Goal: Task Accomplishment & Management: Complete application form

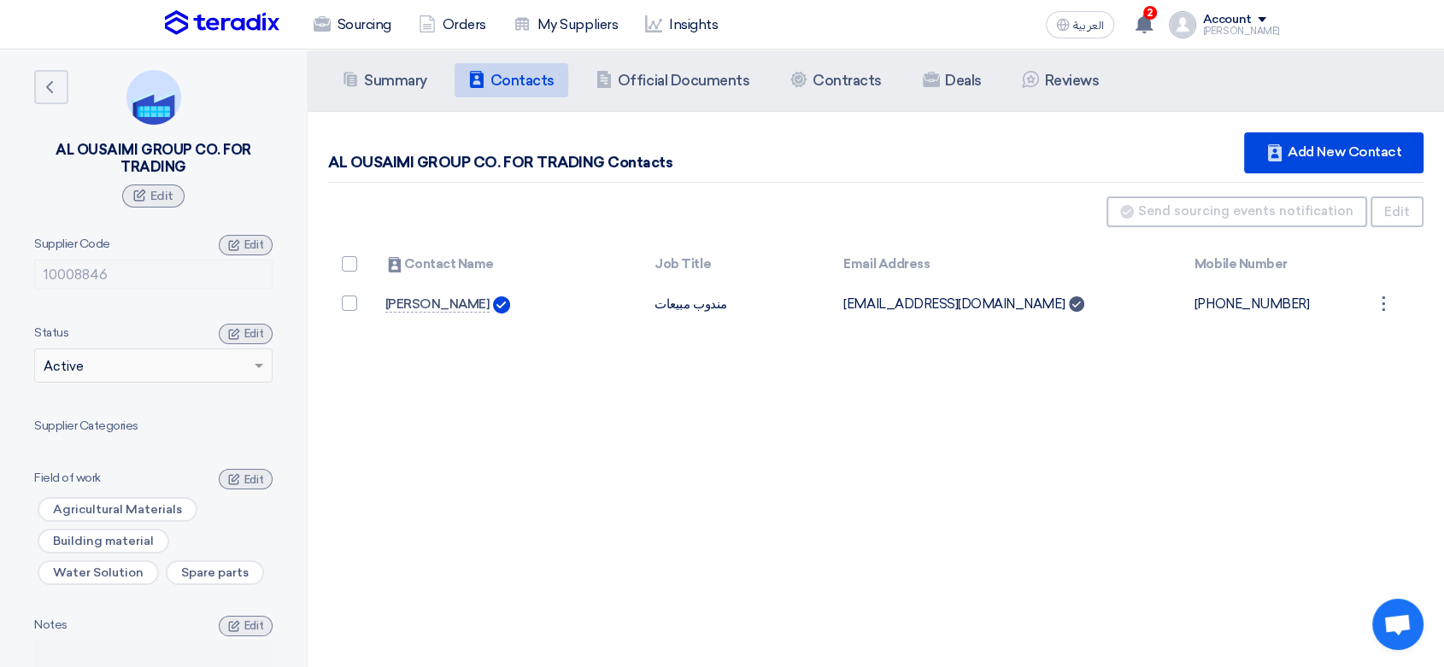
click at [234, 23] on img at bounding box center [222, 23] width 114 height 26
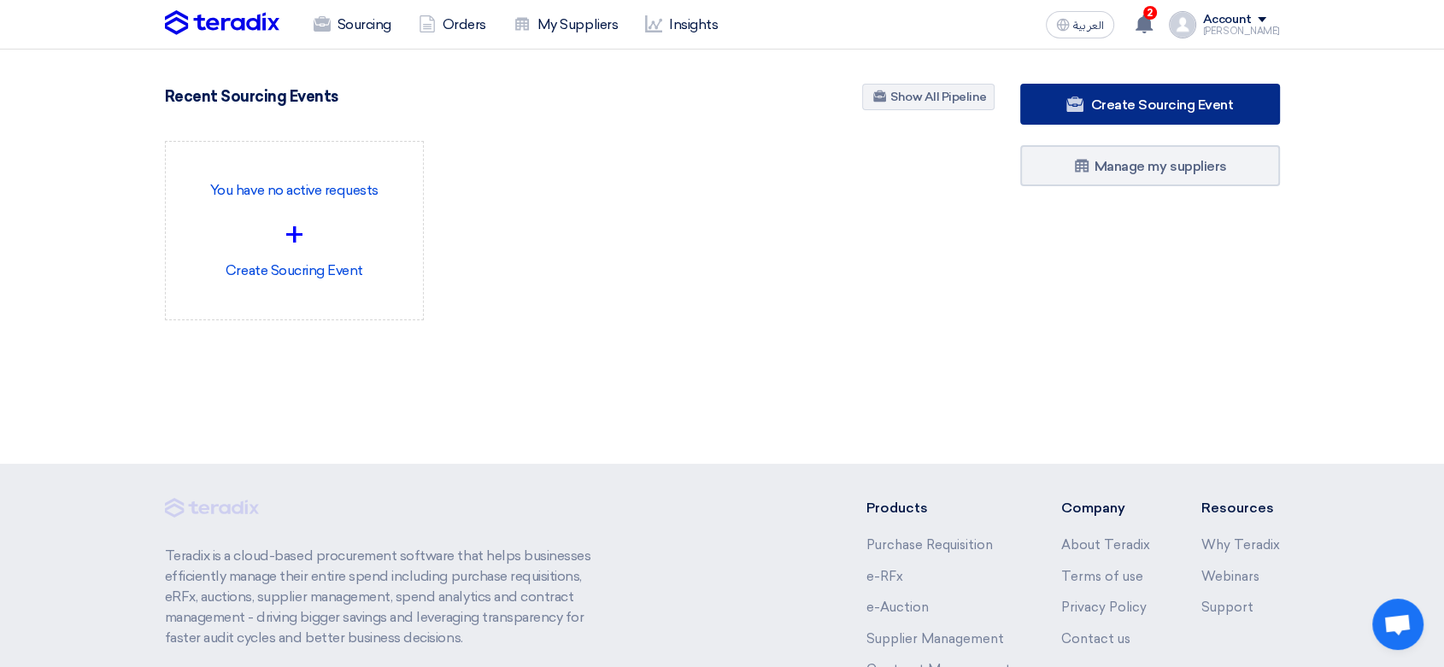
click at [1185, 102] on span "Create Sourcing Event" at bounding box center [1161, 105] width 143 height 16
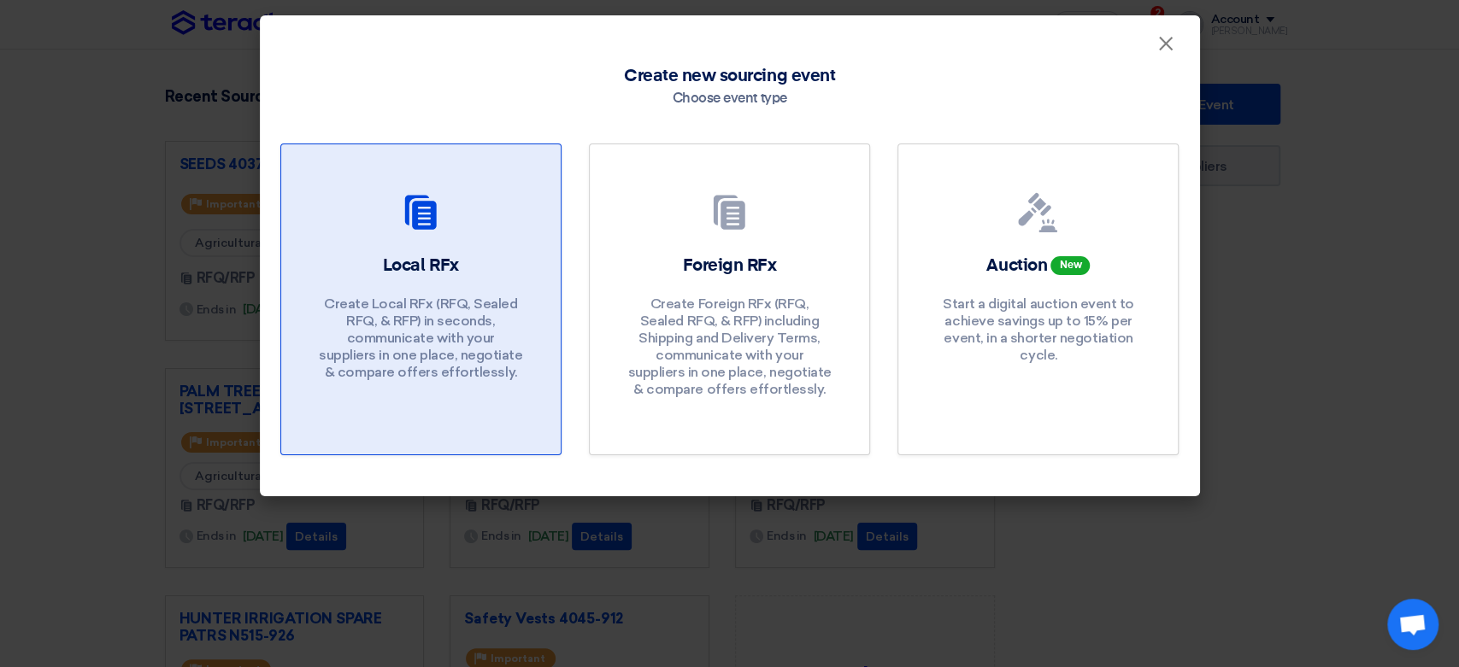
click at [403, 284] on div "Local RFx Create Local RFx (RFQ, Sealed RFQ, & RFP) in seconds, communicate wit…" at bounding box center [421, 322] width 238 height 136
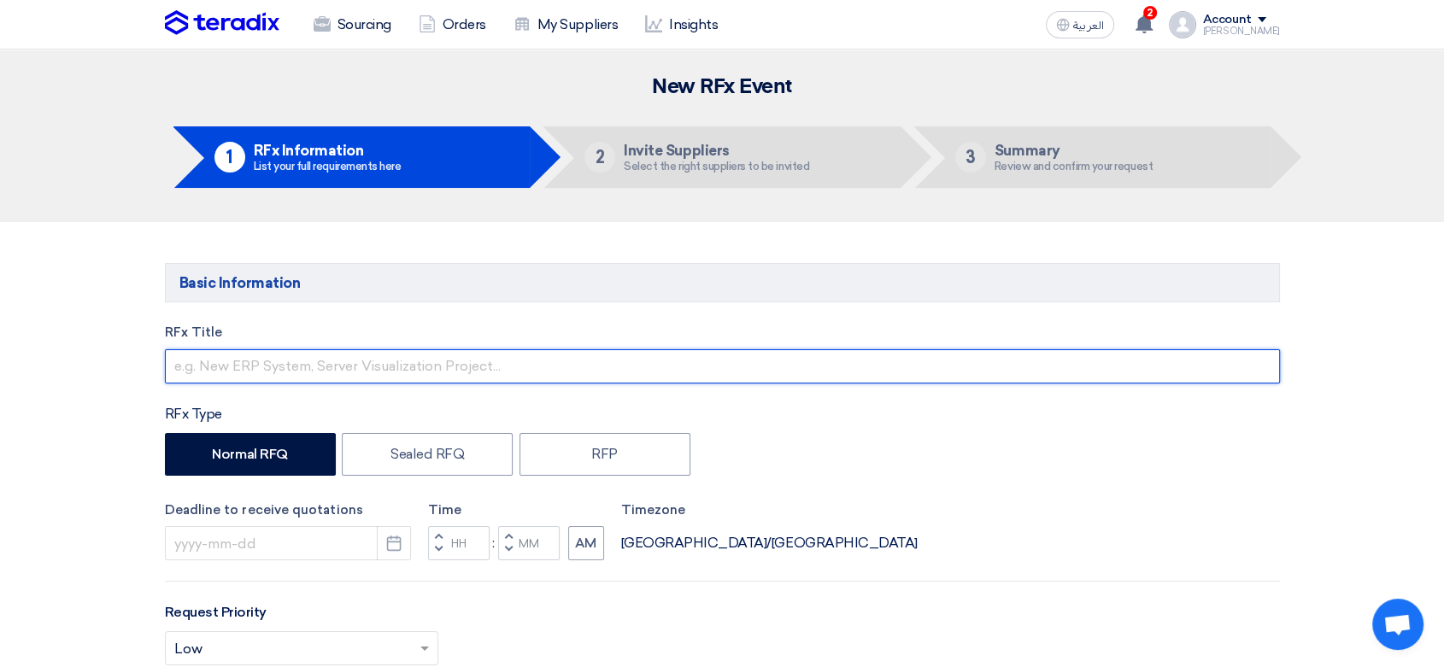
click at [440, 362] on input "text" at bounding box center [722, 366] width 1115 height 34
click at [328, 356] on input "Safety Shoes & Accesories N516-926" at bounding box center [722, 366] width 1115 height 34
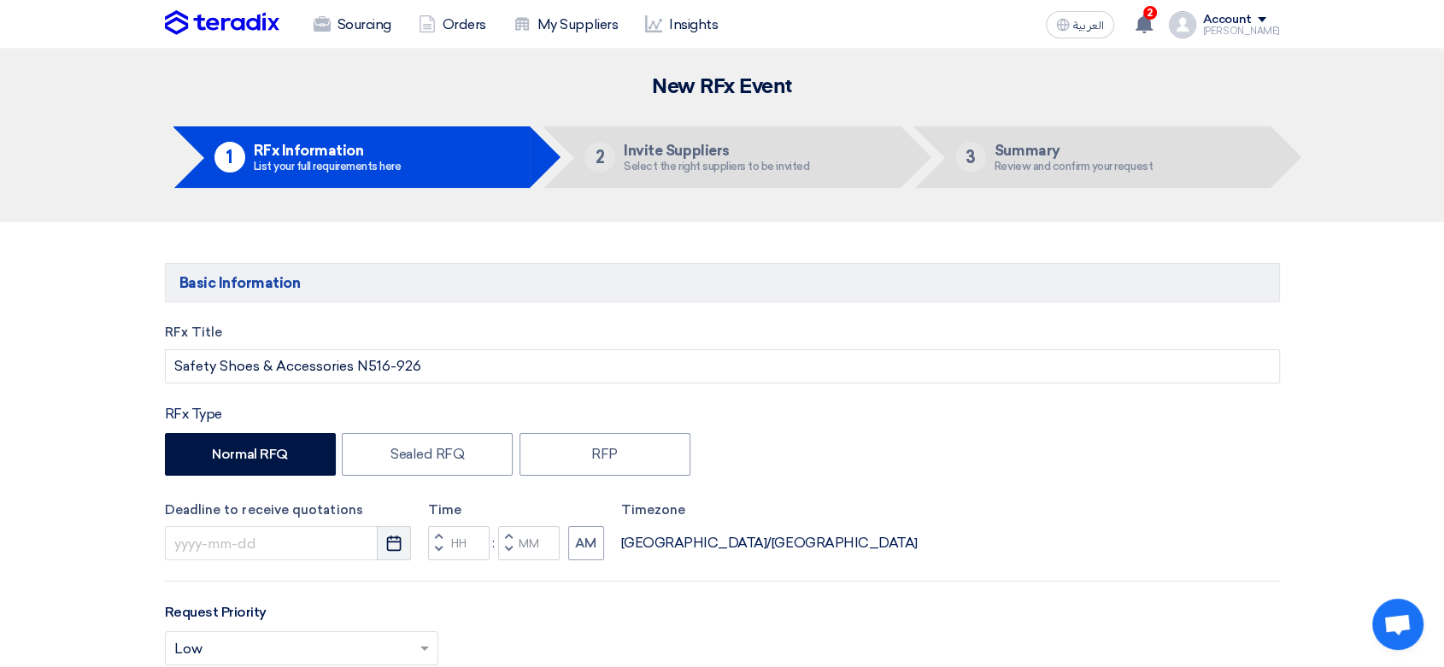
click at [396, 548] on icon "Pick a date" at bounding box center [393, 543] width 17 height 17
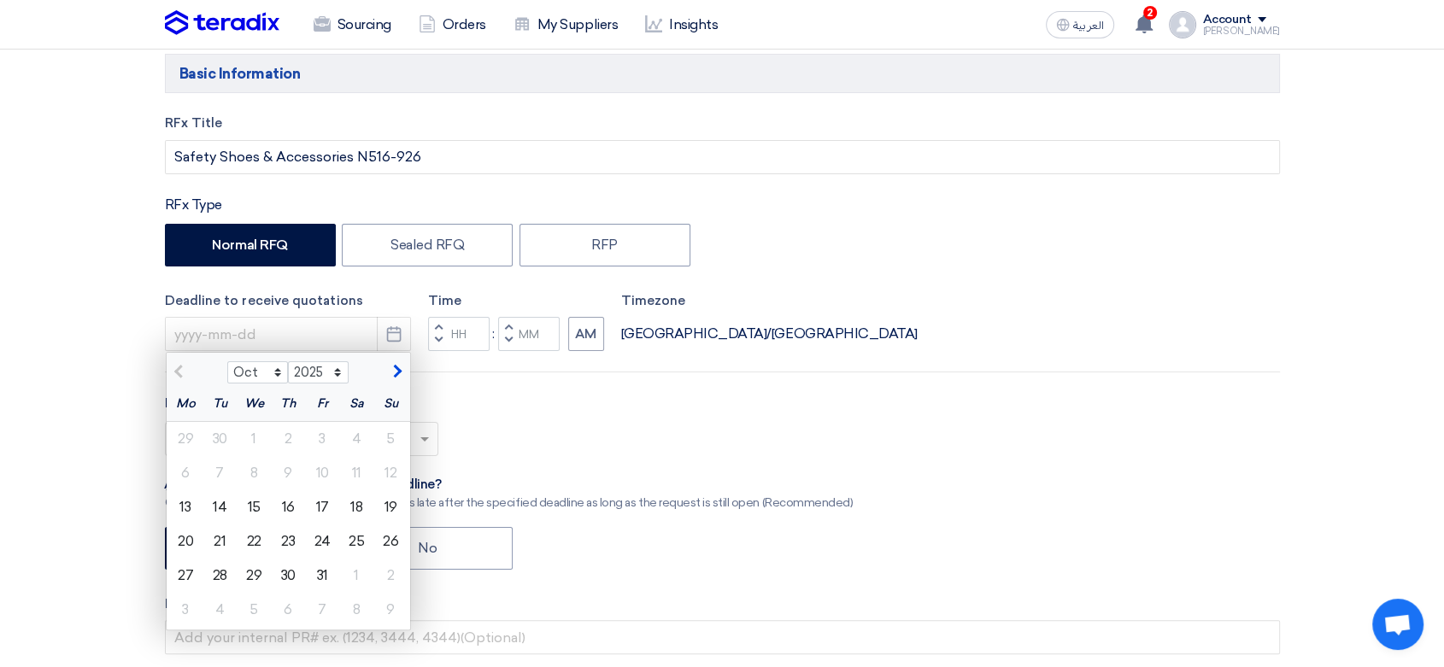
scroll to position [190, 0]
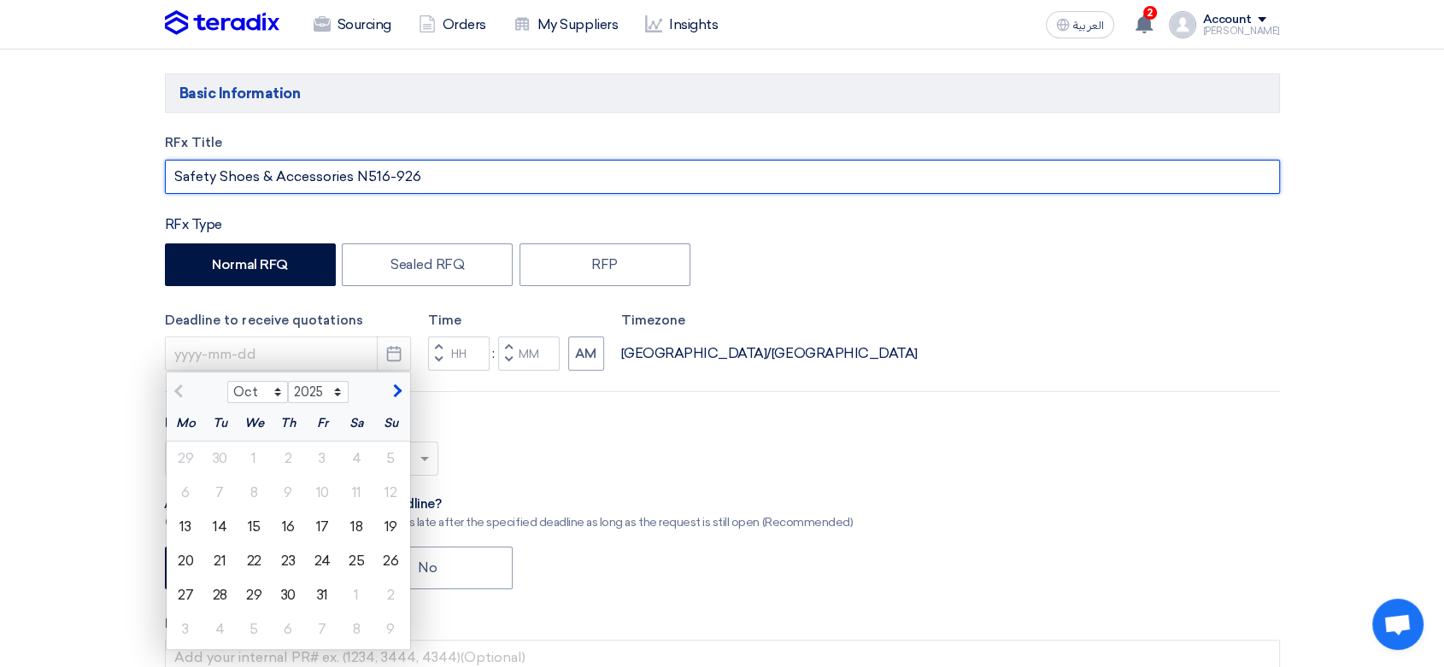
click at [275, 174] on input "Safety Shoes & Accessories N516-926" at bounding box center [722, 177] width 1115 height 34
type input "Safety Shoes & Safety Accessories N516-926"
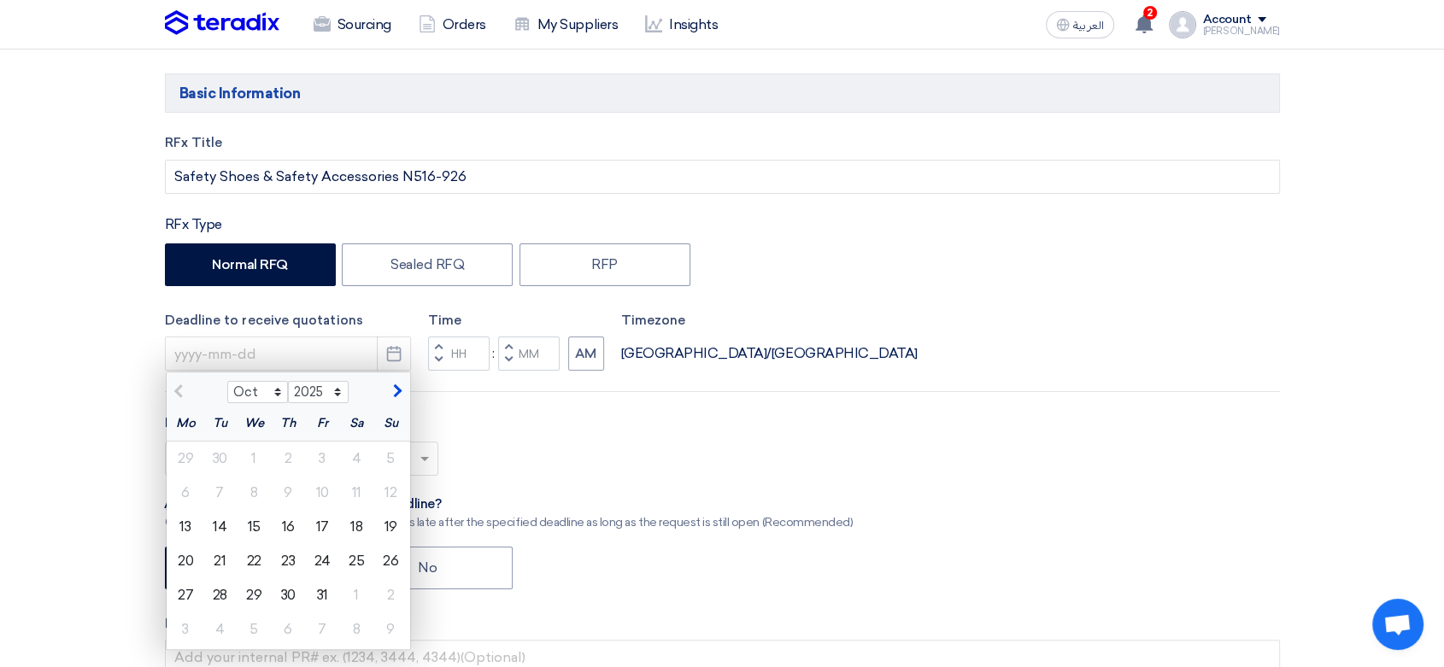
click at [572, 433] on div "Request Priority Select priority... × Low ×" at bounding box center [722, 451] width 1115 height 77
click at [282, 519] on div "16" at bounding box center [288, 527] width 34 height 34
type input "[DATE]"
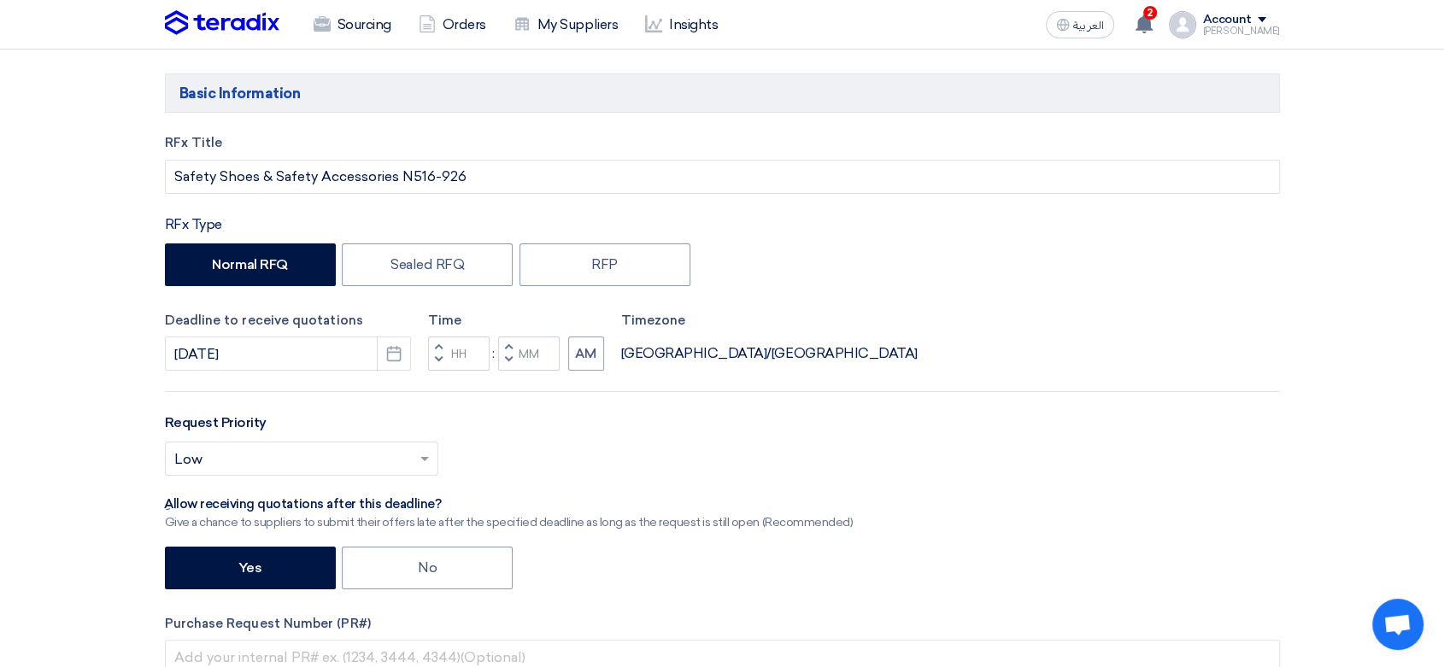
click at [437, 360] on span "button" at bounding box center [438, 360] width 6 height 10
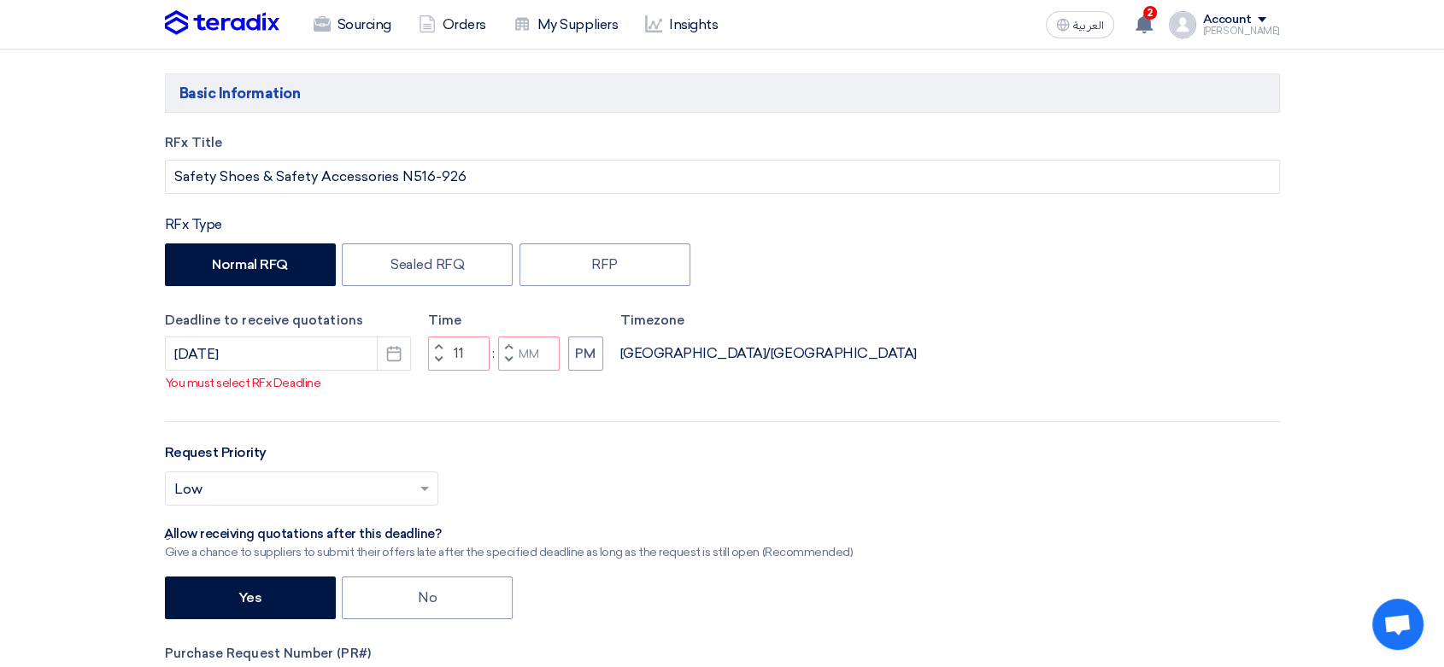
click at [438, 352] on span "button" at bounding box center [438, 347] width 6 height 10
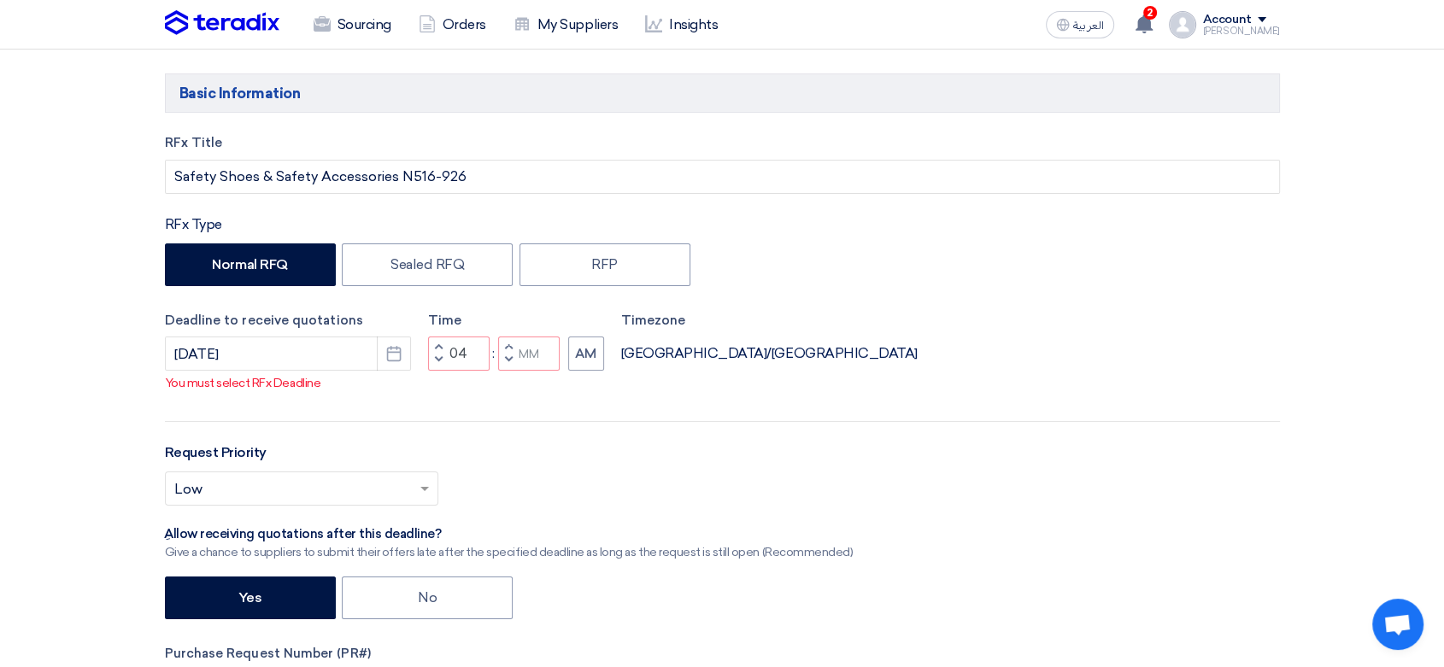
click at [438, 352] on span "button" at bounding box center [438, 347] width 6 height 10
click at [509, 365] on span "button" at bounding box center [508, 360] width 6 height 10
type input "04"
type input "59"
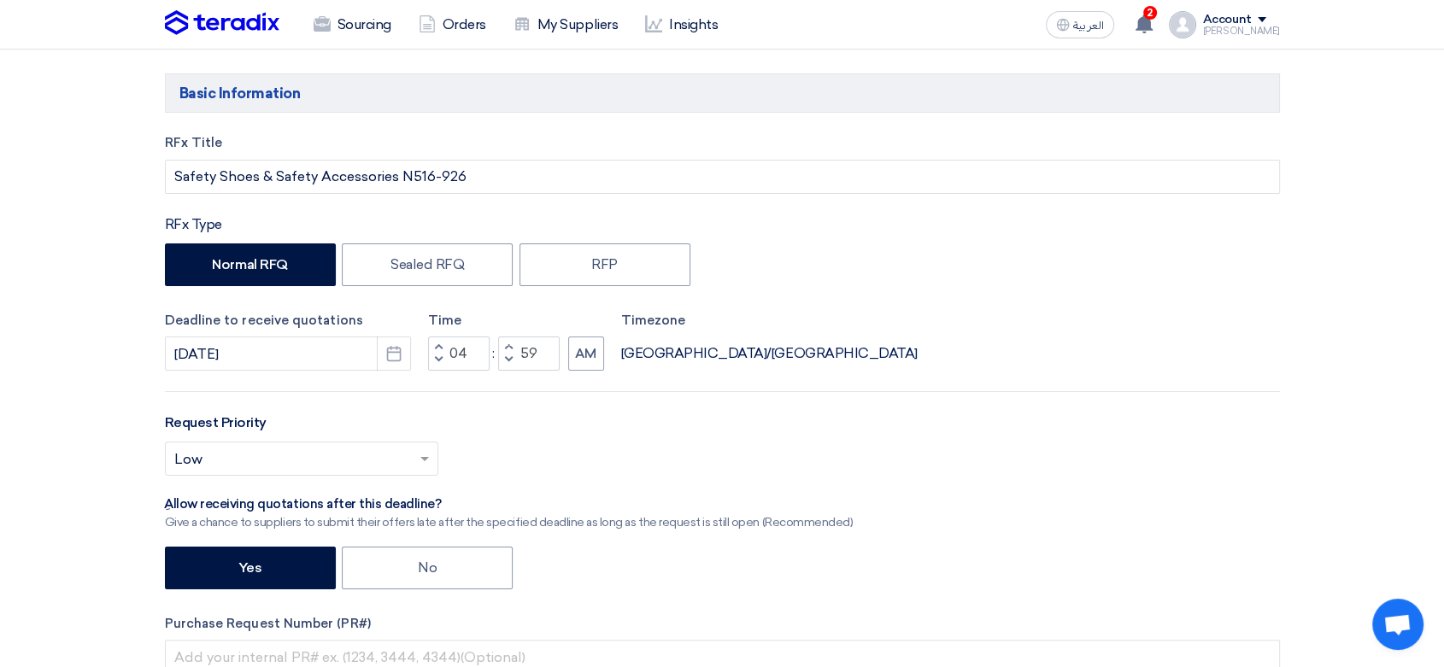
click at [511, 347] on span "button" at bounding box center [508, 347] width 6 height 10
type input "05"
type input "00"
click at [589, 352] on button "AM" at bounding box center [586, 354] width 36 height 34
click at [373, 461] on input "text" at bounding box center [293, 461] width 238 height 28
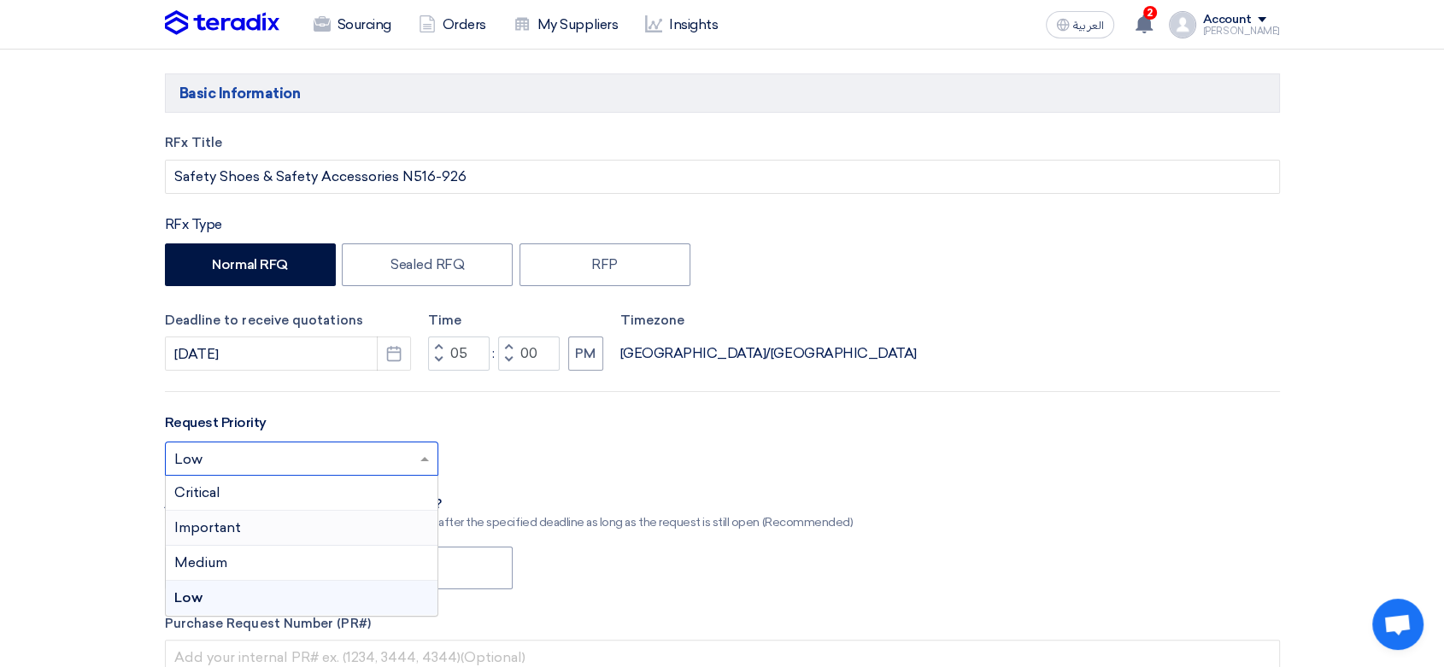
click at [213, 529] on span "Important" at bounding box center [207, 528] width 67 height 16
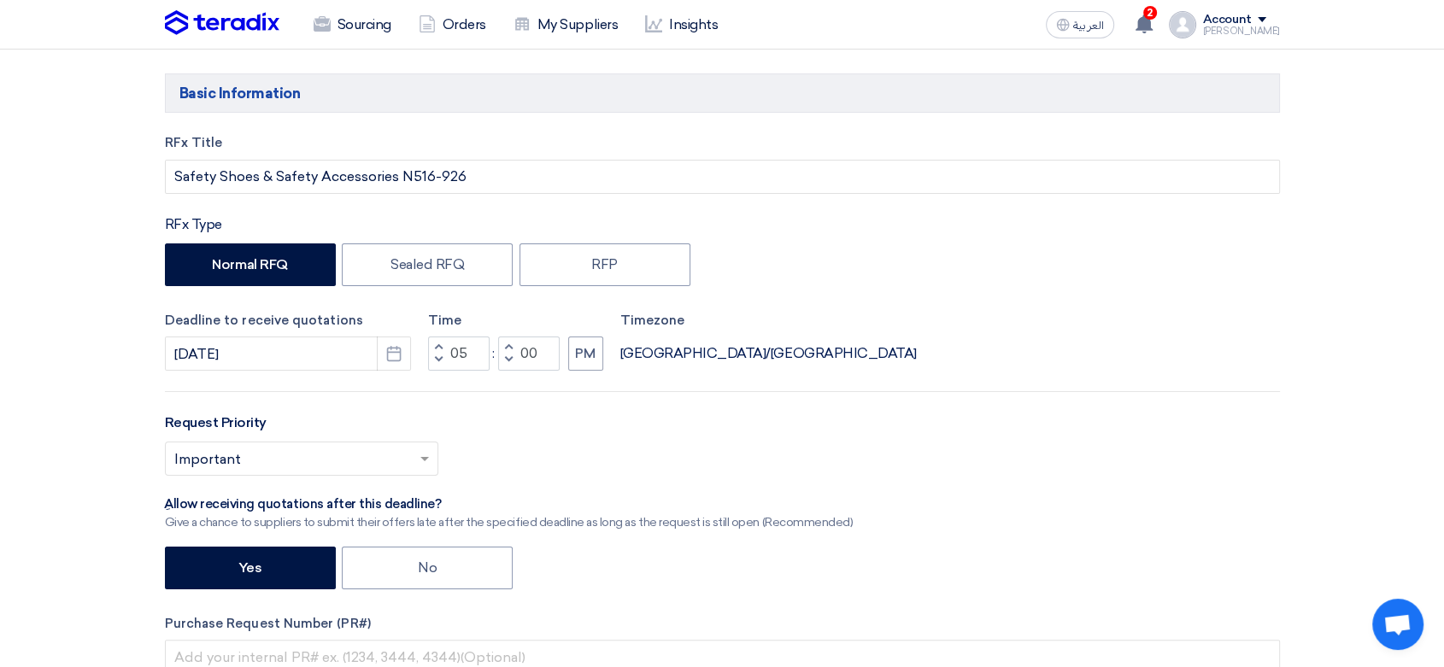
click at [268, 452] on input "text" at bounding box center [293, 461] width 238 height 28
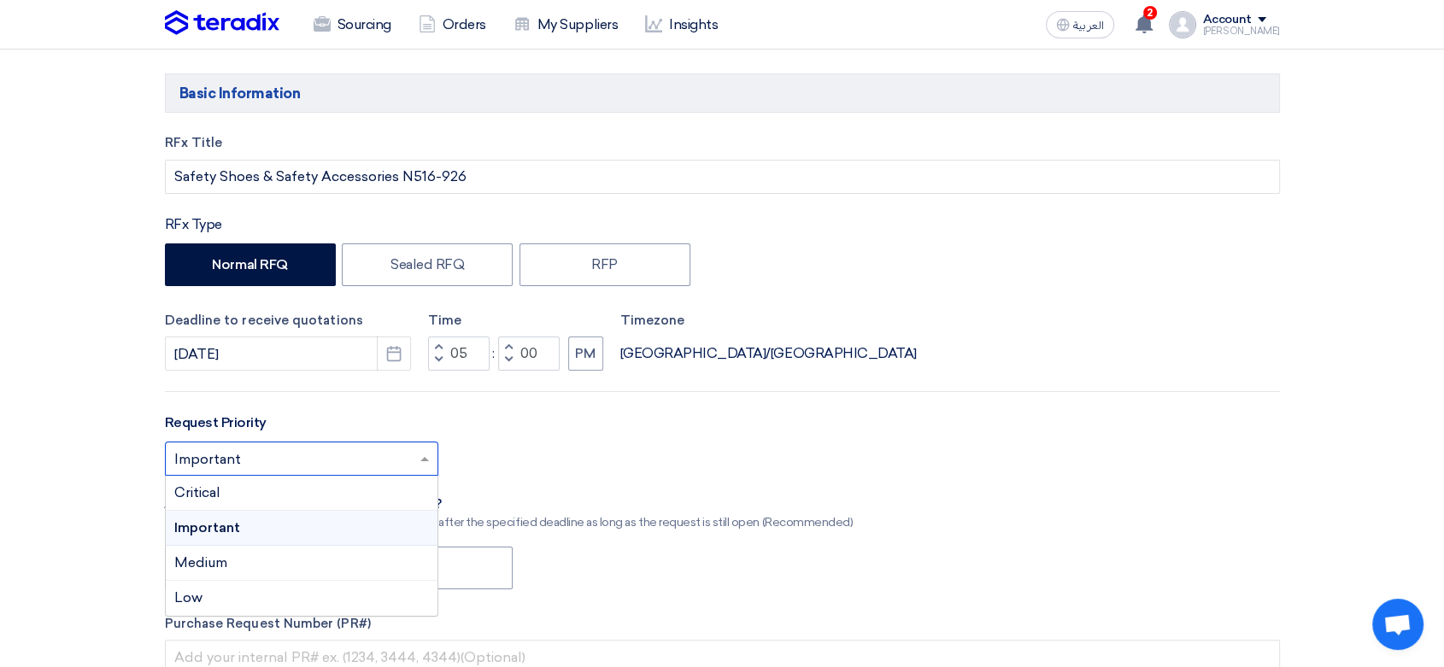
click at [649, 467] on div "Select priority... × Important × Critical Important Medium Low" at bounding box center [722, 466] width 1115 height 48
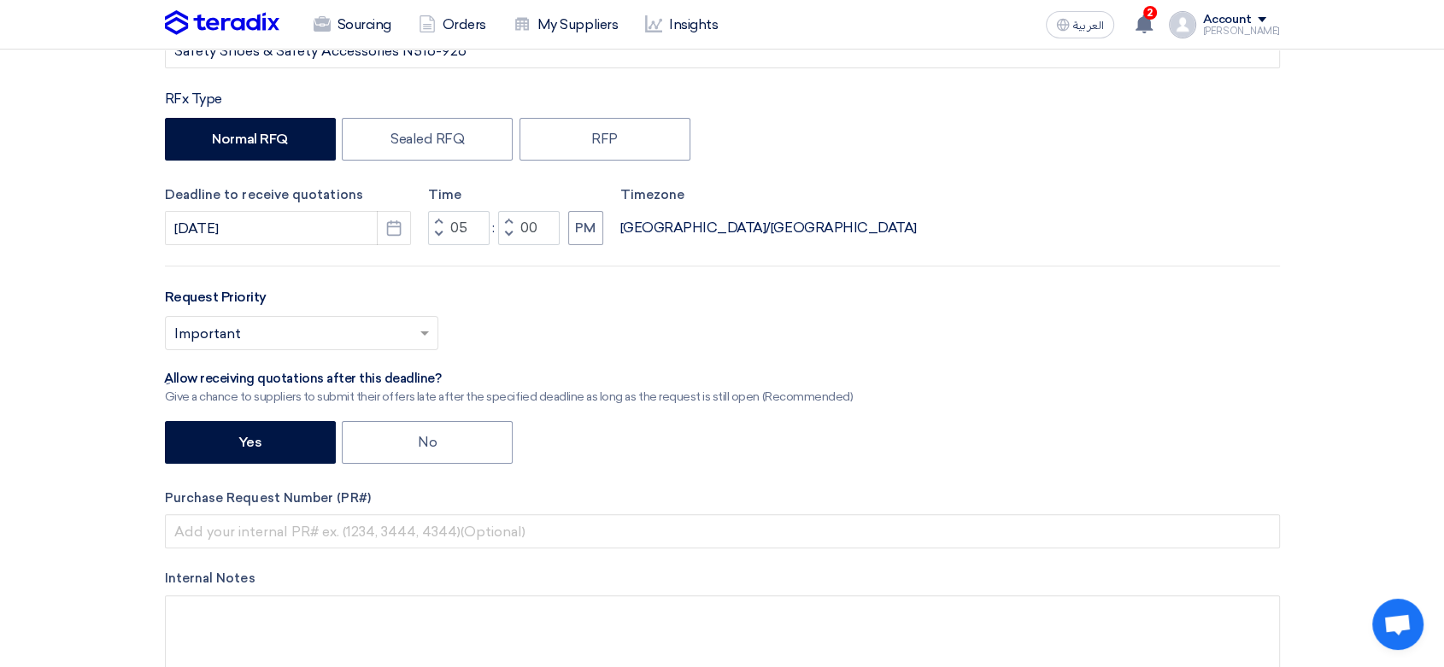
scroll to position [569, 0]
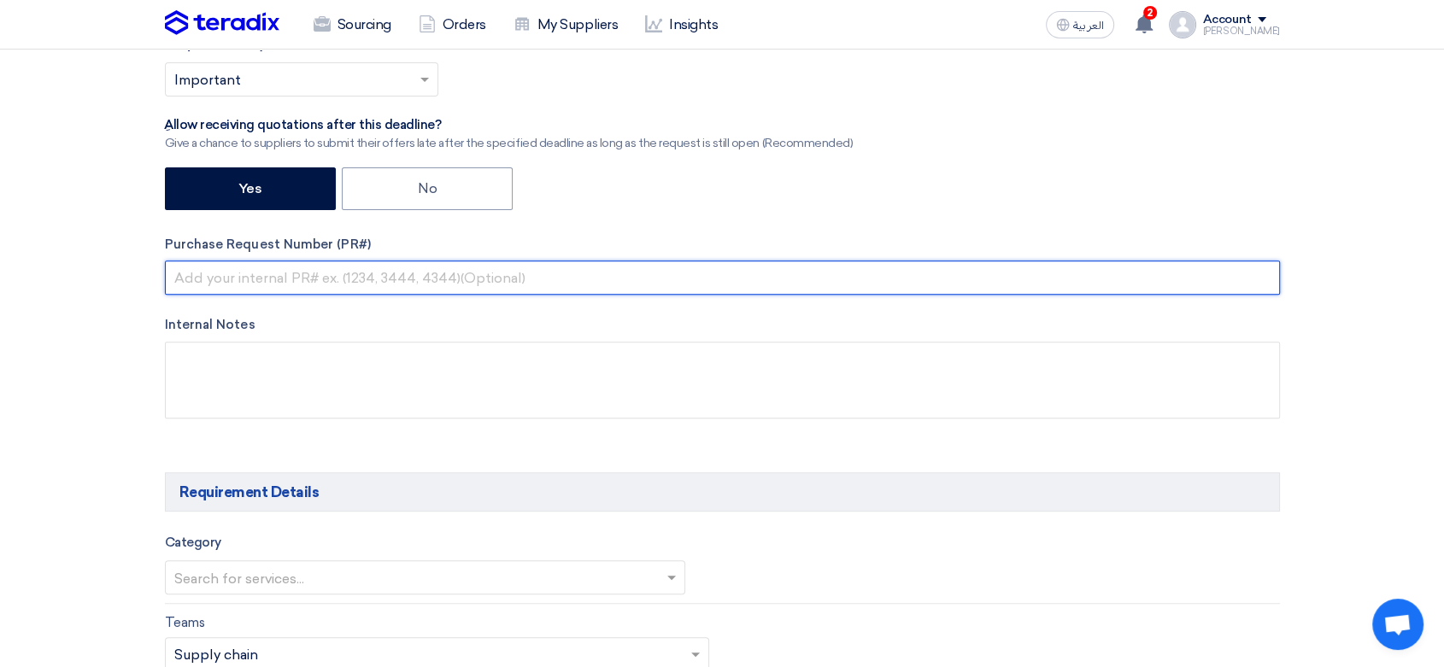
click at [349, 272] on input "text" at bounding box center [722, 278] width 1115 height 34
paste input "8100016054"
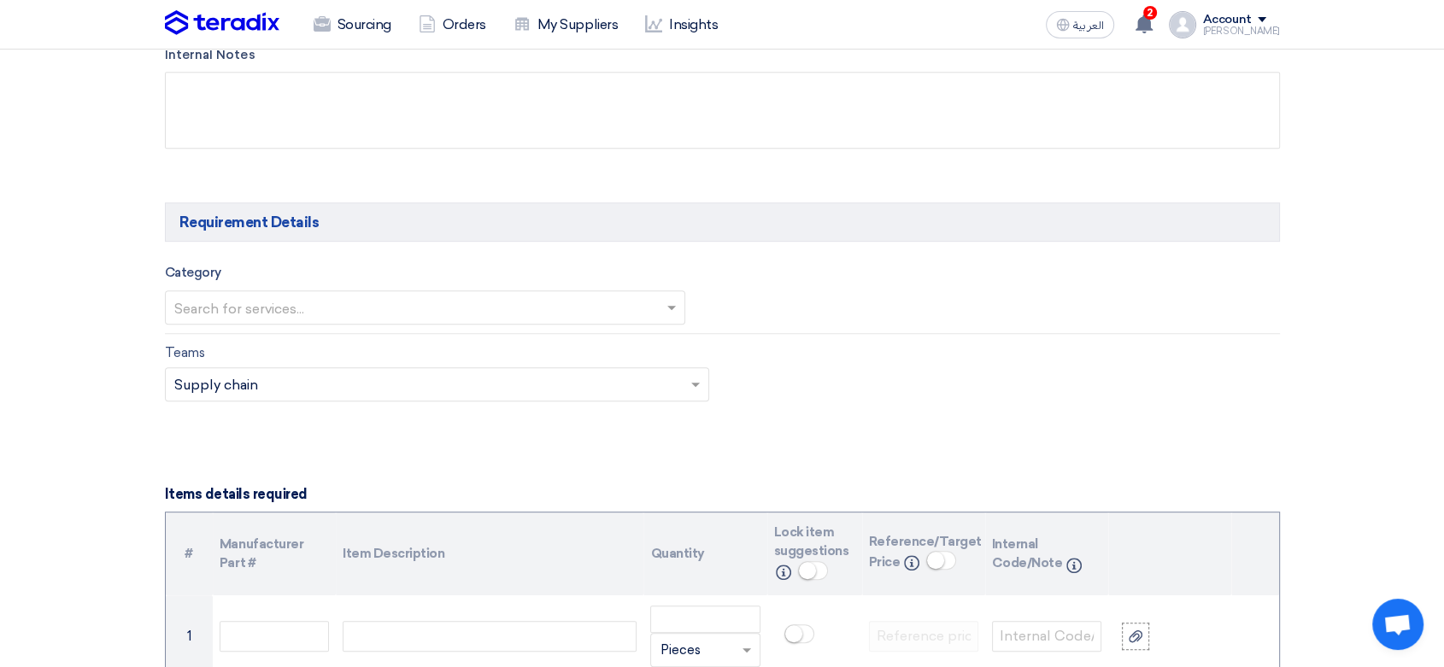
scroll to position [854, 0]
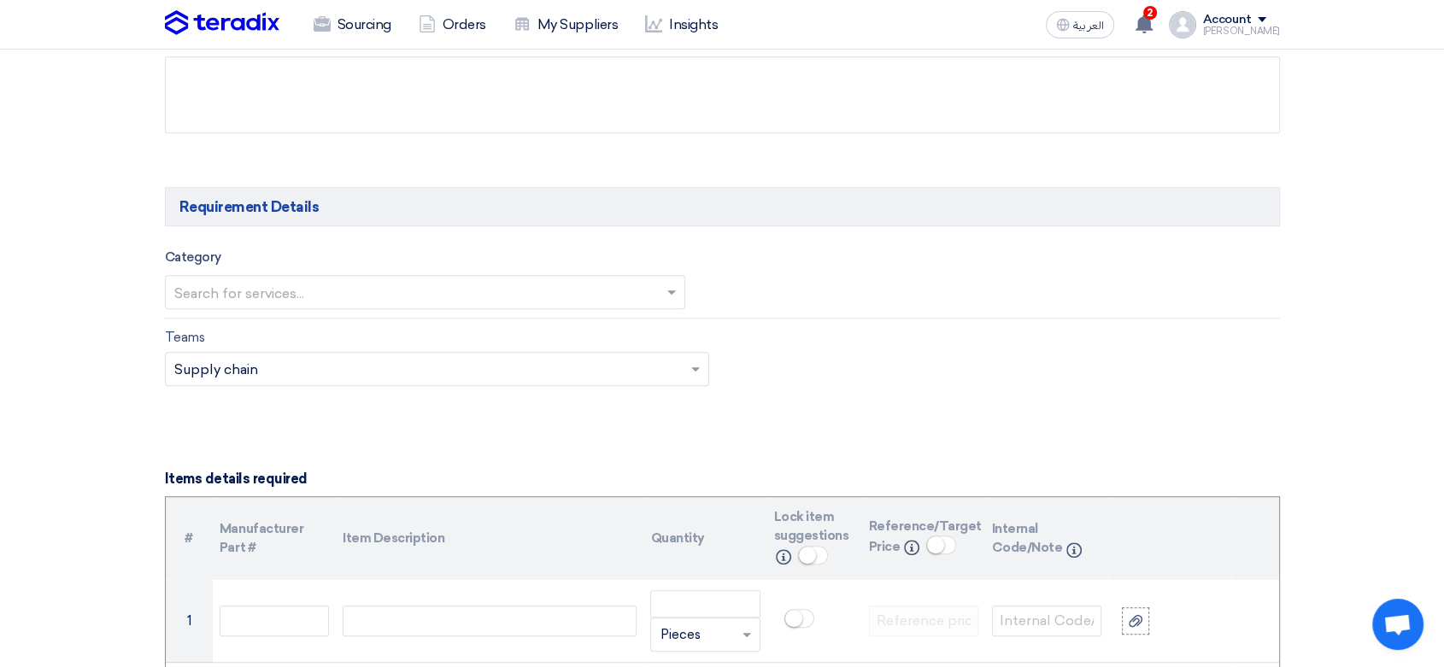
type input "8100016054"
click at [315, 296] on input "text" at bounding box center [416, 294] width 485 height 28
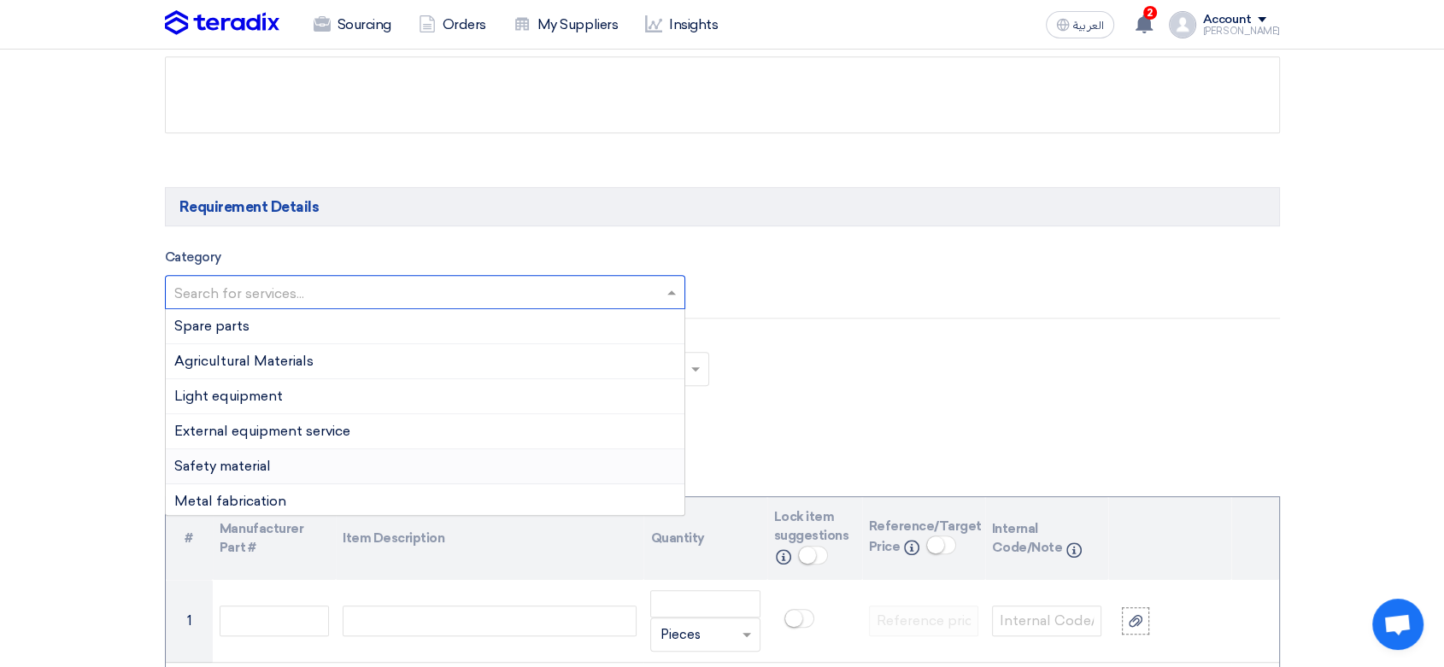
click at [288, 456] on div "Safety material" at bounding box center [426, 466] width 520 height 35
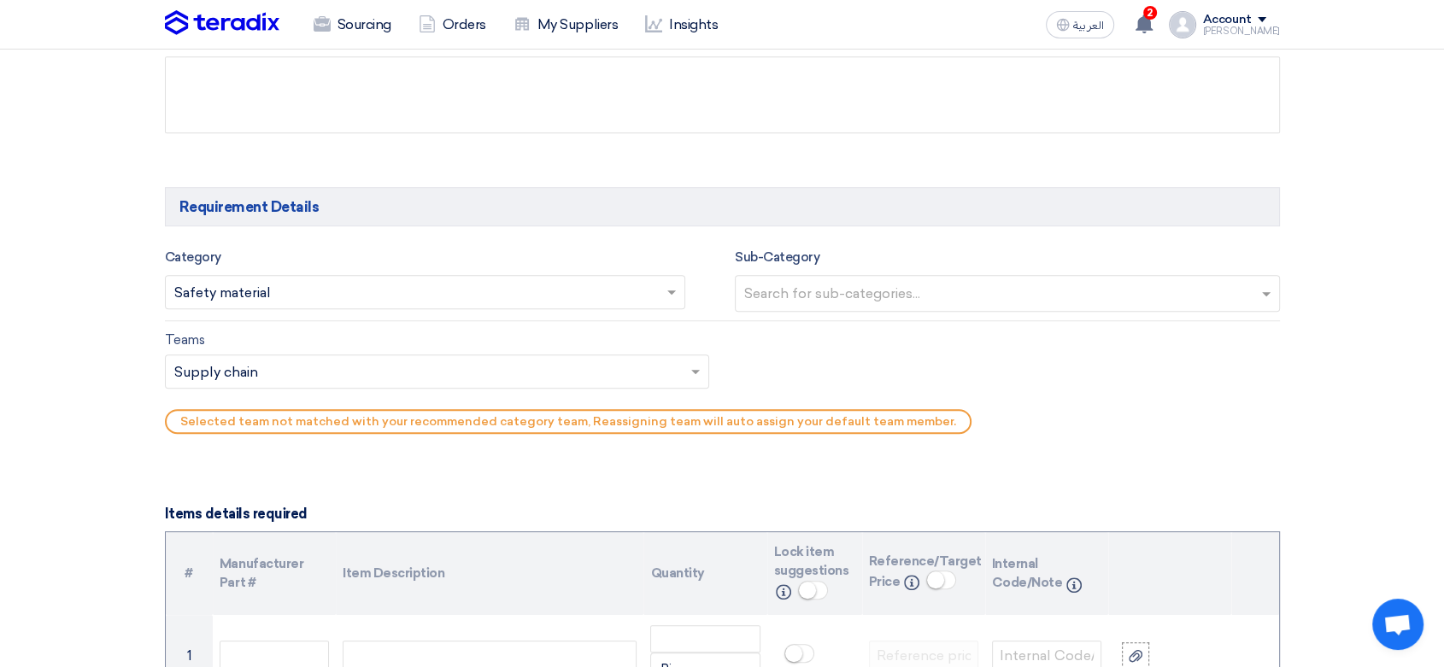
click at [876, 298] on input "text" at bounding box center [1009, 295] width 531 height 28
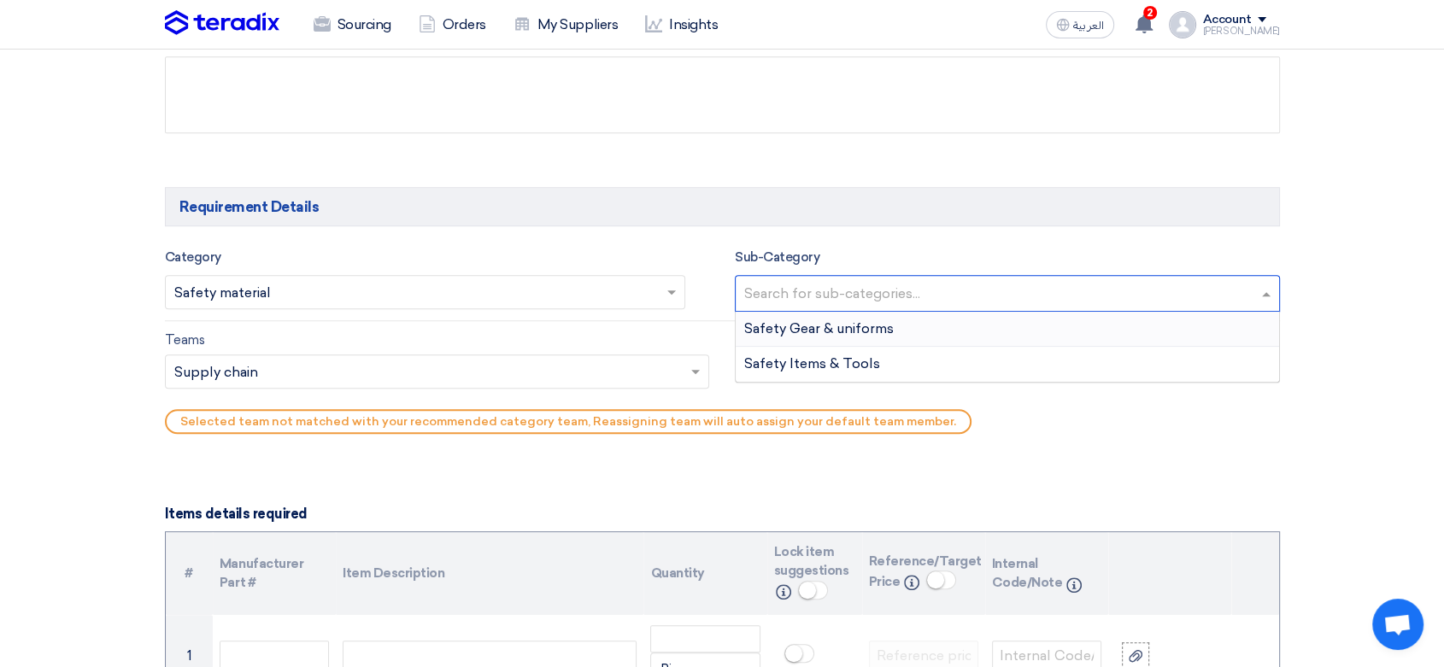
click at [857, 323] on span "Safety Gear & uniforms" at bounding box center [819, 328] width 150 height 16
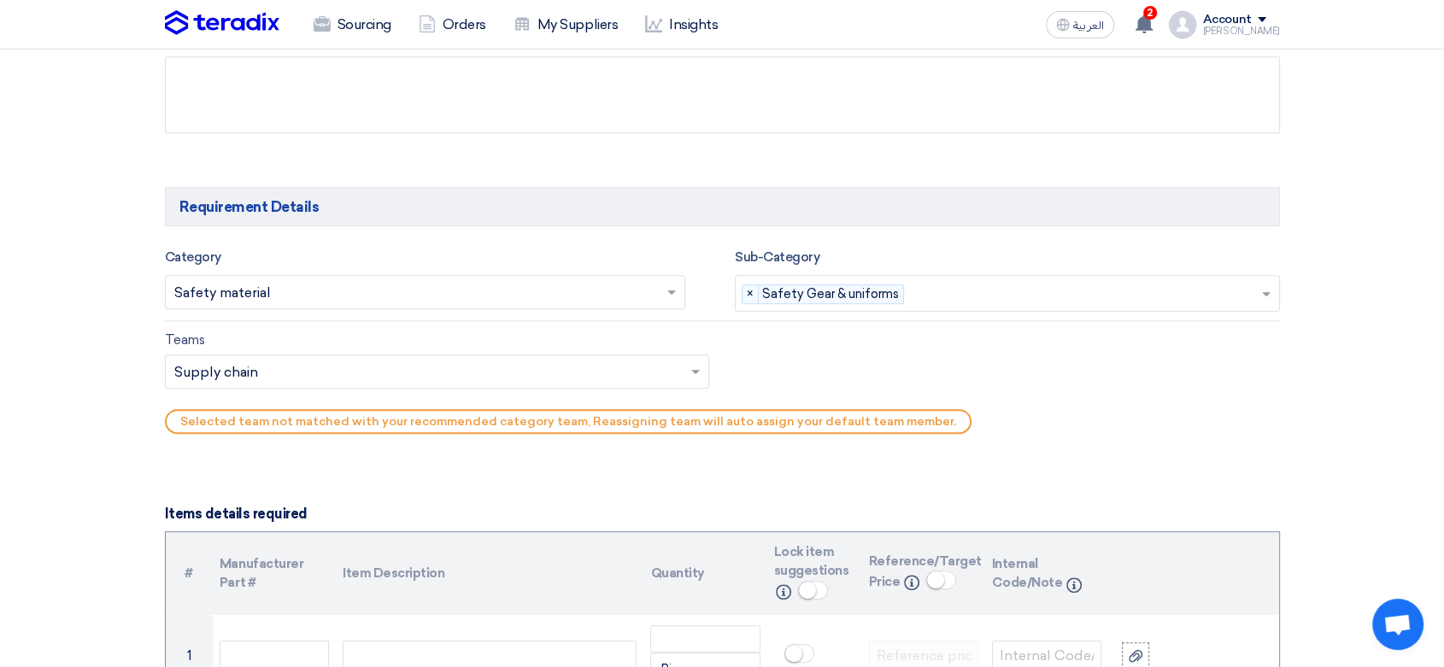
click at [1217, 285] on input "text" at bounding box center [1085, 295] width 349 height 28
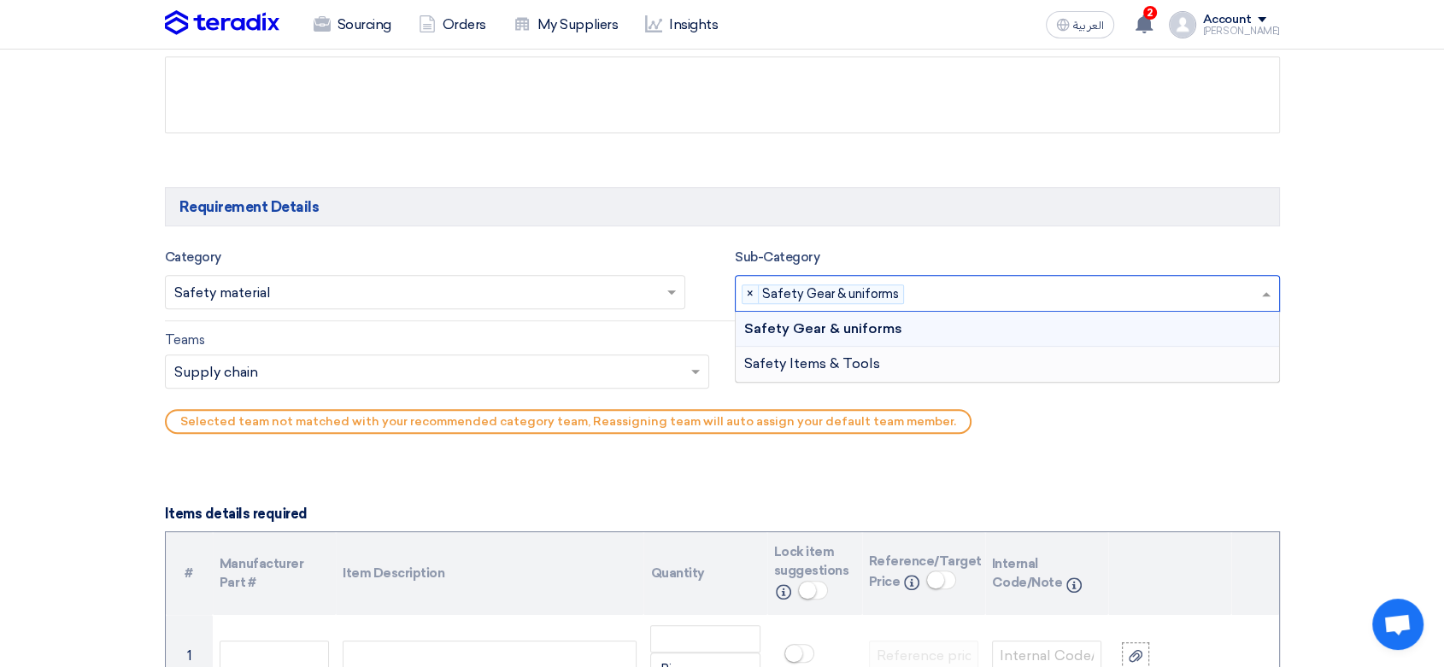
click at [899, 367] on div "Safety Items & Tools" at bounding box center [1007, 364] width 543 height 34
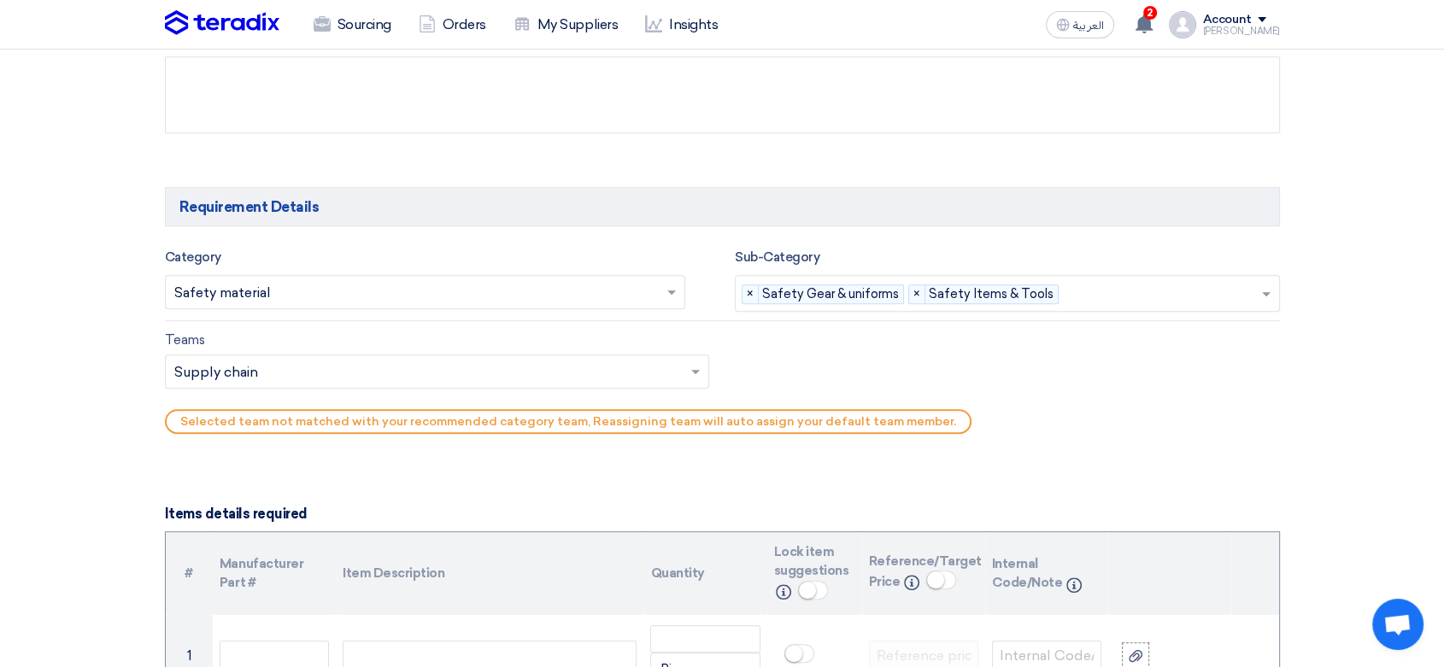
click at [474, 367] on input "text" at bounding box center [428, 373] width 509 height 28
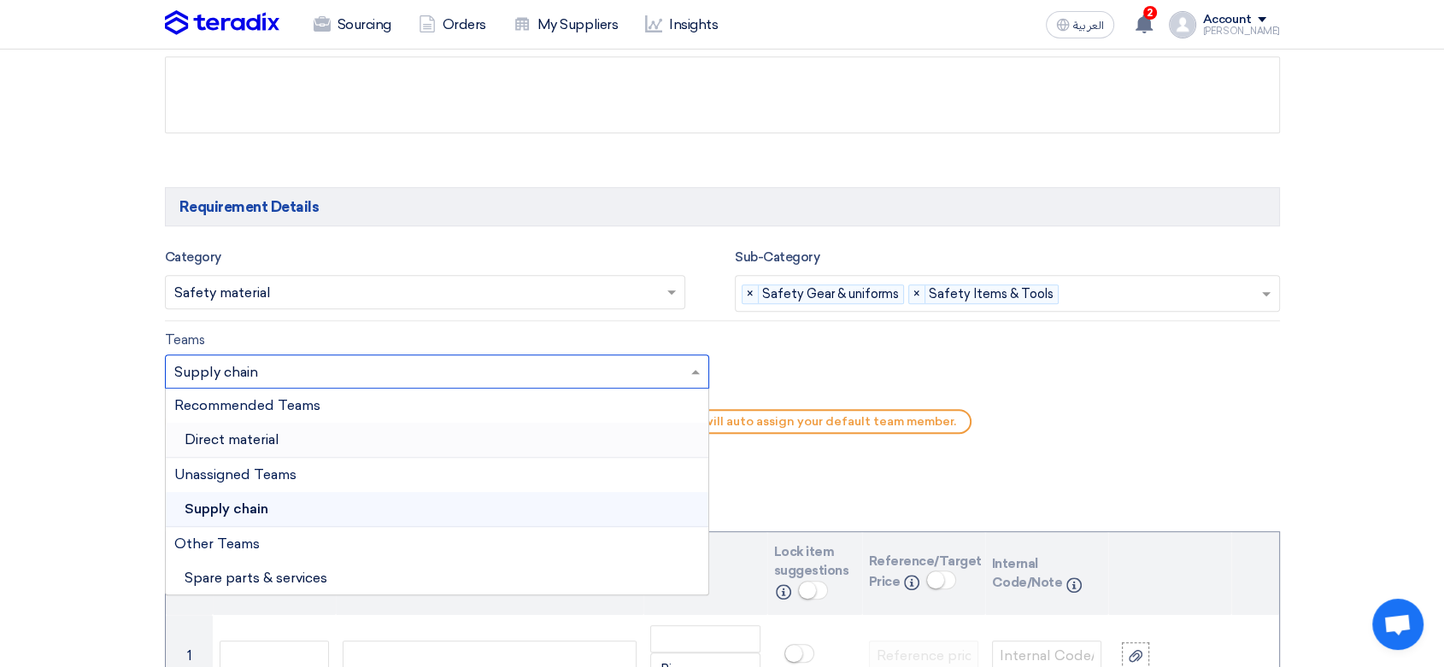
click at [225, 447] on span "Direct material" at bounding box center [232, 440] width 95 height 16
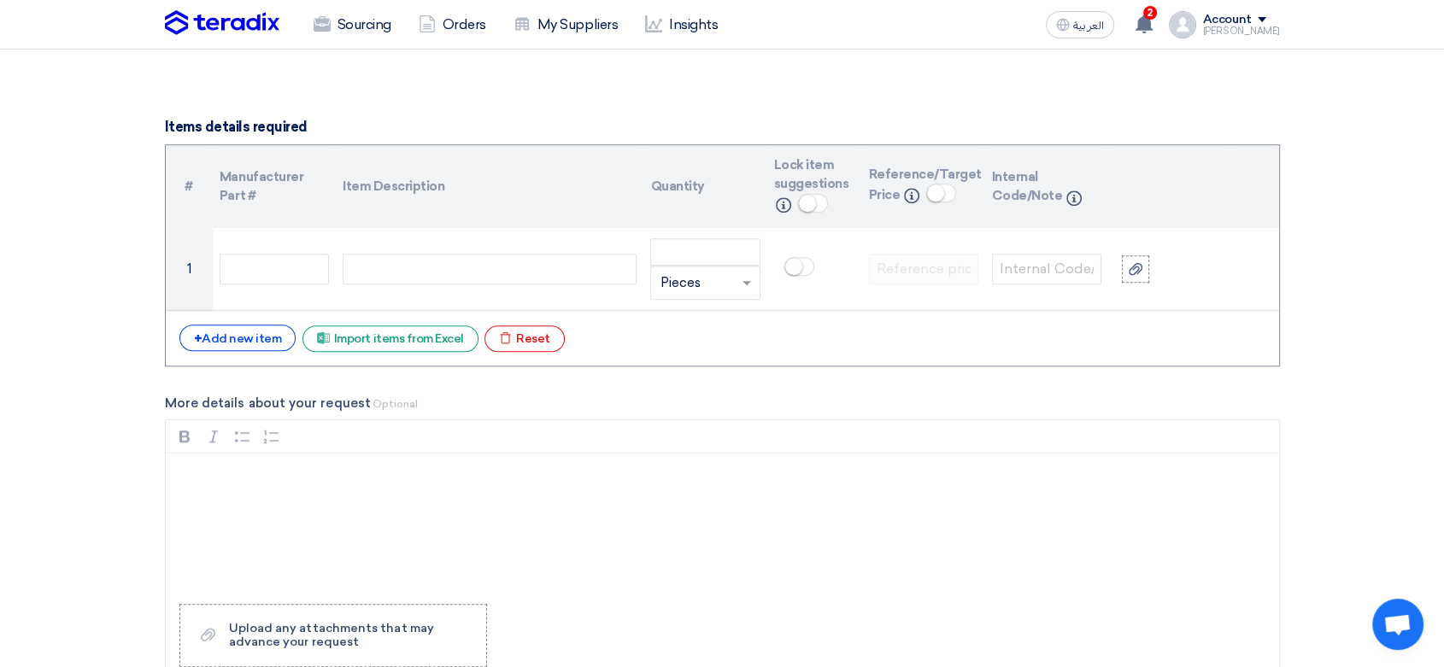
scroll to position [1234, 0]
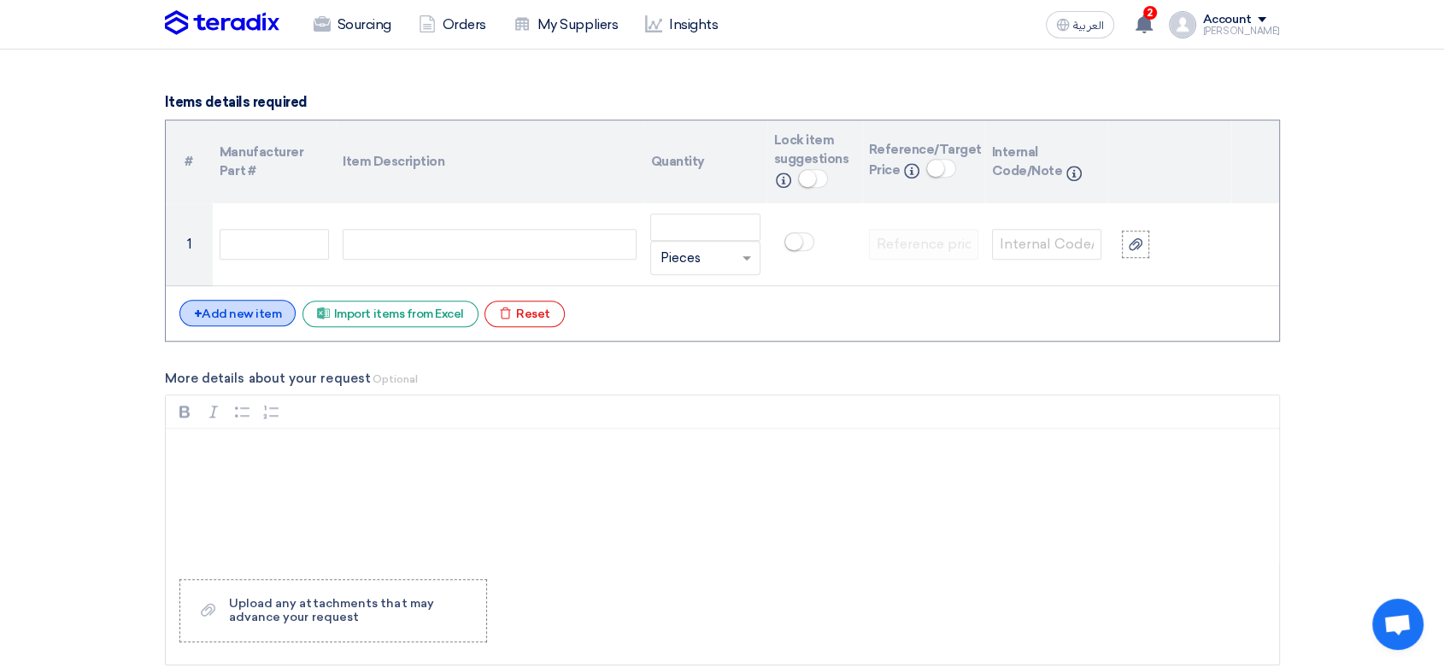
click at [268, 311] on div "+ Add new item" at bounding box center [237, 313] width 117 height 26
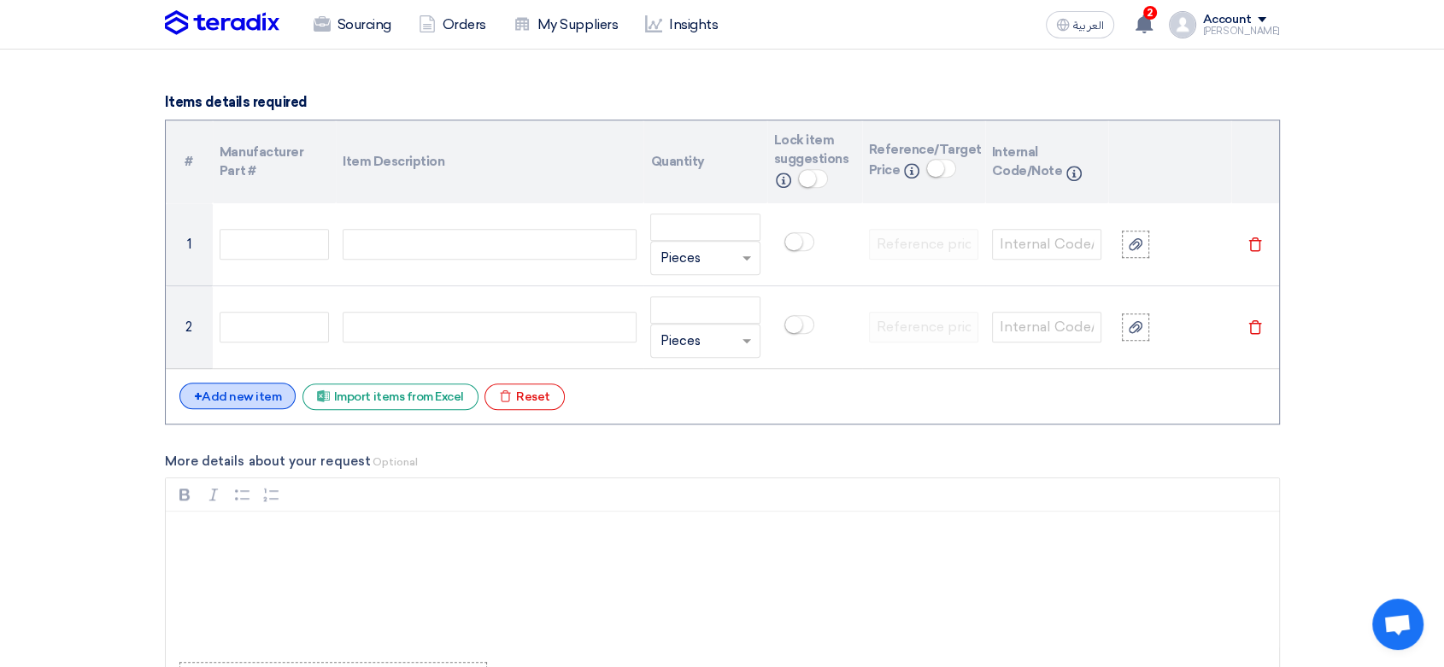
click at [259, 402] on div "+ Add new item" at bounding box center [237, 396] width 117 height 26
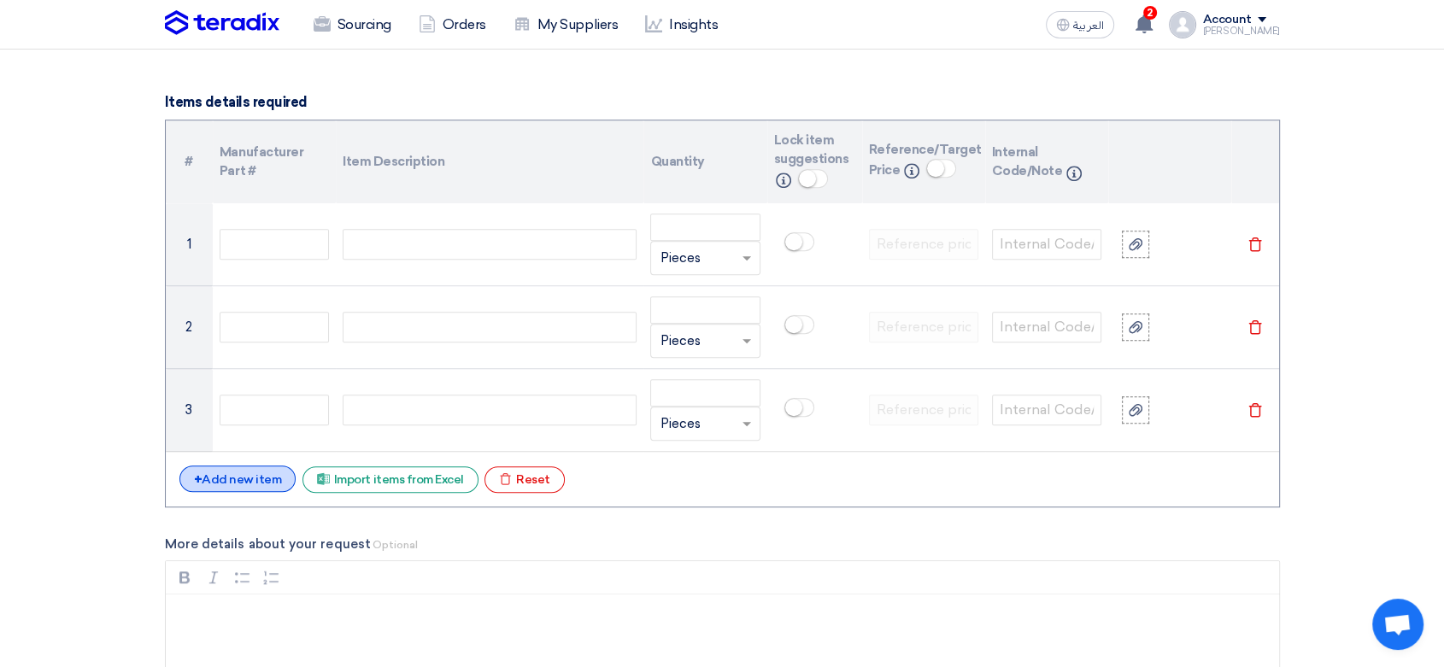
click at [253, 488] on div "+ Add new item" at bounding box center [237, 479] width 117 height 26
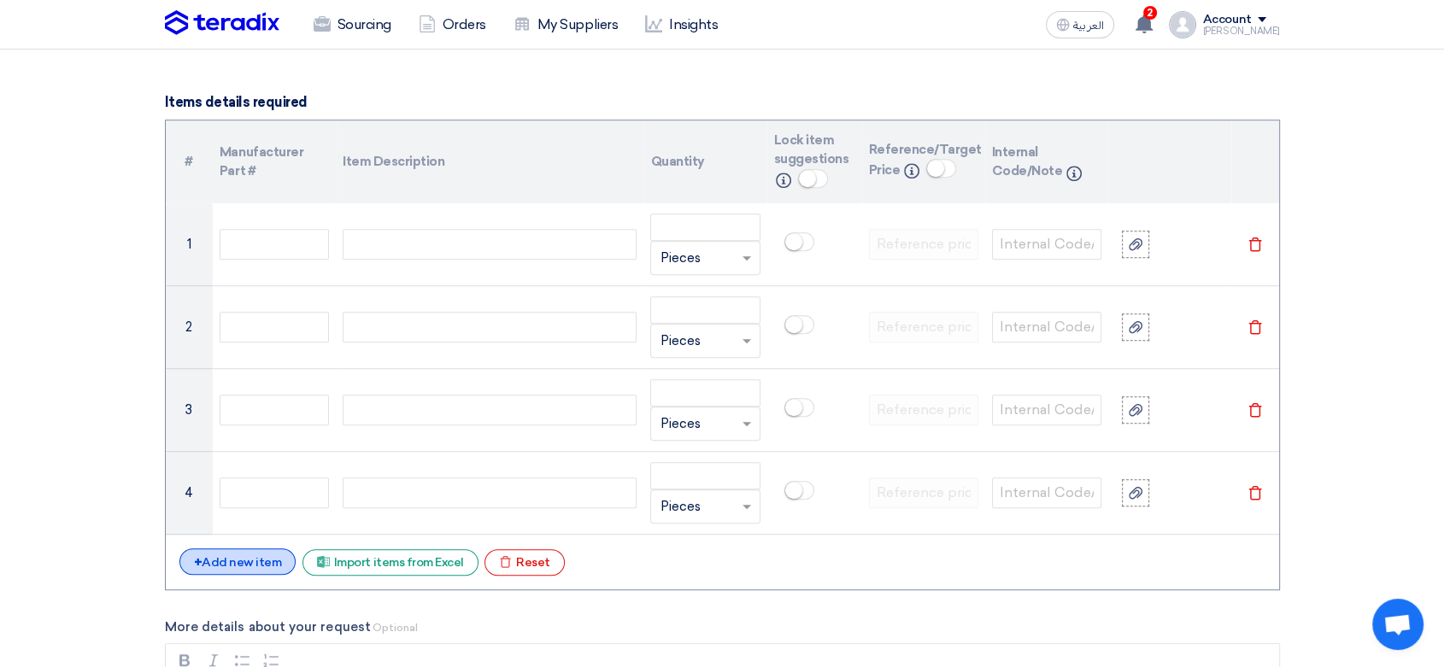
click at [261, 555] on div "+ Add new item" at bounding box center [237, 562] width 117 height 26
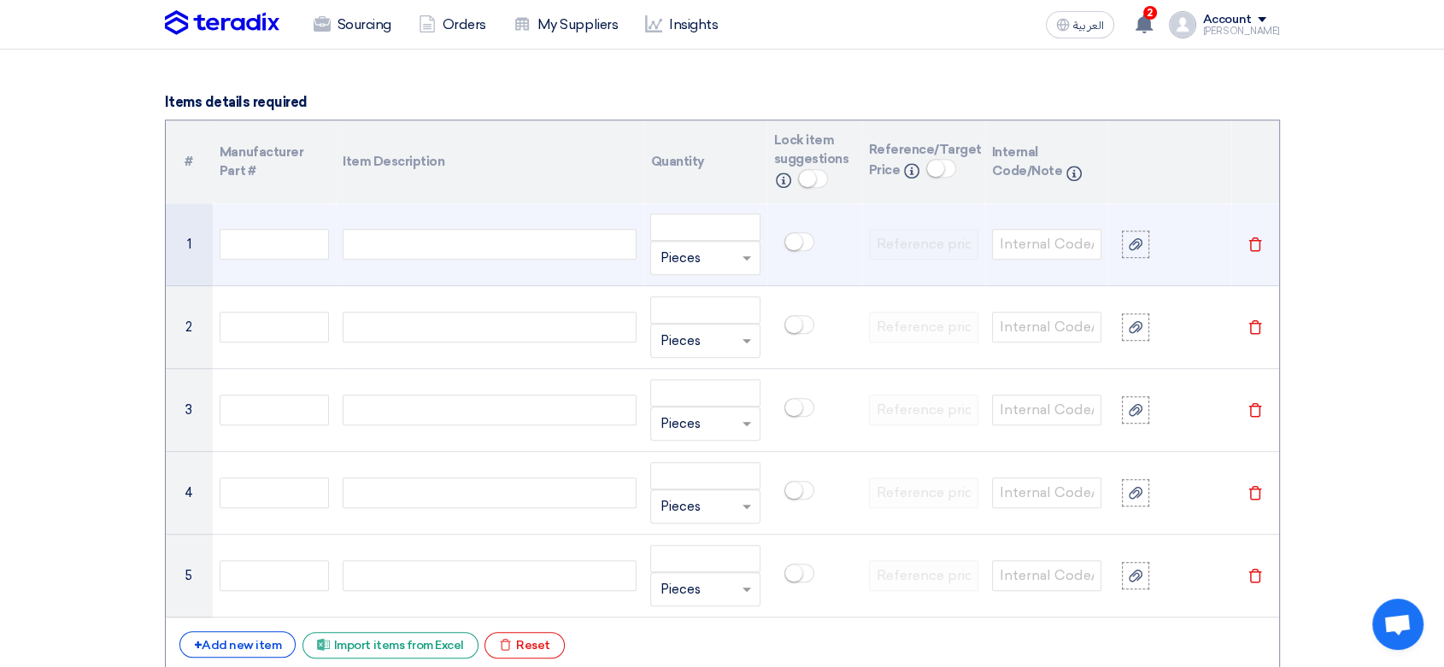
click at [403, 244] on div at bounding box center [490, 244] width 294 height 31
paste div
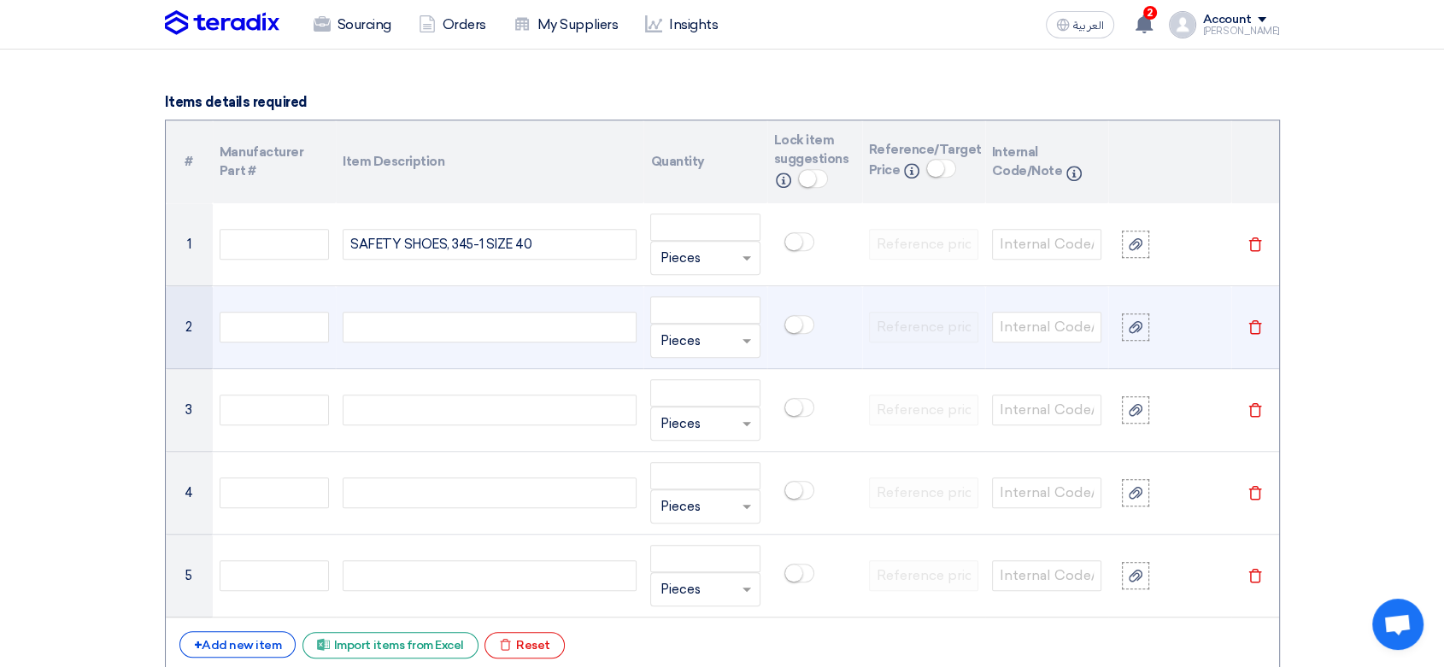
click at [452, 313] on div at bounding box center [490, 327] width 294 height 31
paste div
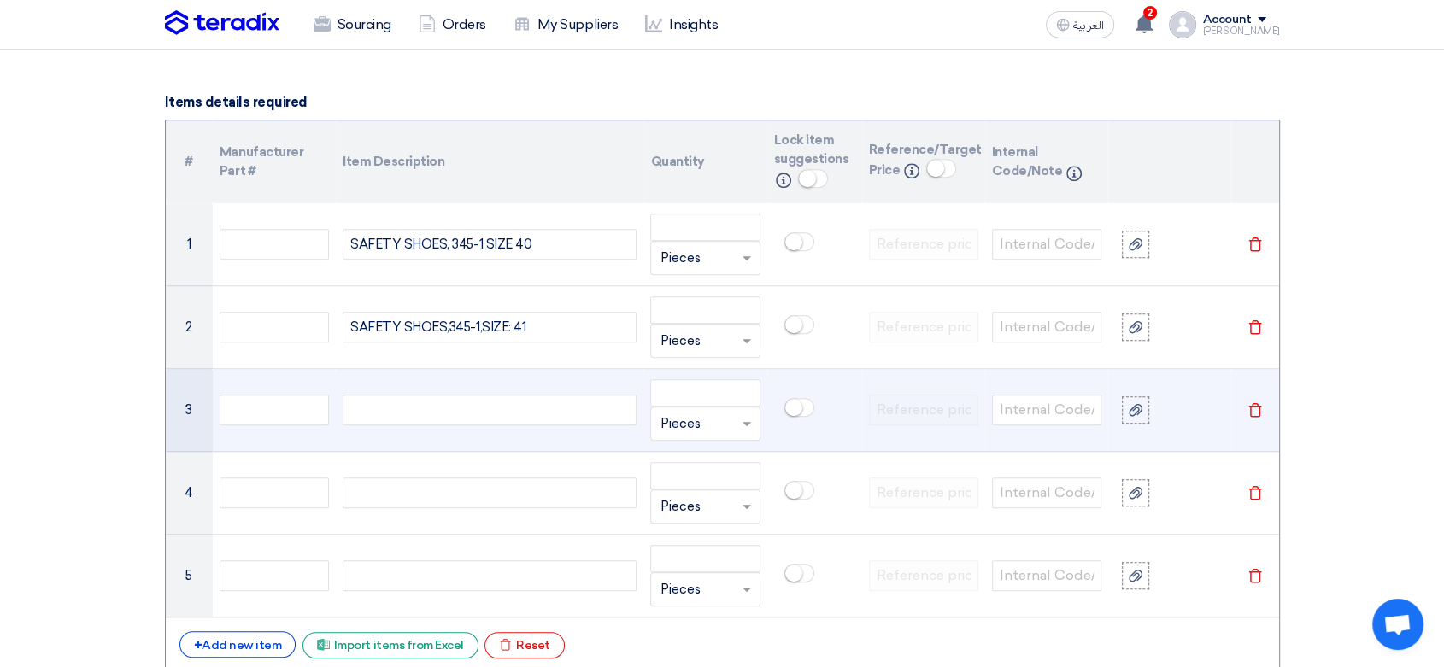
click at [404, 411] on div at bounding box center [490, 410] width 294 height 31
paste div
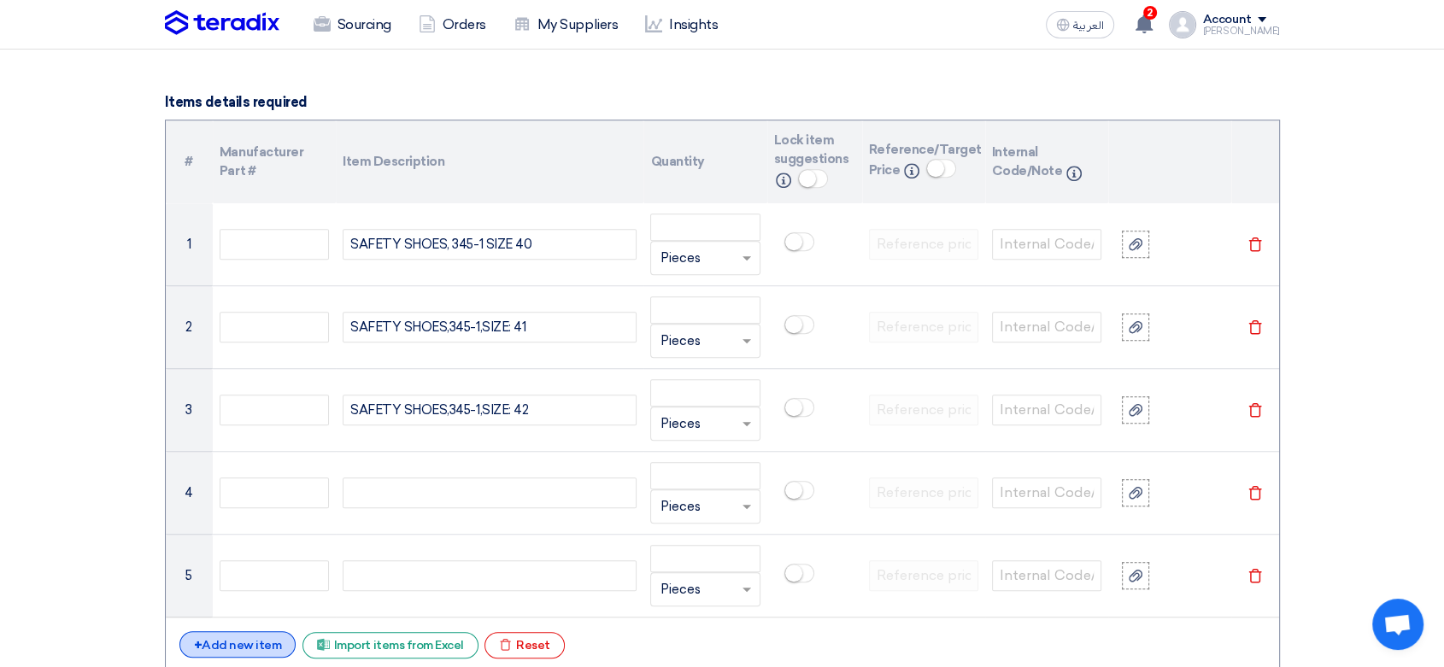
click at [261, 644] on div "+ Add new item" at bounding box center [237, 644] width 117 height 26
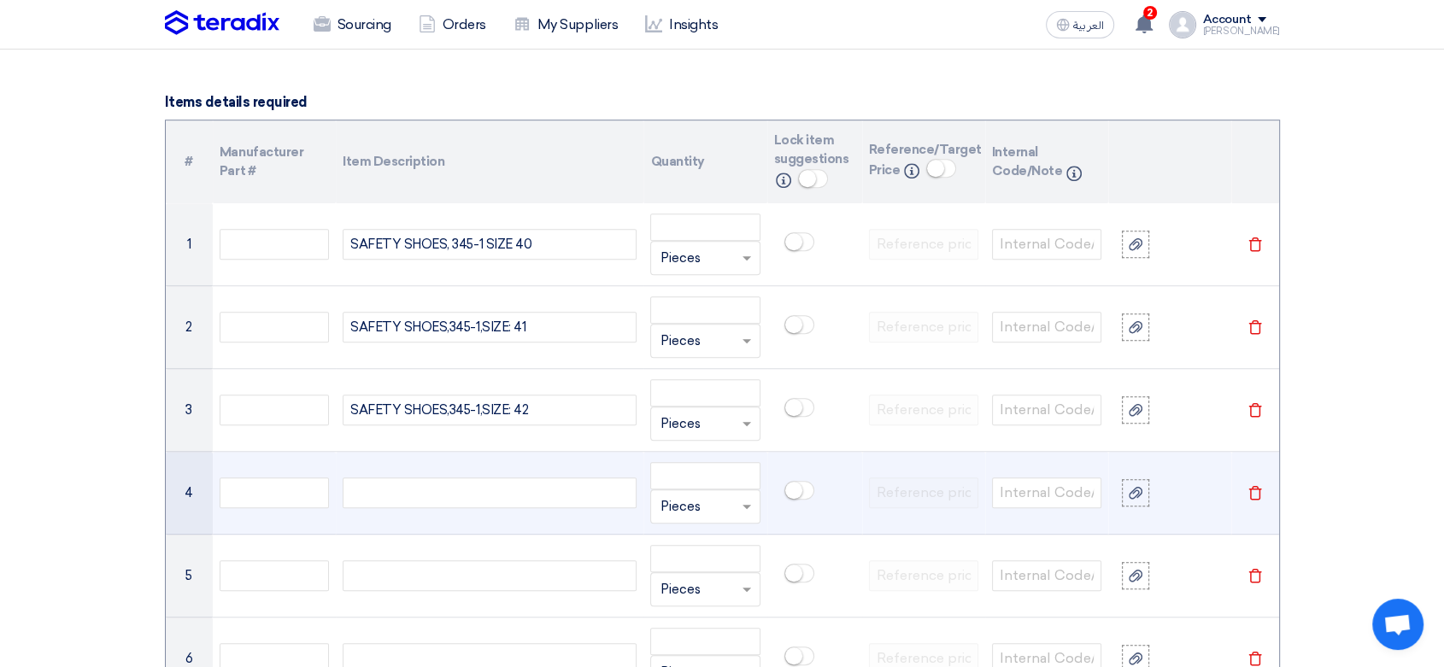
click at [413, 496] on div at bounding box center [490, 493] width 294 height 31
paste div
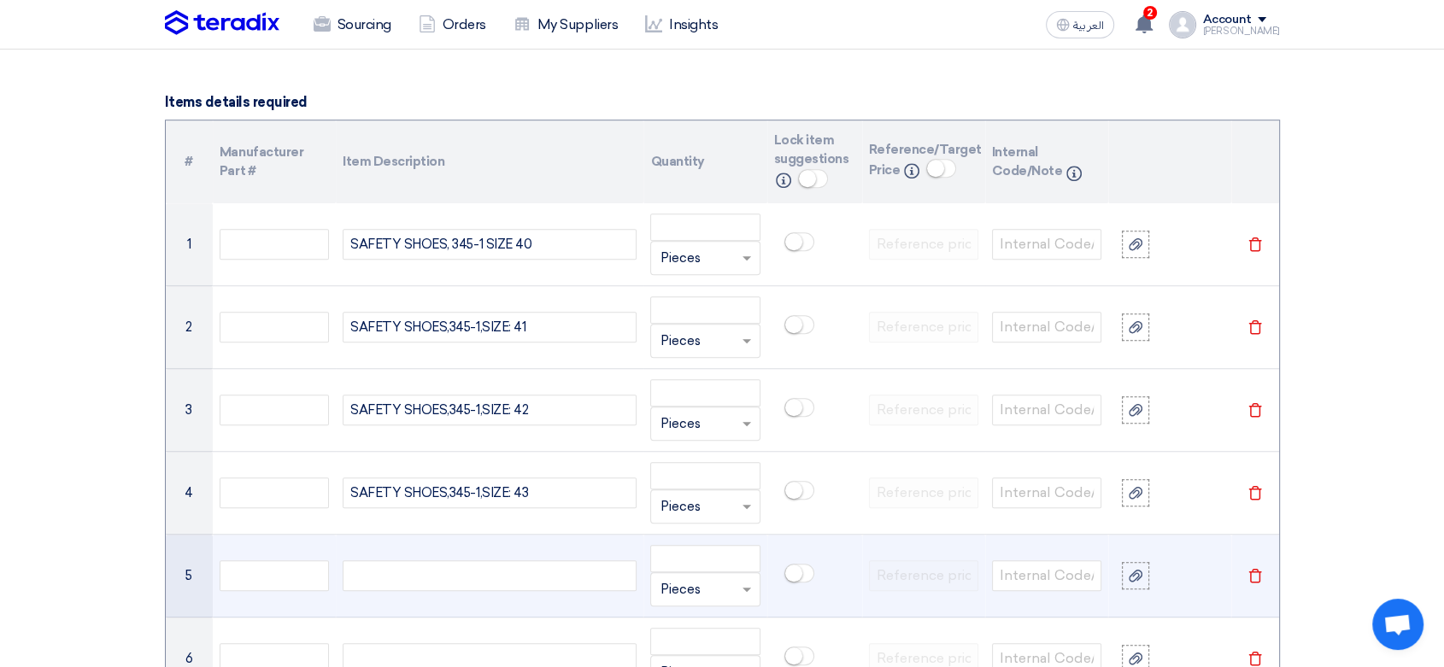
click at [436, 570] on div at bounding box center [490, 576] width 294 height 31
paste div
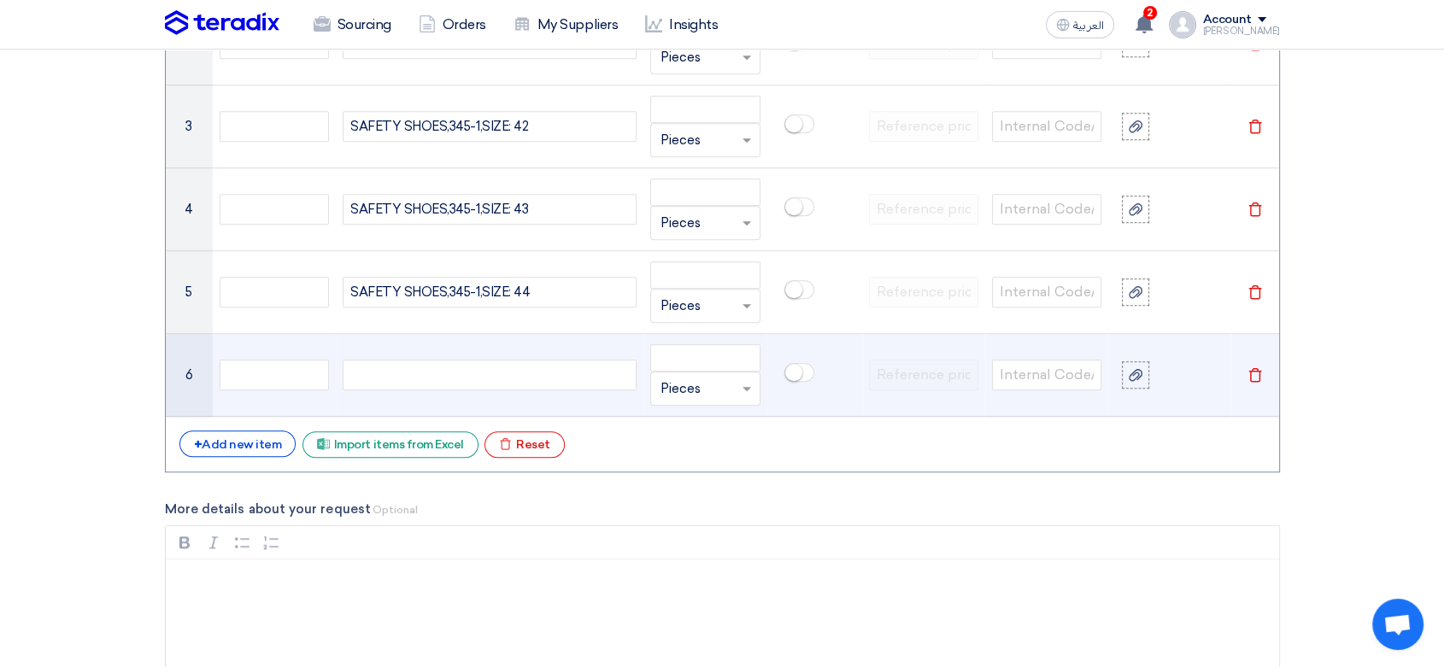
scroll to position [1518, 0]
click at [396, 381] on div at bounding box center [490, 374] width 294 height 31
paste div
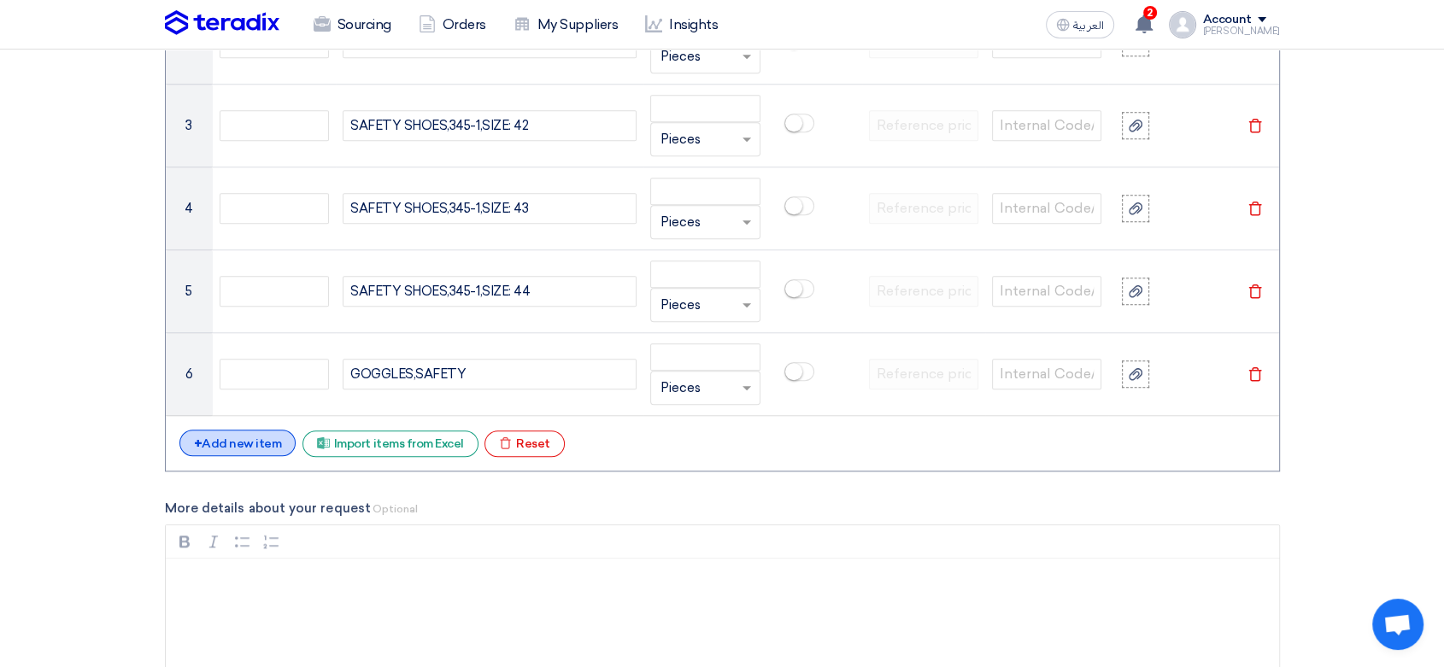
click at [254, 446] on div "+ Add new item" at bounding box center [237, 443] width 117 height 26
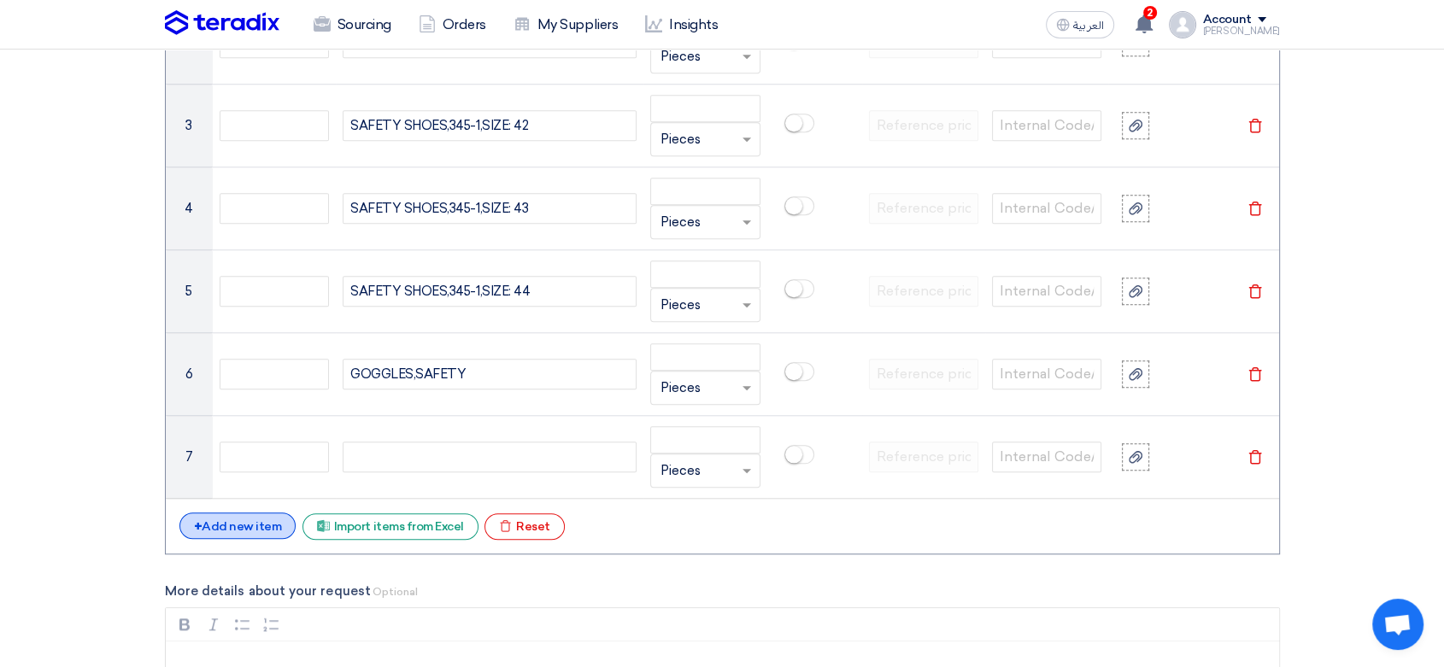
click at [250, 522] on div "+ Add new item" at bounding box center [237, 526] width 117 height 26
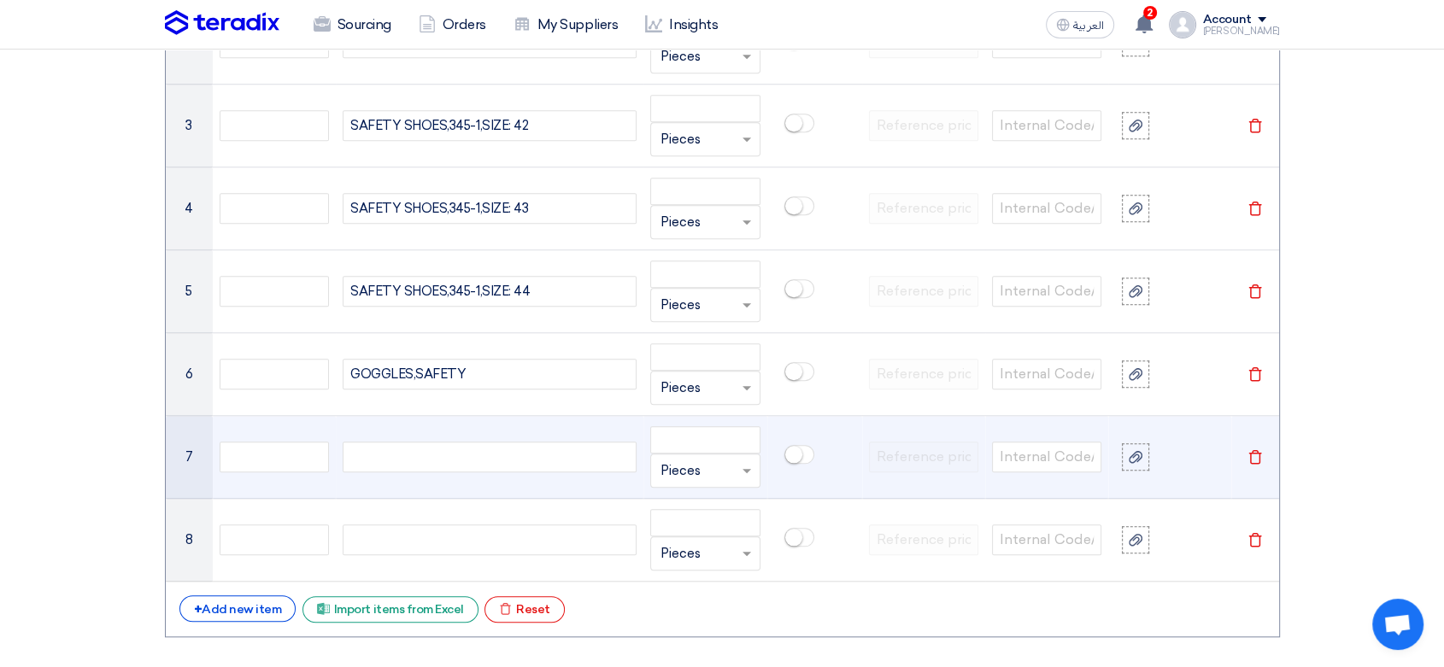
click at [408, 451] on div at bounding box center [490, 457] width 294 height 31
paste div
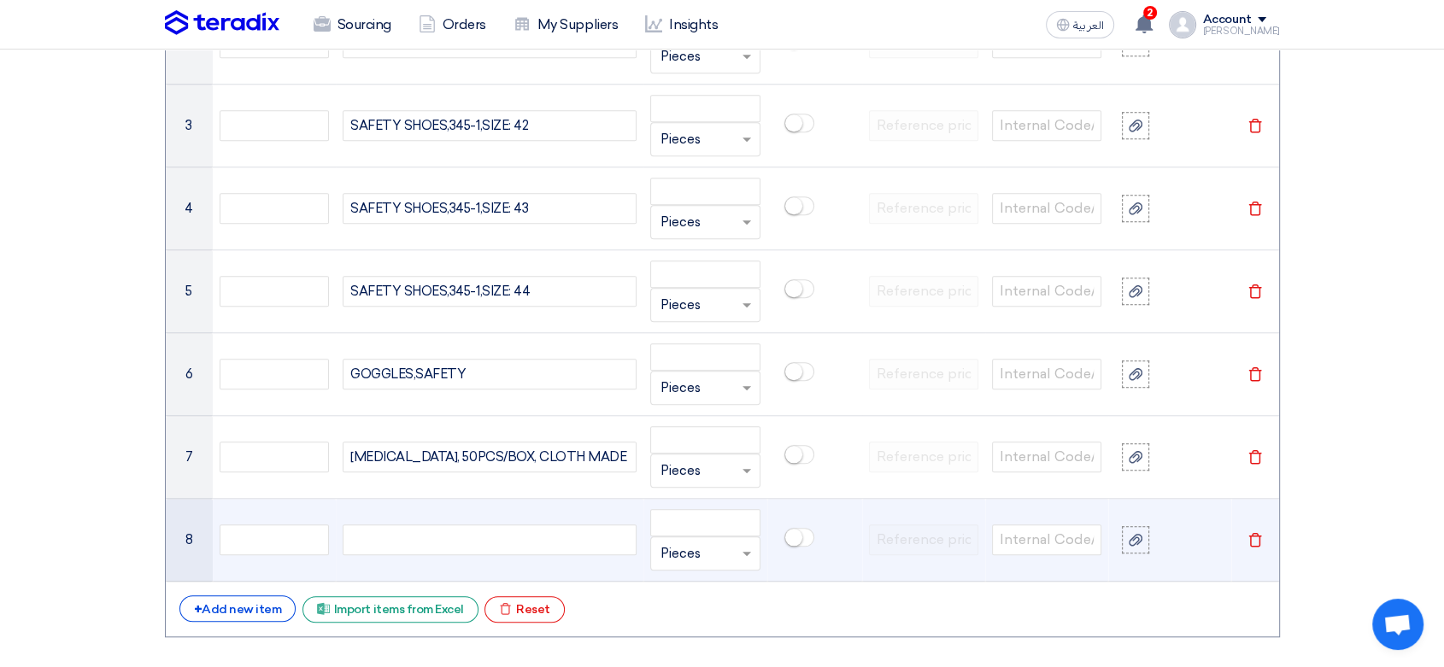
click at [405, 526] on div at bounding box center [490, 540] width 294 height 31
paste div
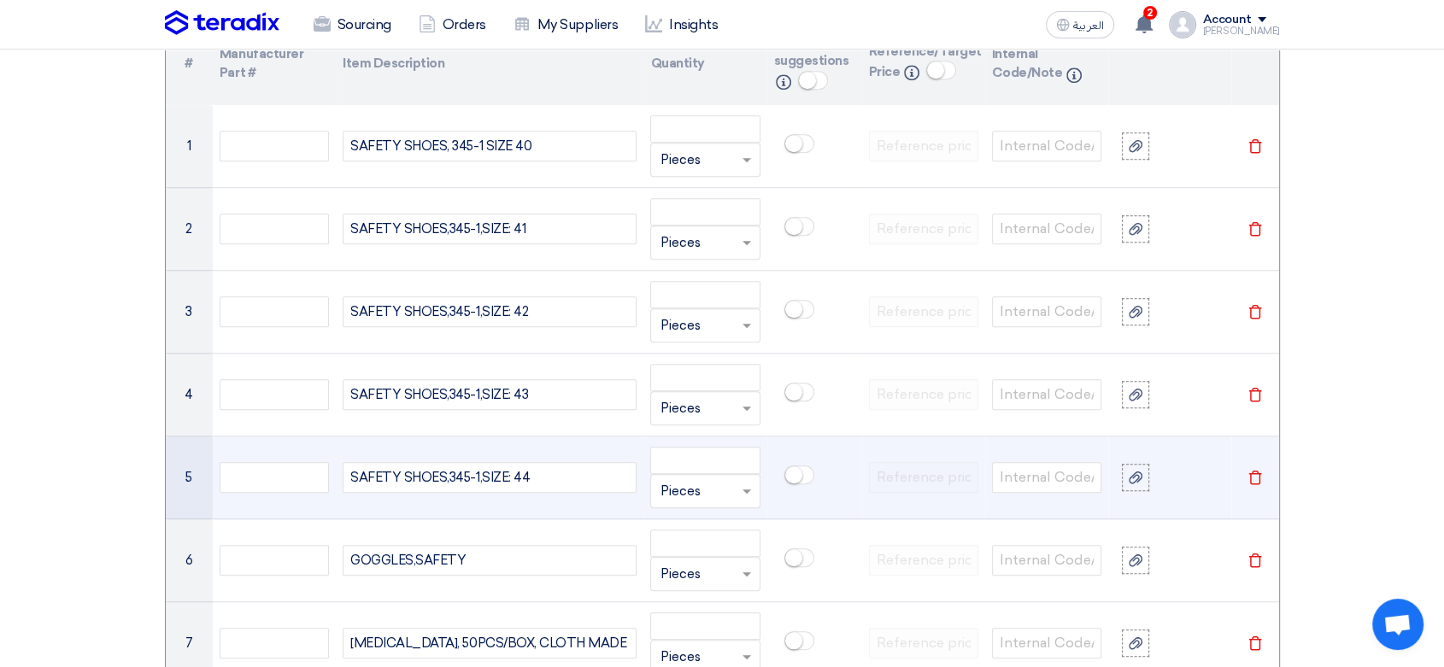
scroll to position [1329, 0]
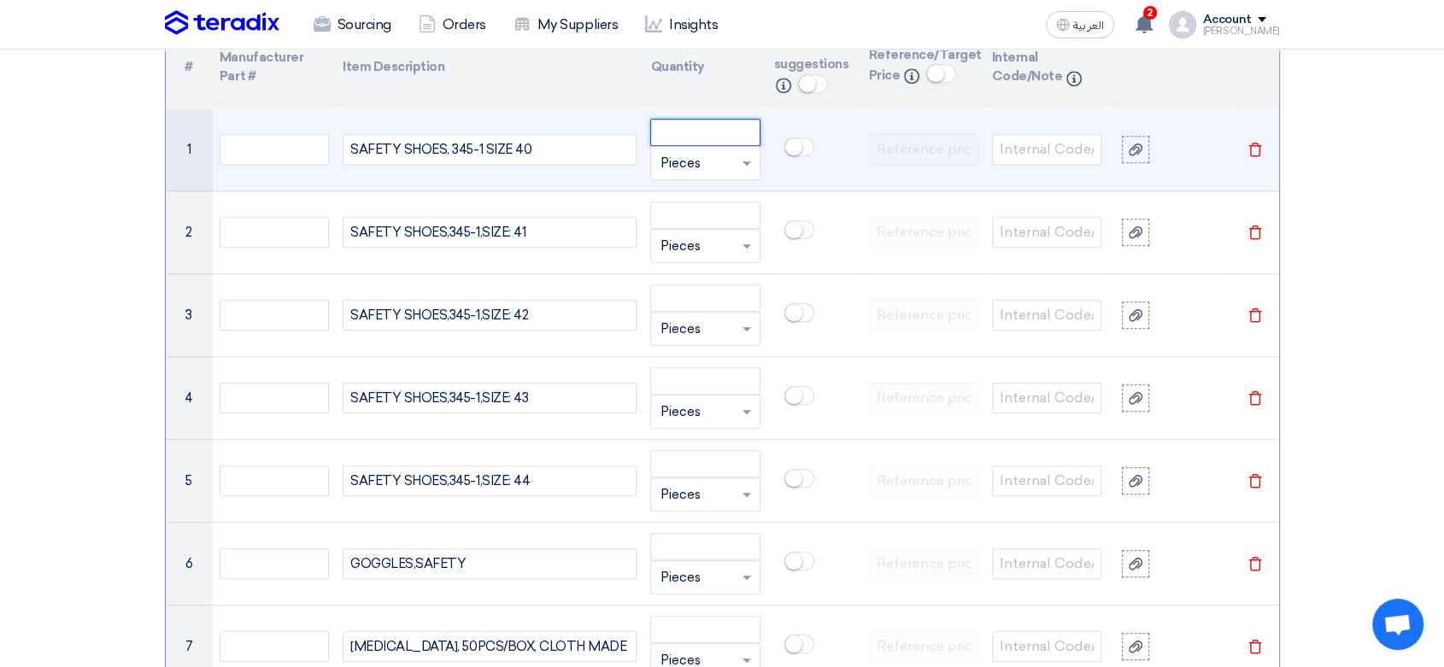
click at [695, 128] on input "number" at bounding box center [704, 132] width 109 height 27
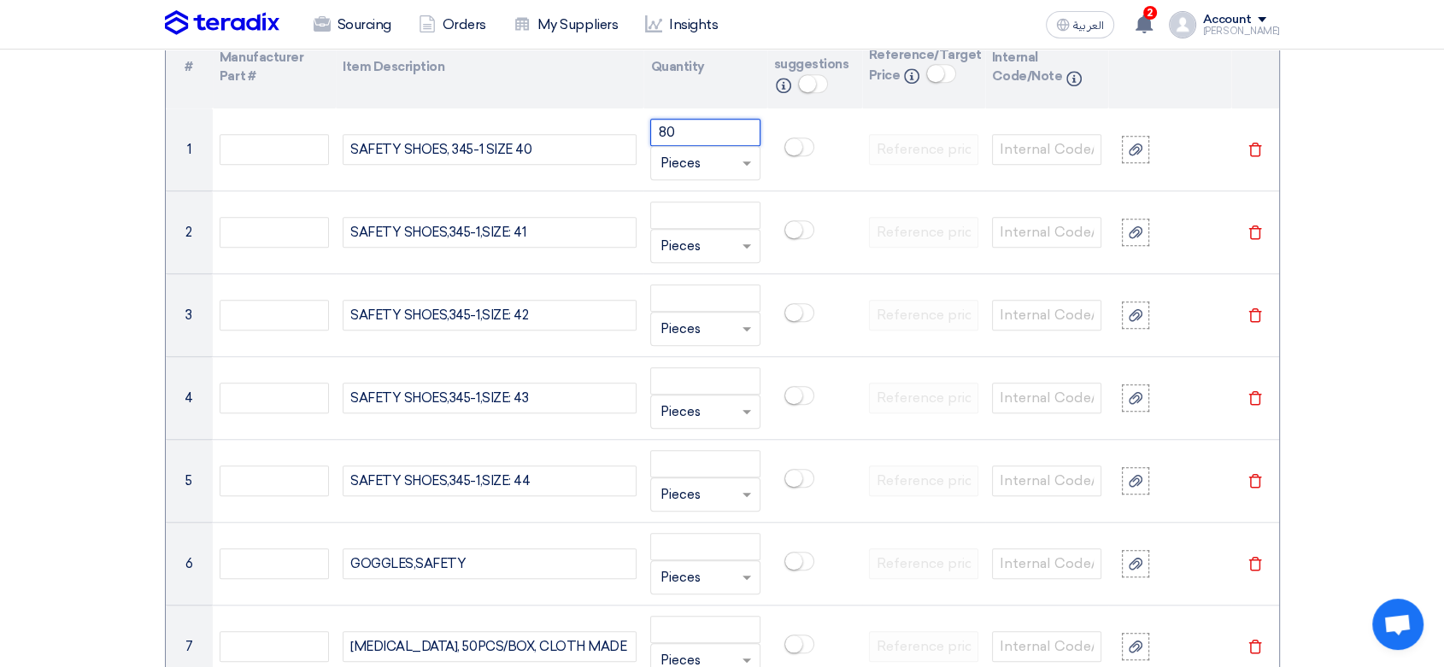
type input "80"
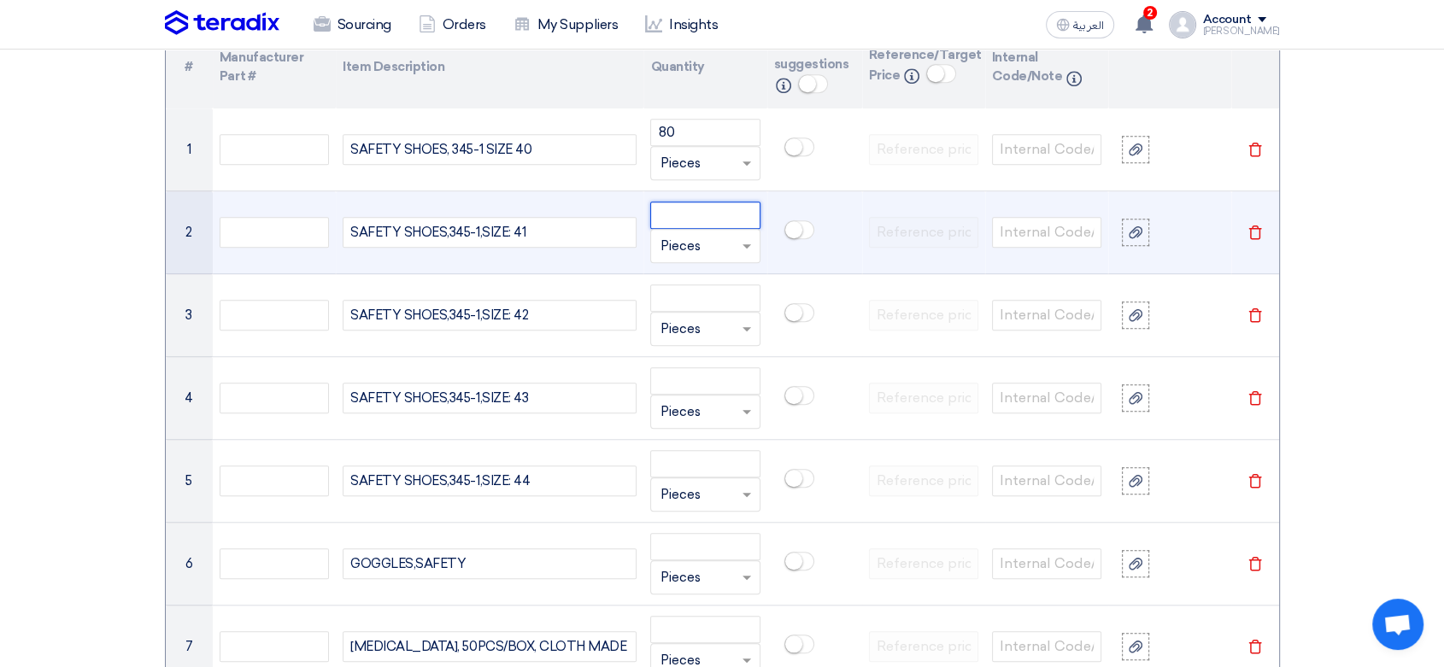
click at [719, 211] on input "number" at bounding box center [704, 215] width 109 height 27
type input "150"
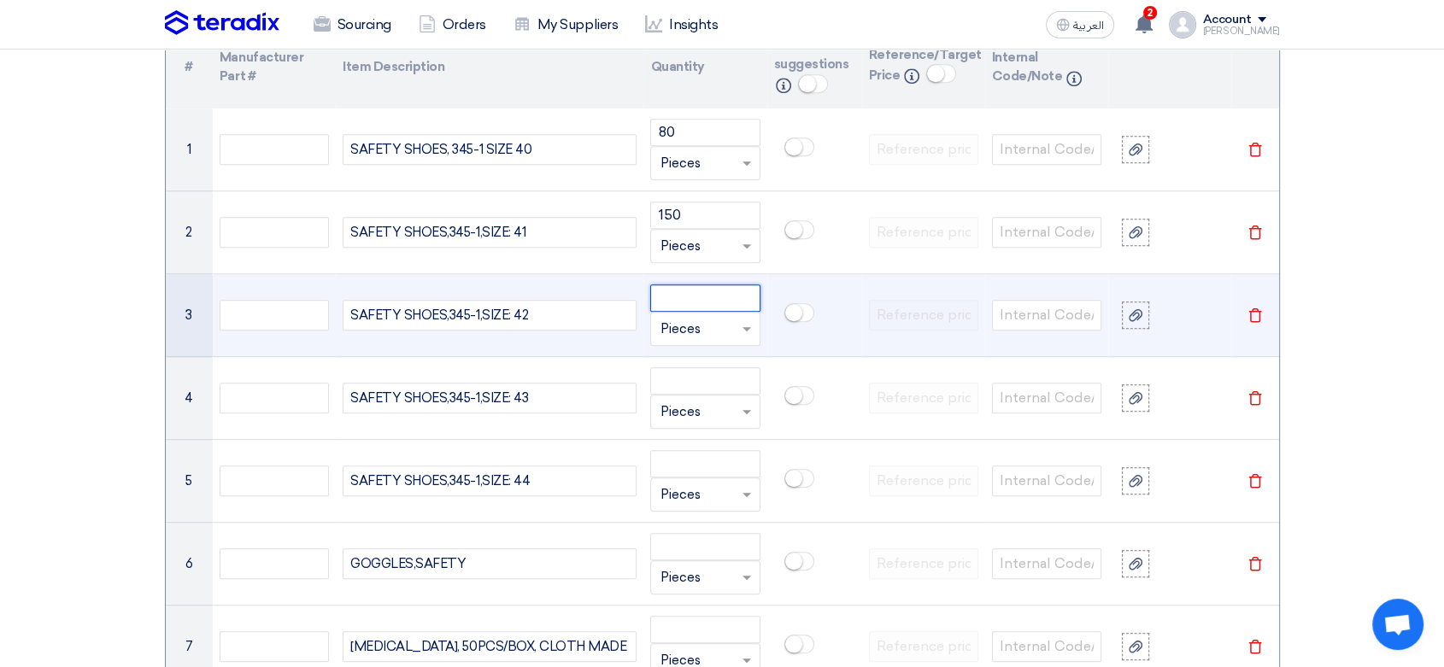
click at [688, 301] on input "number" at bounding box center [704, 298] width 109 height 27
type input "270"
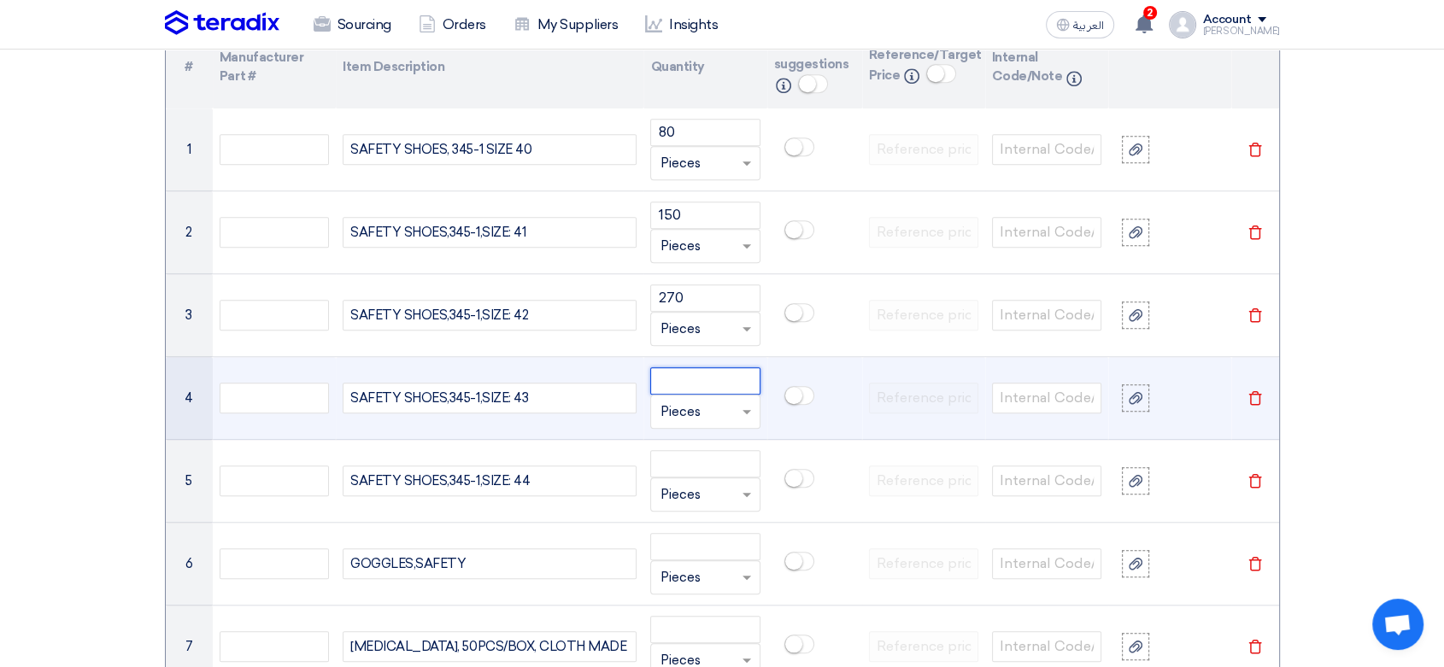
click at [703, 379] on input "number" at bounding box center [704, 380] width 109 height 27
type input "250"
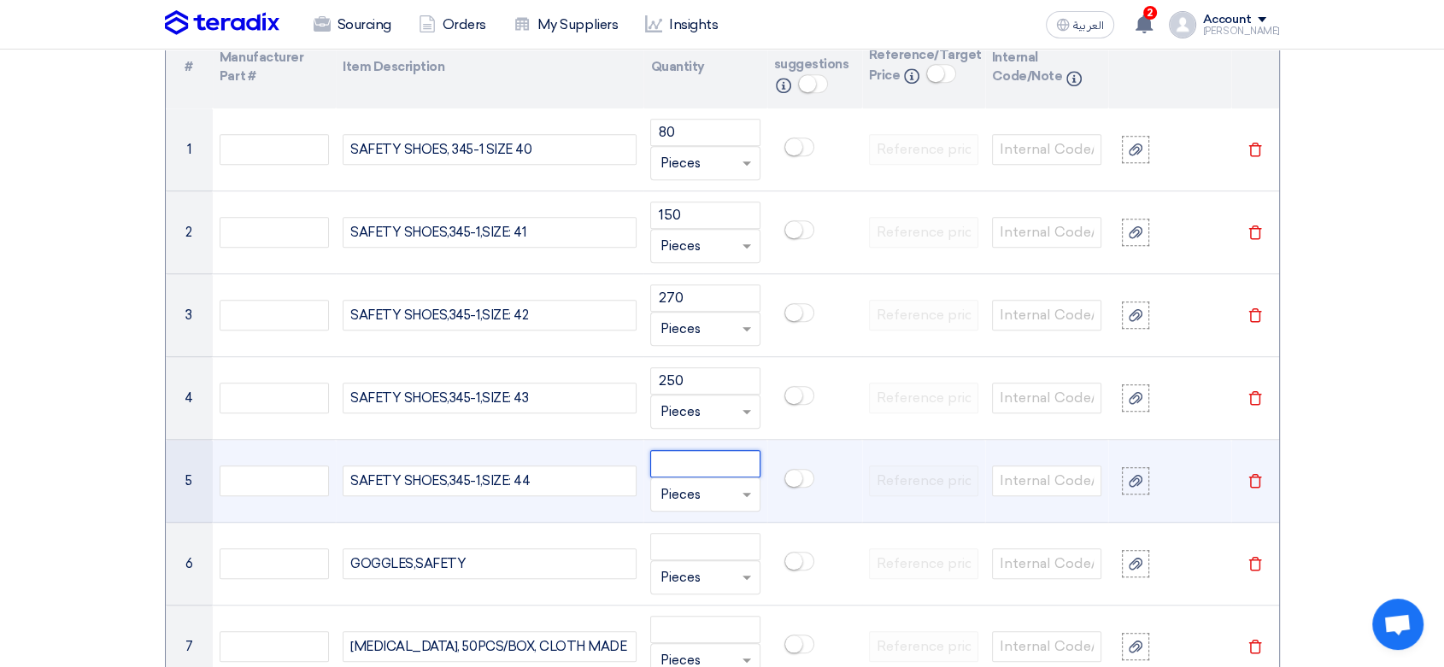
click at [708, 466] on input "number" at bounding box center [704, 463] width 109 height 27
type input "50"
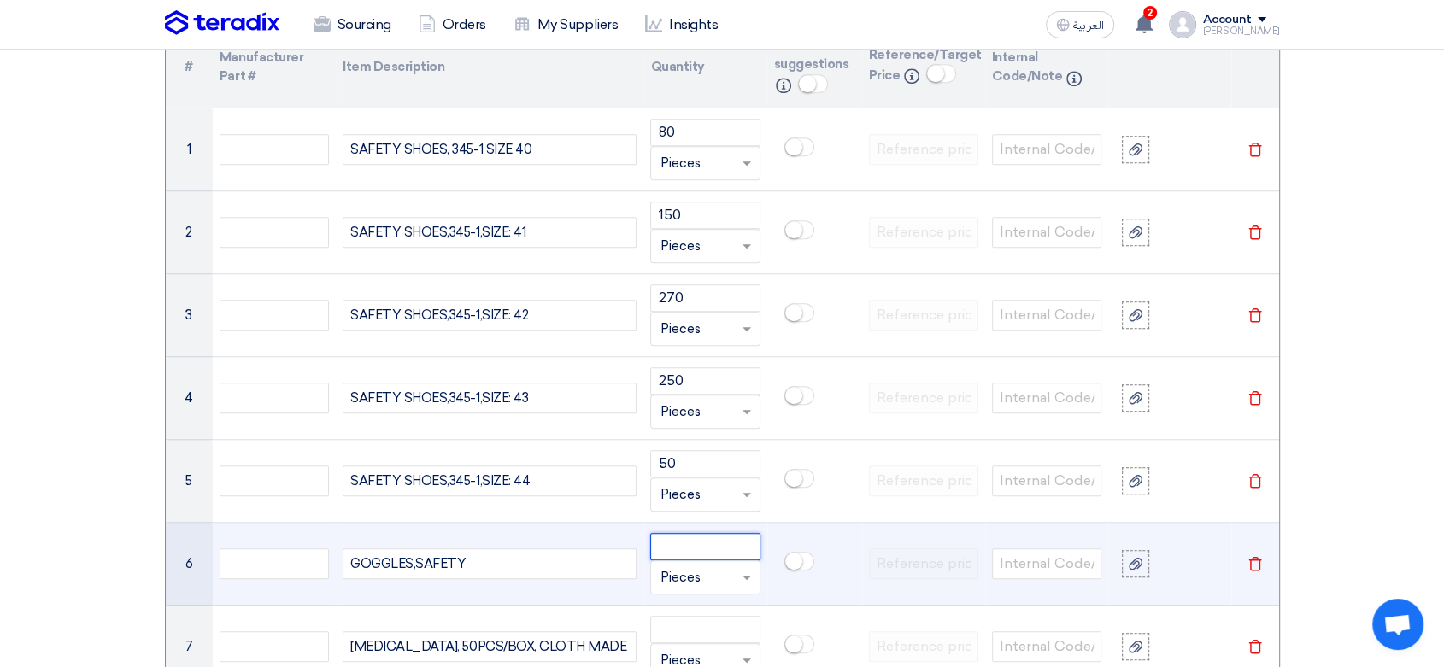
click at [702, 543] on input "number" at bounding box center [704, 546] width 109 height 27
type input "400"
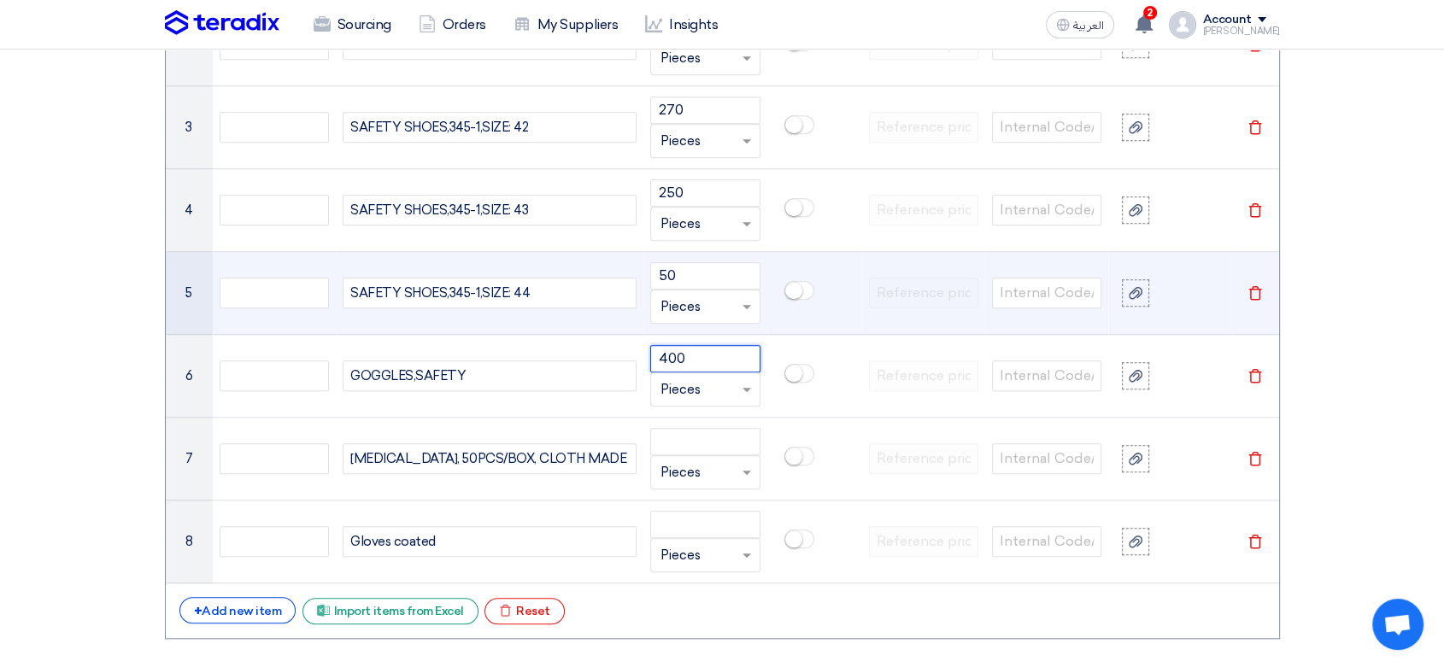
scroll to position [1518, 0]
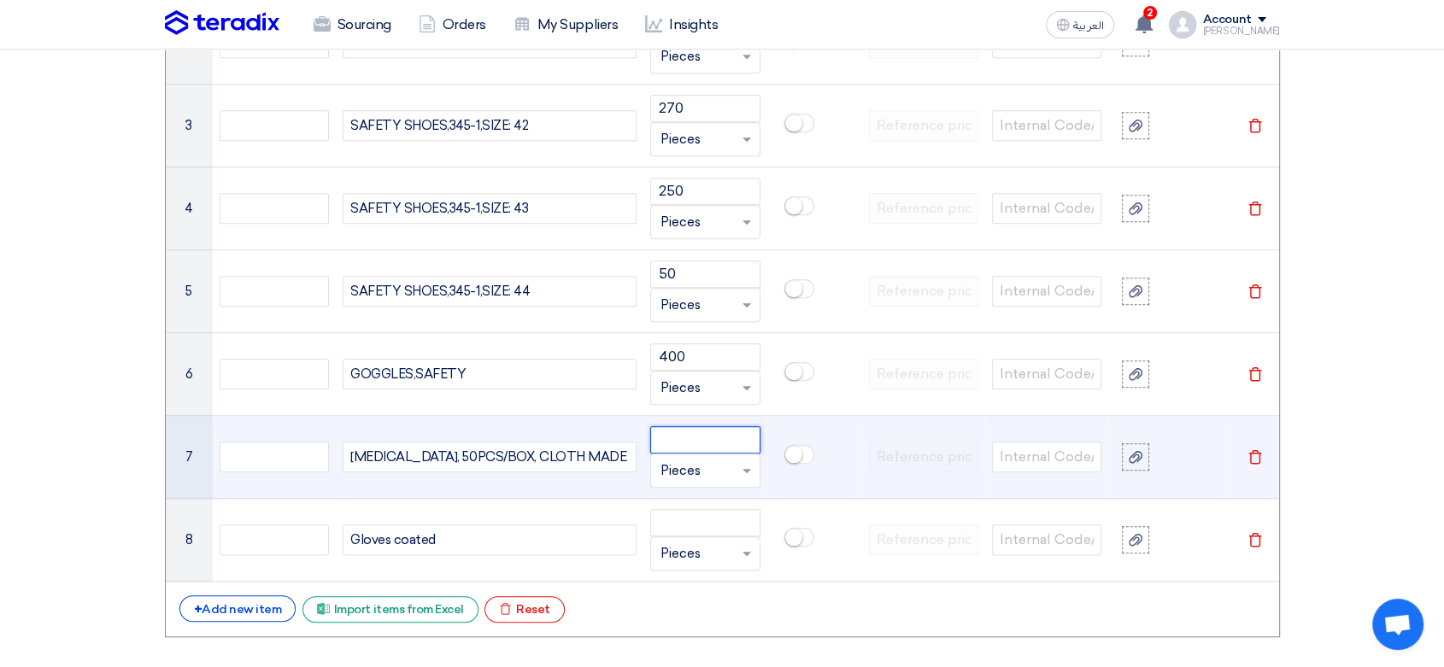
click at [702, 439] on input "number" at bounding box center [704, 439] width 109 height 27
type input "30"
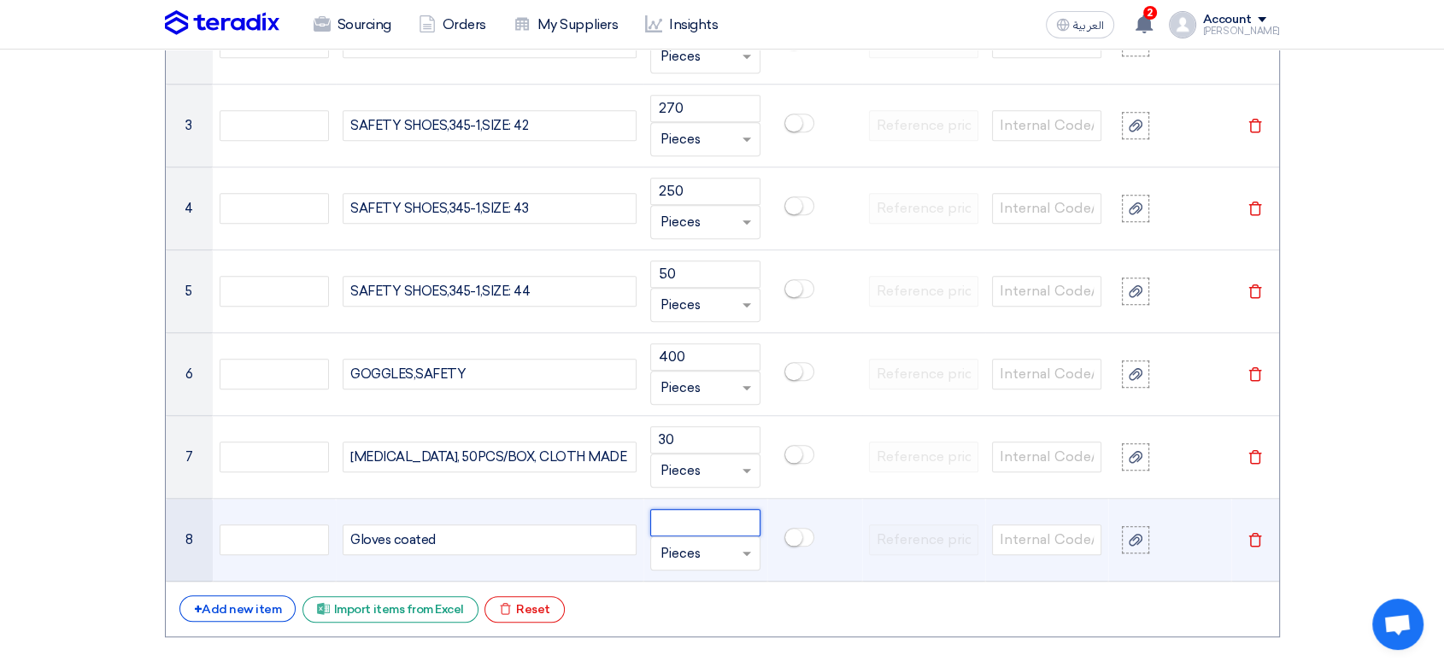
click at [696, 519] on input "number" at bounding box center [704, 522] width 109 height 27
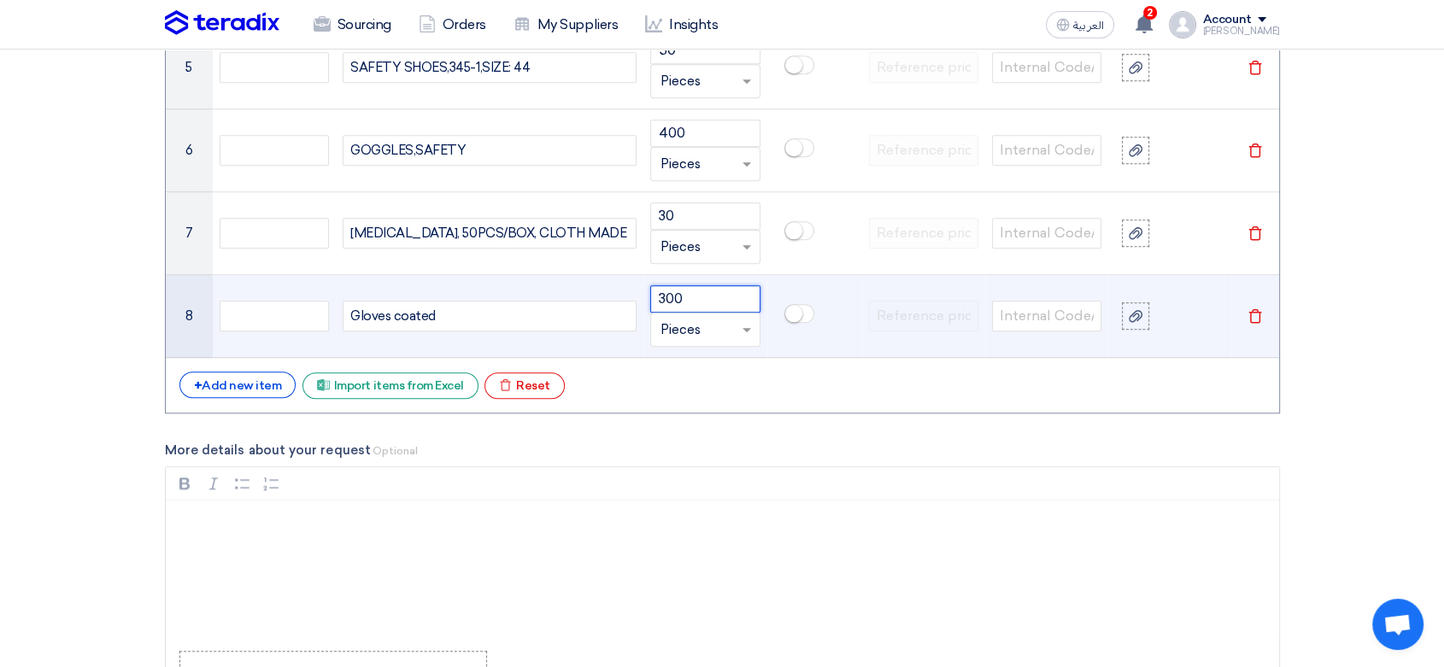
scroll to position [1804, 0]
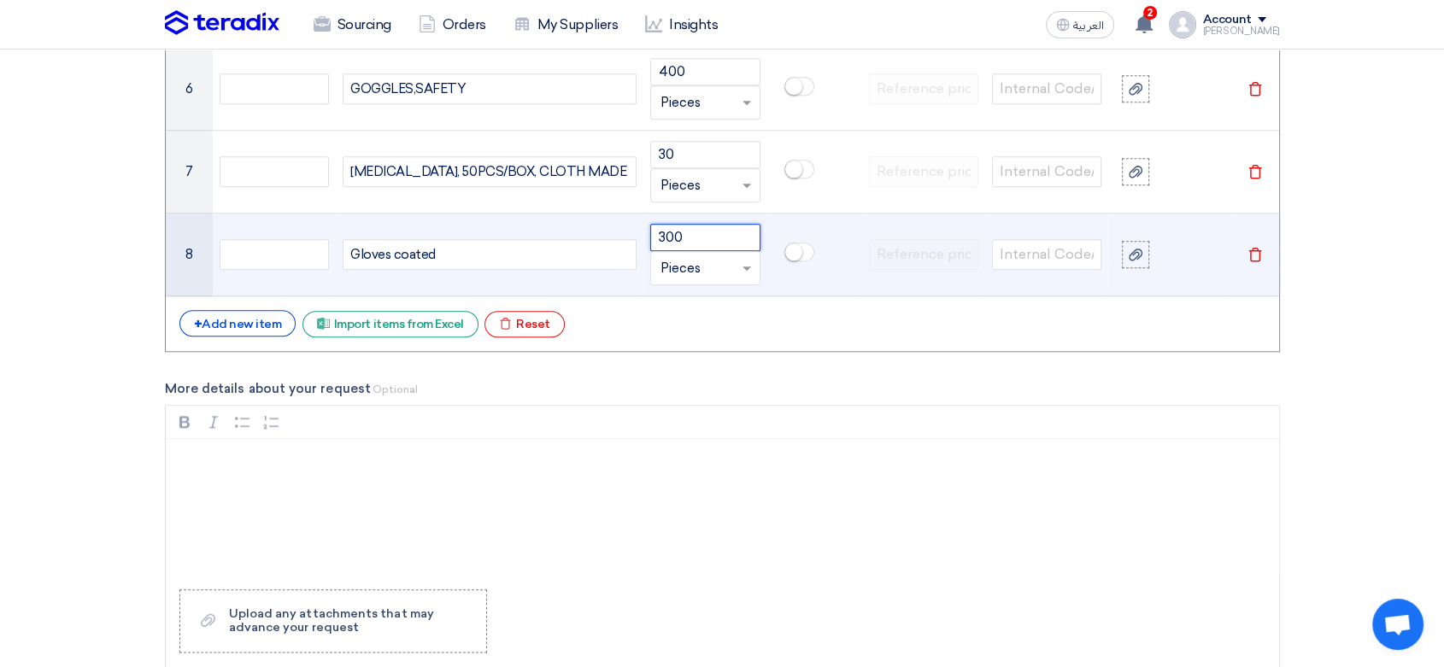
type input "300"
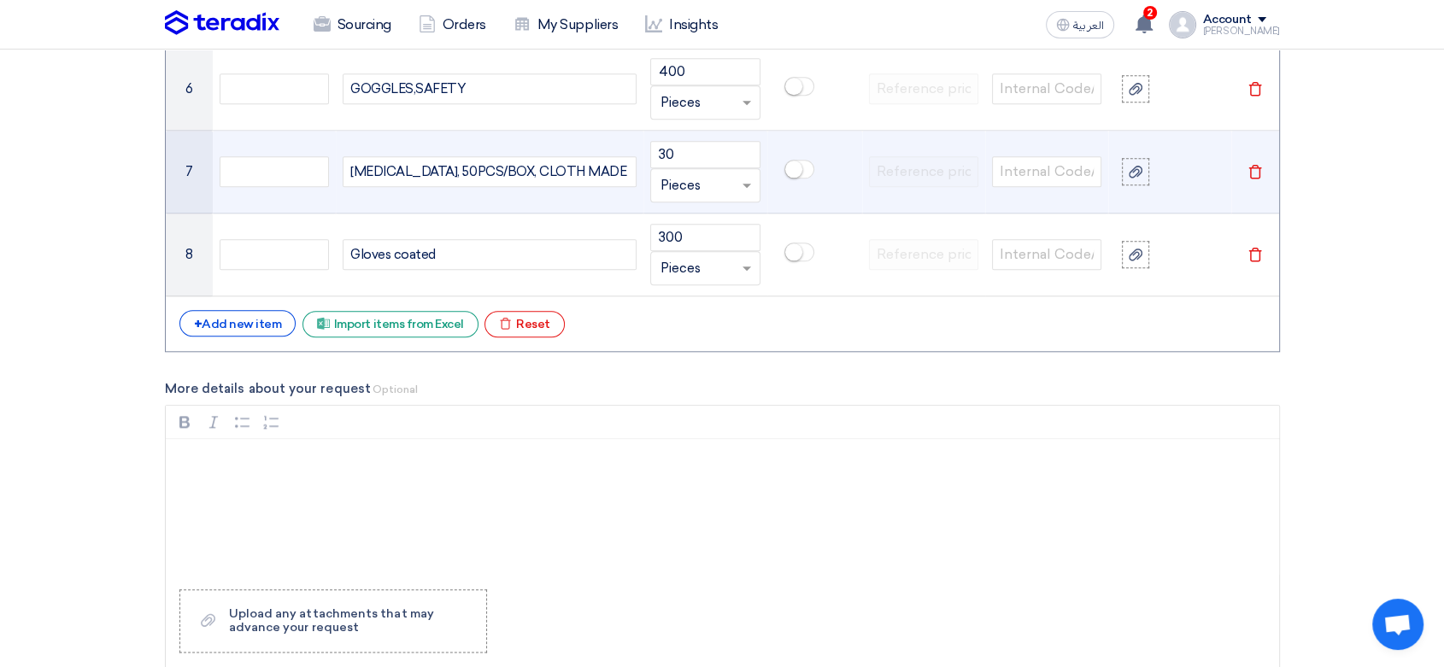
click at [750, 184] on span at bounding box center [748, 186] width 21 height 20
click at [691, 255] on div "Box" at bounding box center [705, 254] width 108 height 34
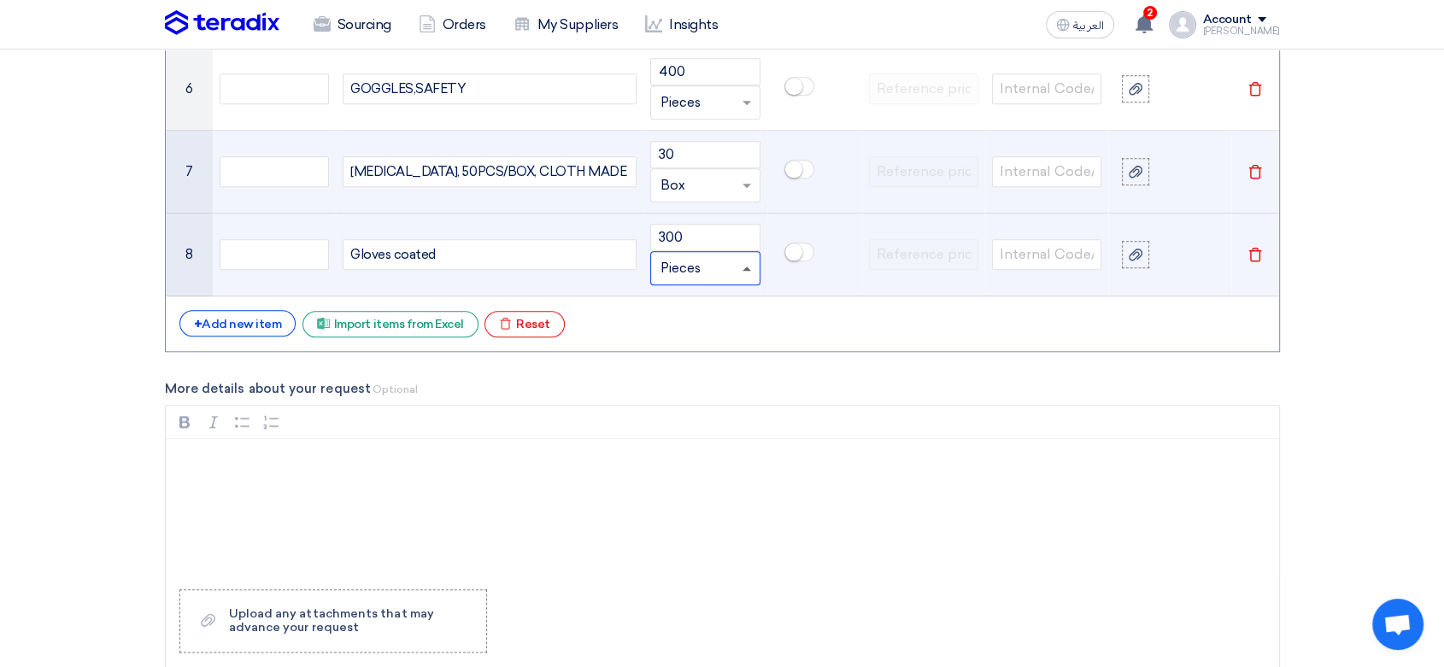
click at [746, 267] on span at bounding box center [747, 269] width 9 height 4
click at [700, 373] on div "Sets" at bounding box center [705, 370] width 108 height 34
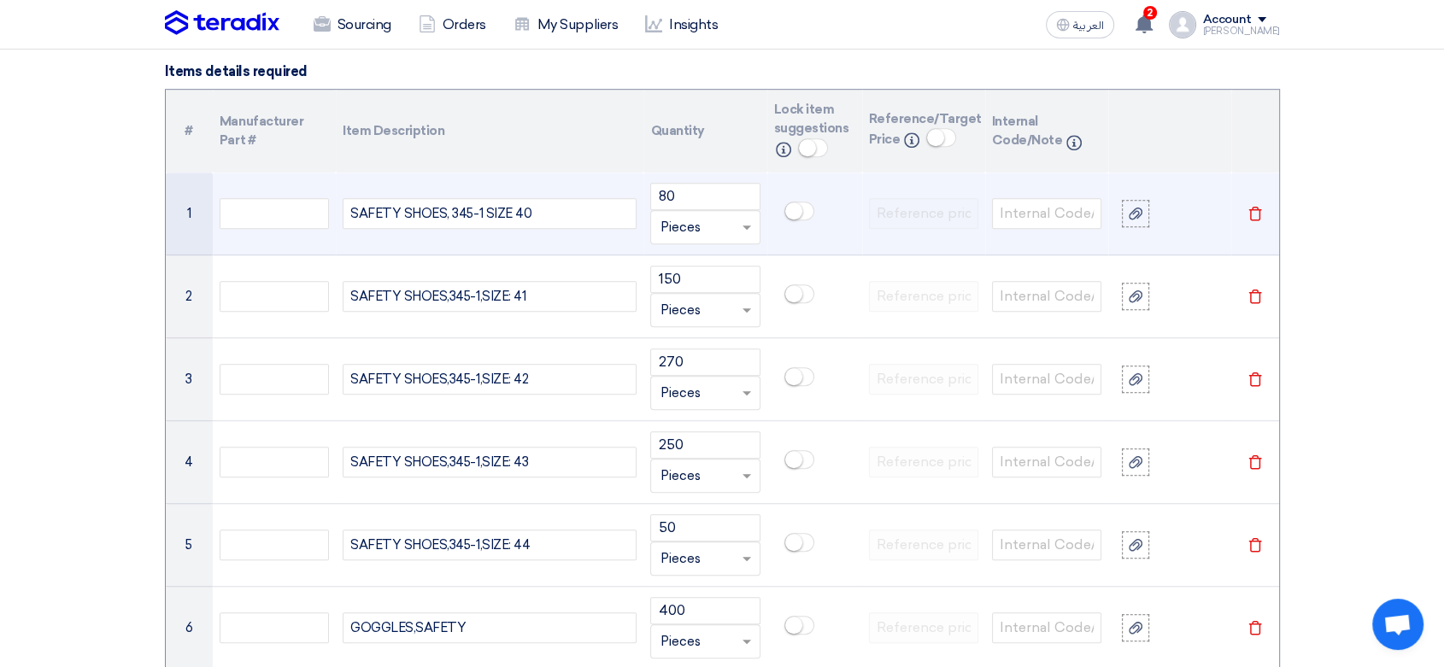
scroll to position [1234, 0]
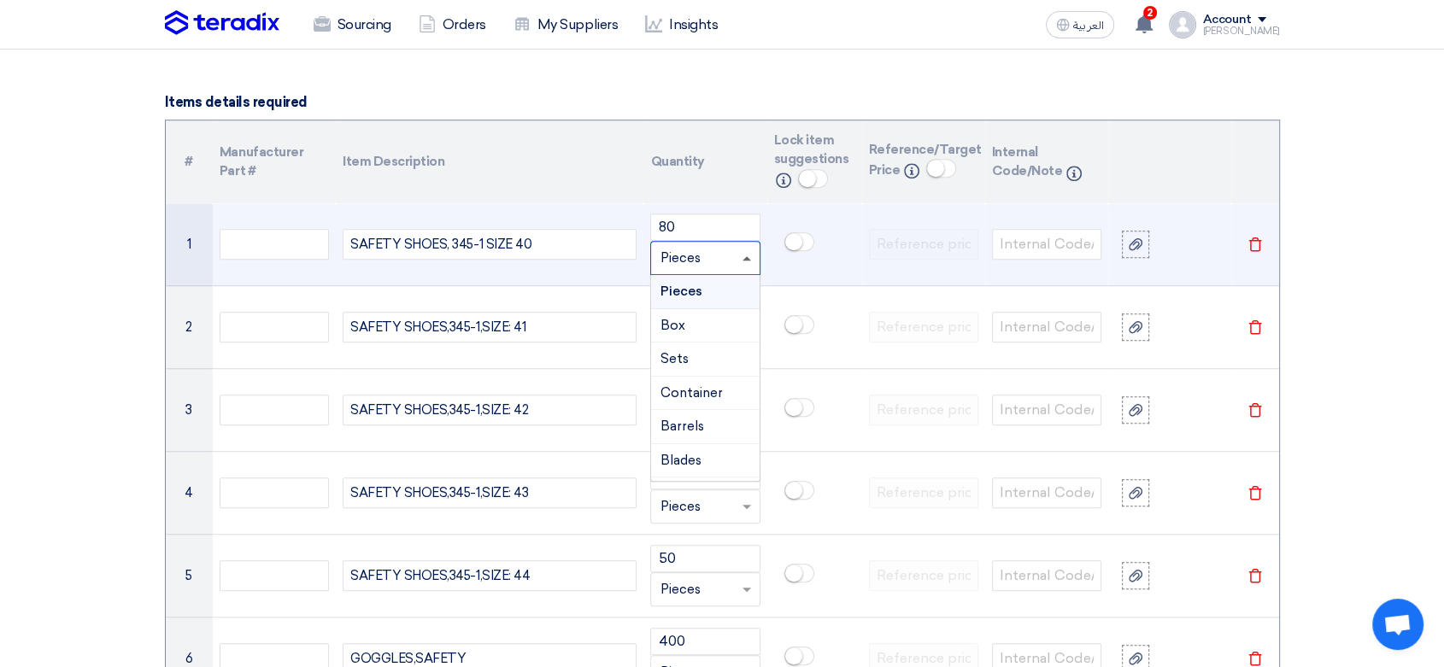
click at [748, 258] on span at bounding box center [747, 258] width 9 height 4
click at [708, 354] on div "Sets" at bounding box center [705, 360] width 108 height 34
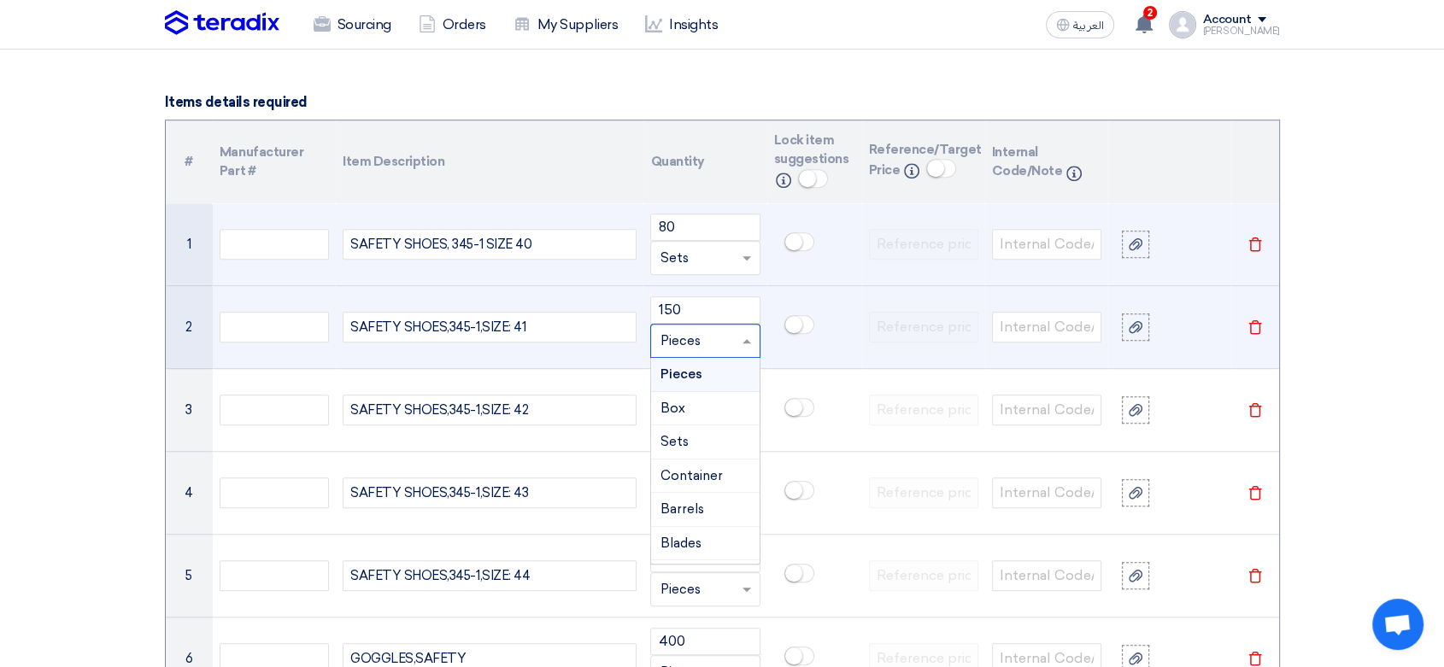
click at [738, 333] on span at bounding box center [748, 342] width 21 height 20
click at [678, 441] on span "Sets" at bounding box center [674, 441] width 28 height 15
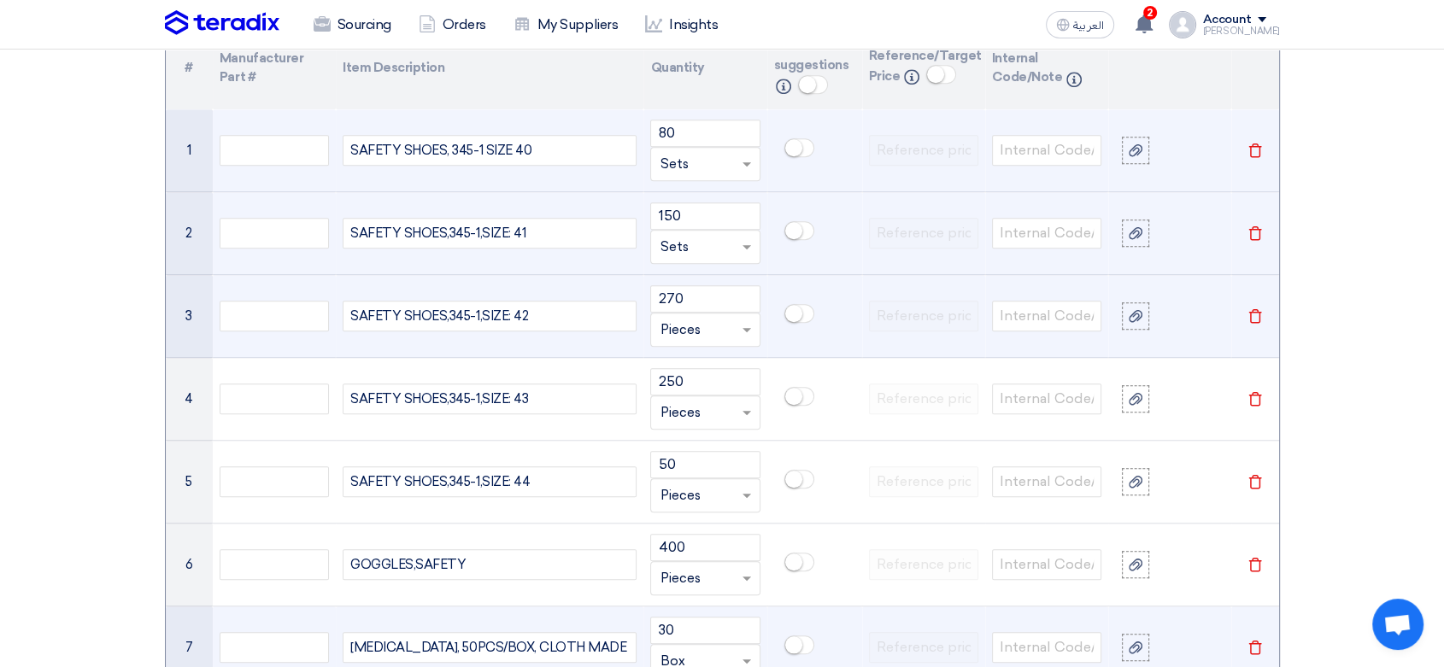
scroll to position [1329, 0]
click at [713, 317] on input "text" at bounding box center [695, 328] width 70 height 27
click at [680, 422] on span "Sets" at bounding box center [674, 429] width 28 height 15
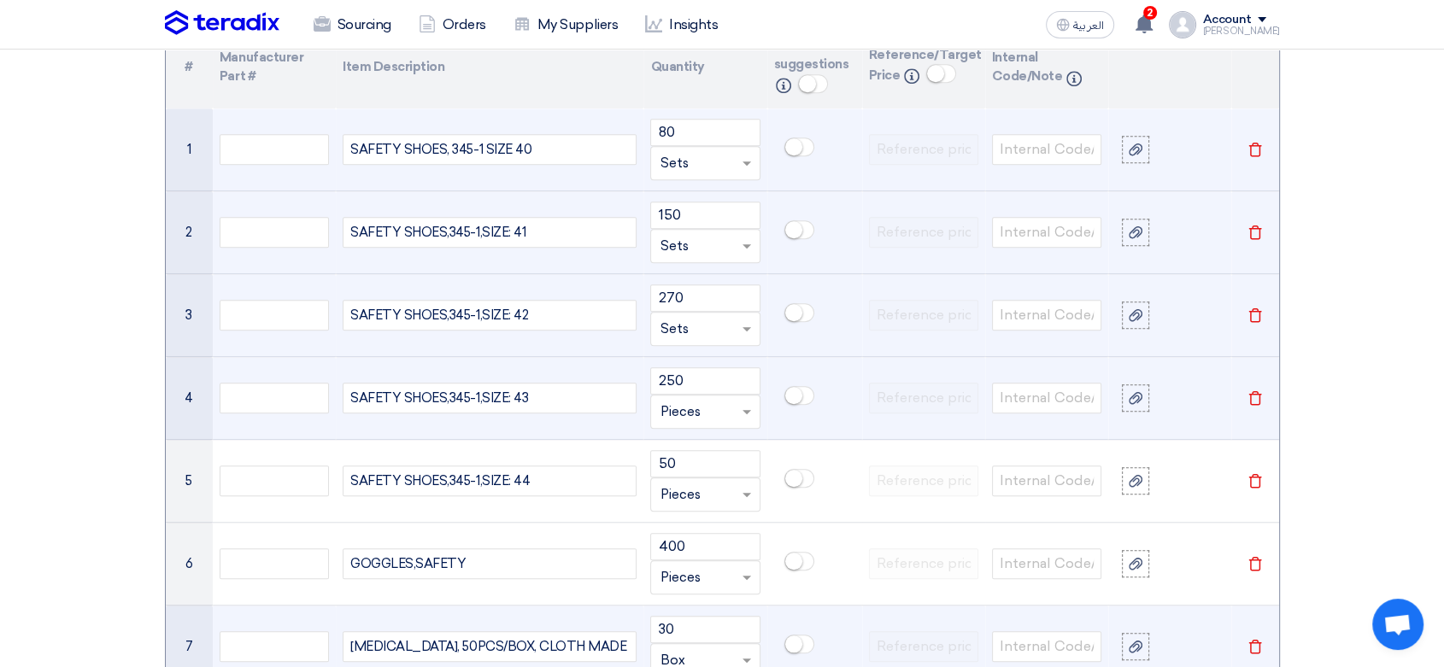
click at [698, 409] on input "text" at bounding box center [695, 411] width 70 height 27
click at [675, 508] on span "Sets" at bounding box center [674, 512] width 28 height 15
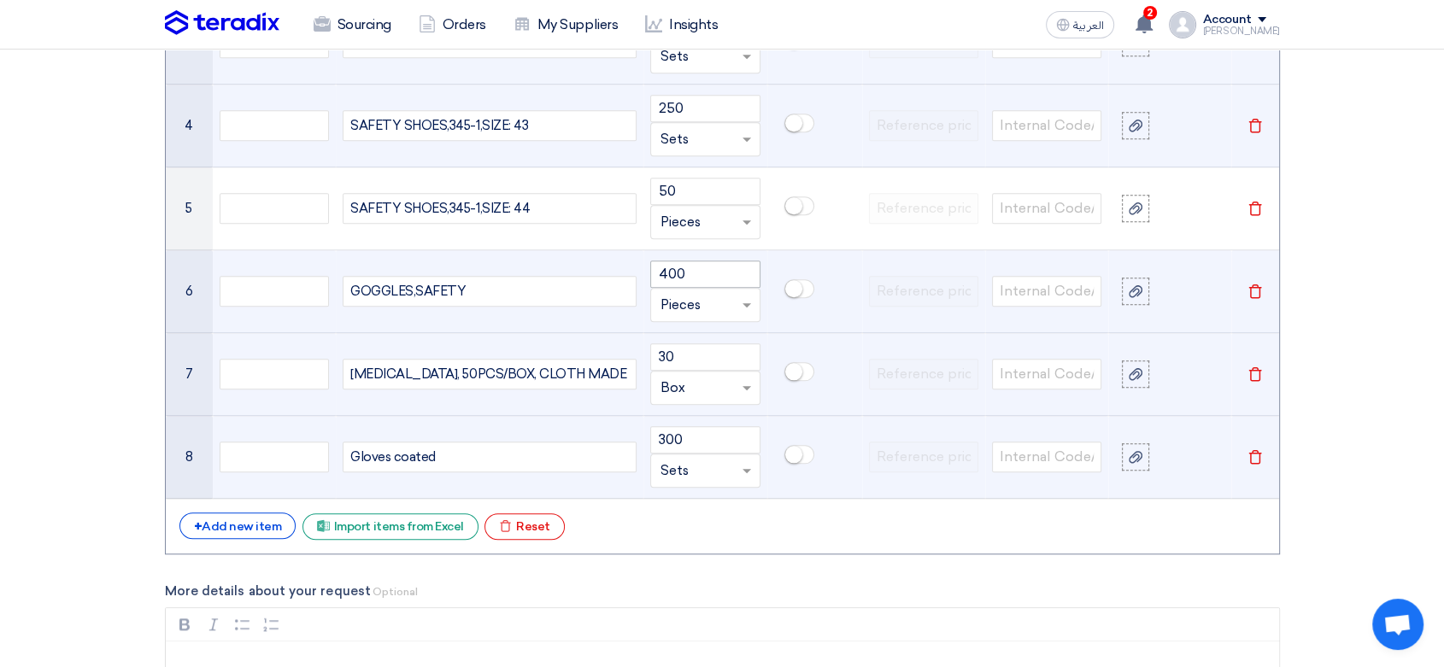
scroll to position [1613, 0]
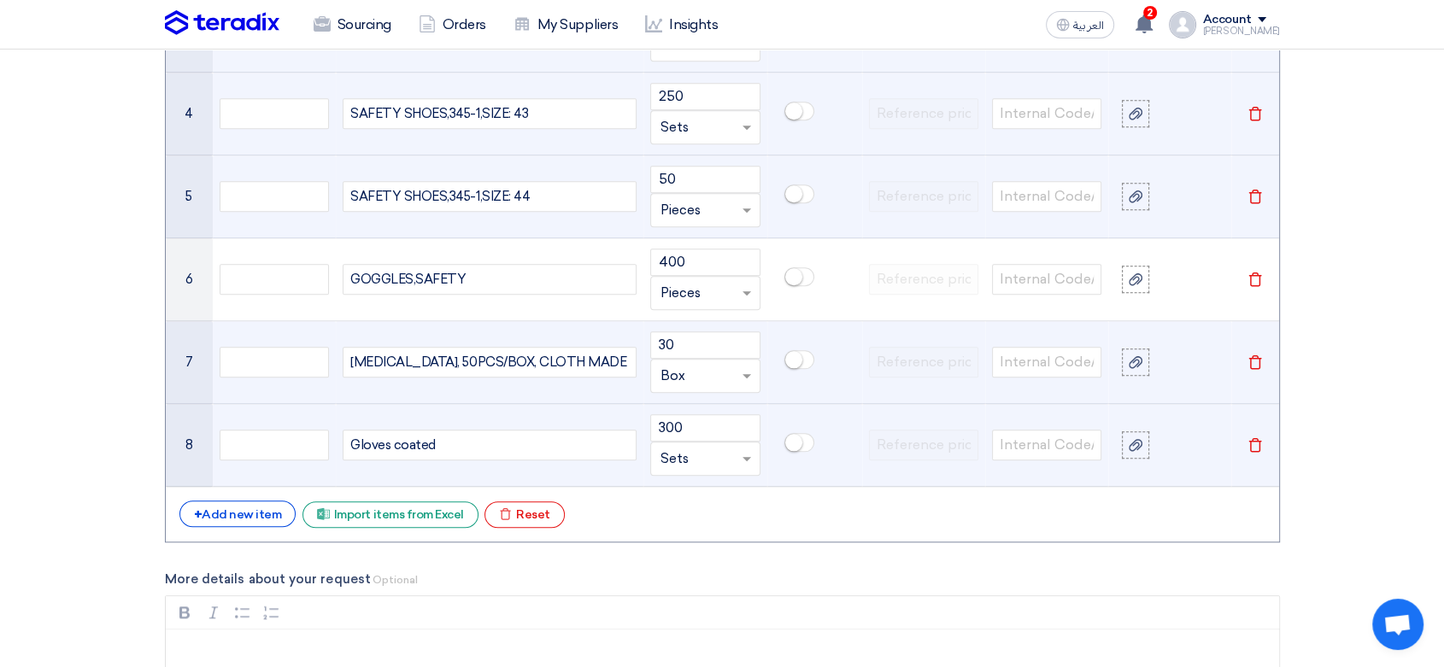
click at [710, 207] on input "text" at bounding box center [695, 210] width 70 height 27
click at [674, 318] on div "Sets" at bounding box center [705, 312] width 108 height 34
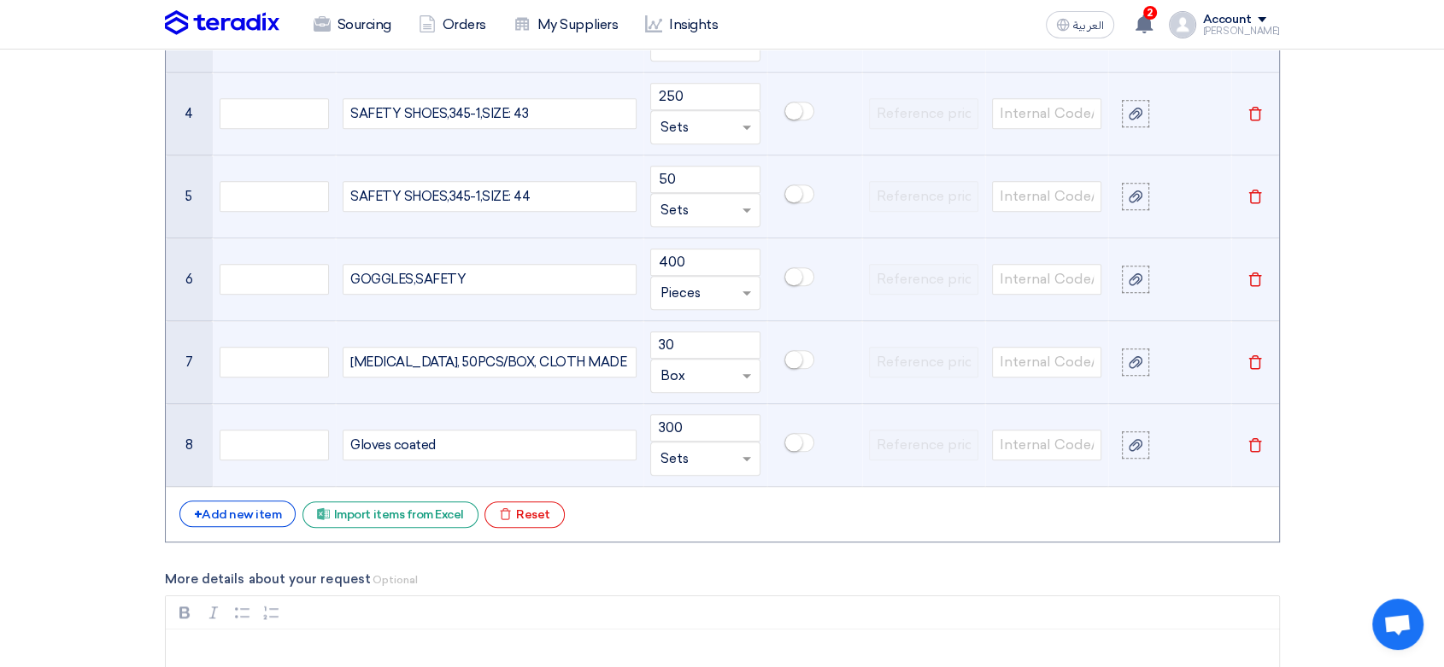
click at [717, 285] on input "text" at bounding box center [695, 292] width 70 height 27
click at [585, 307] on td "GOGGLES,SAFETY" at bounding box center [490, 279] width 308 height 83
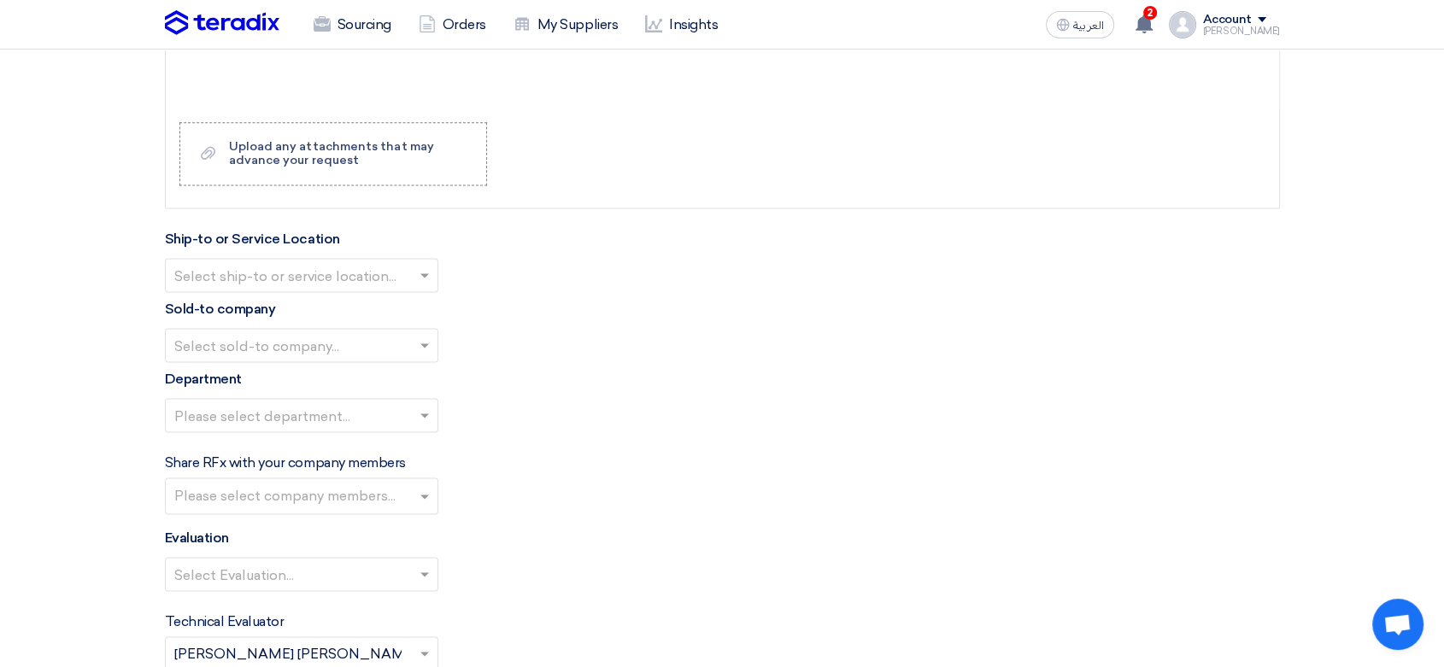
scroll to position [2278, 0]
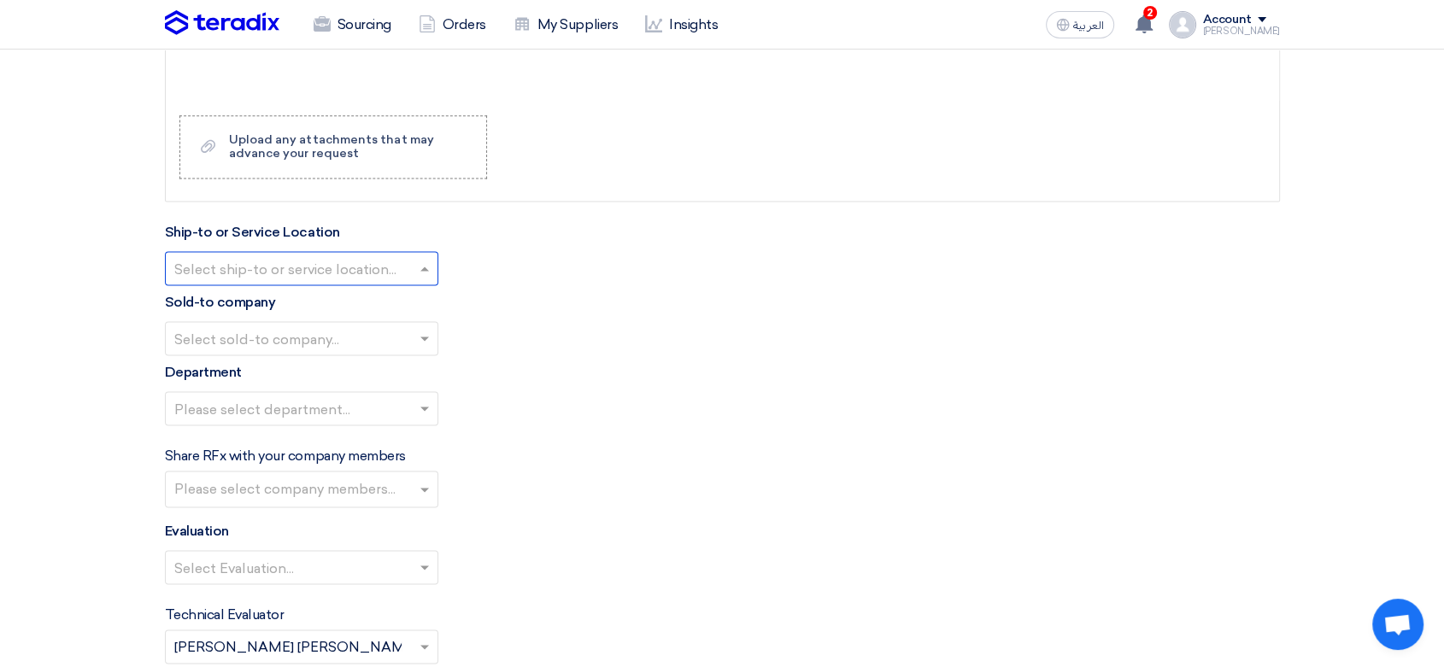
click at [432, 269] on span at bounding box center [426, 268] width 21 height 21
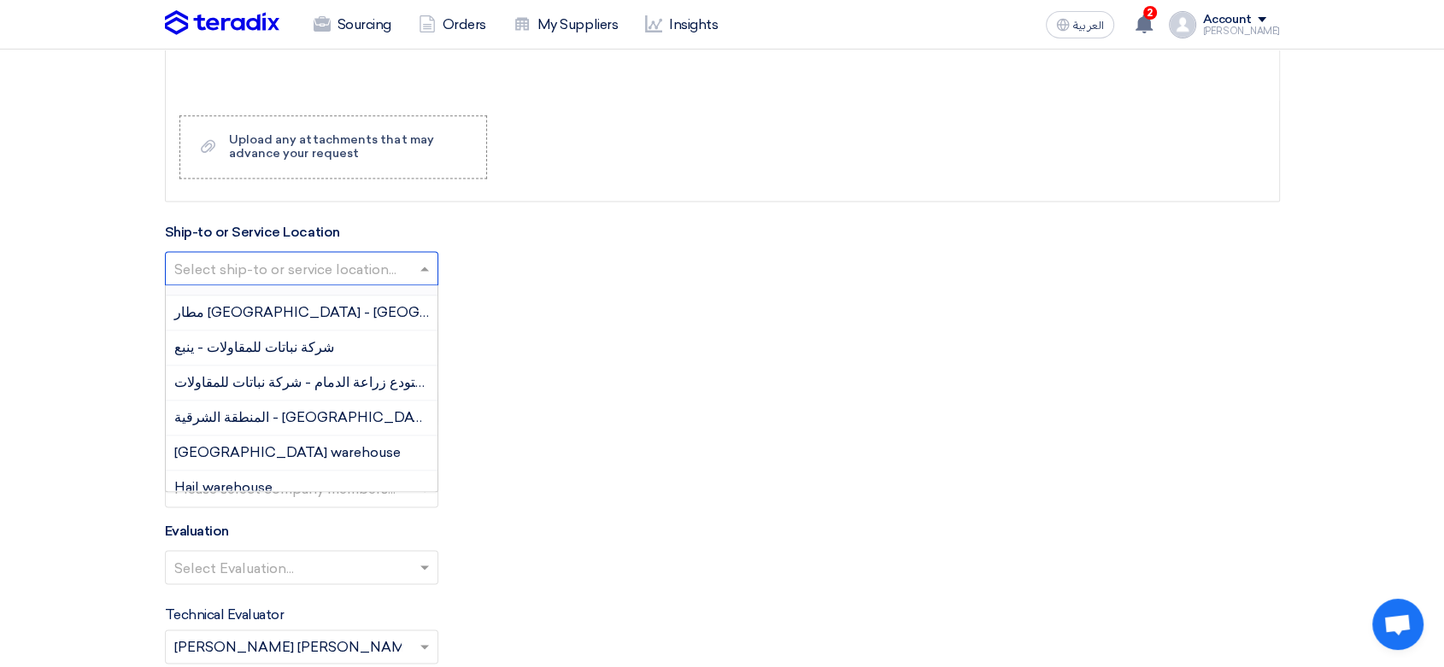
scroll to position [190, 0]
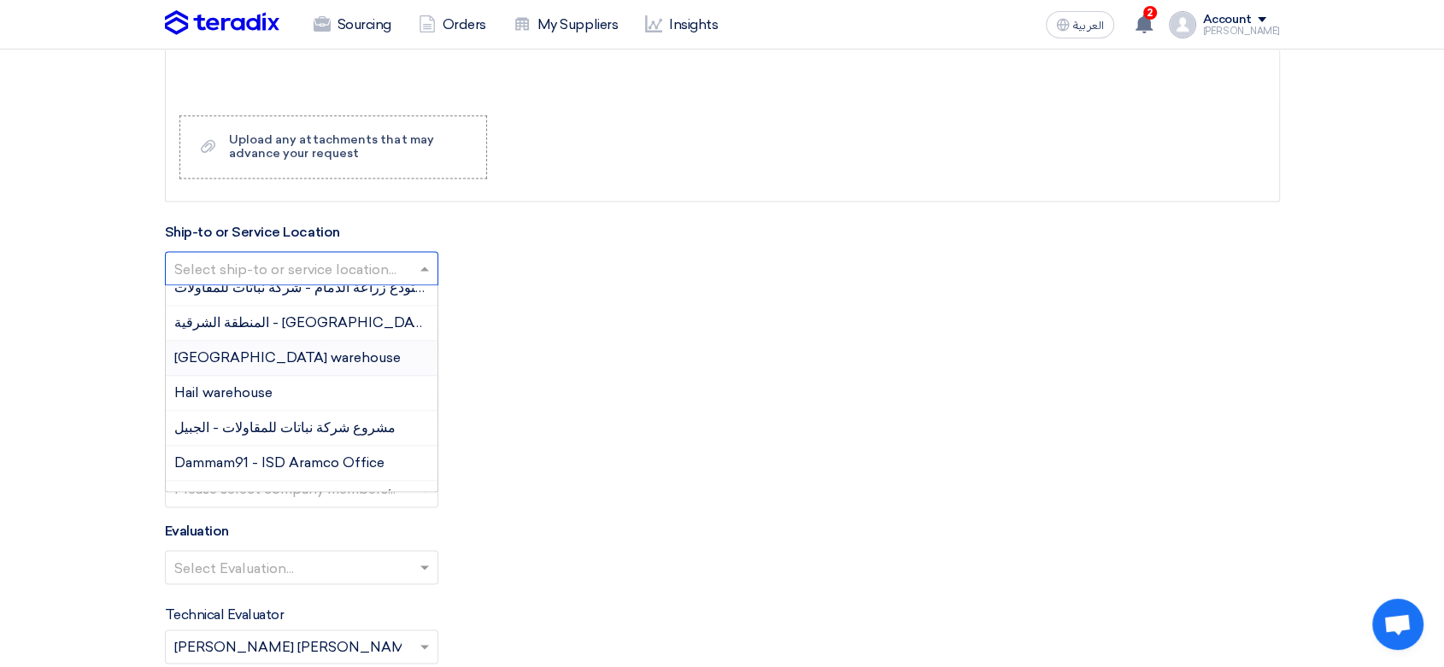
click at [305, 358] on div "[GEOGRAPHIC_DATA] warehouse" at bounding box center [302, 358] width 272 height 35
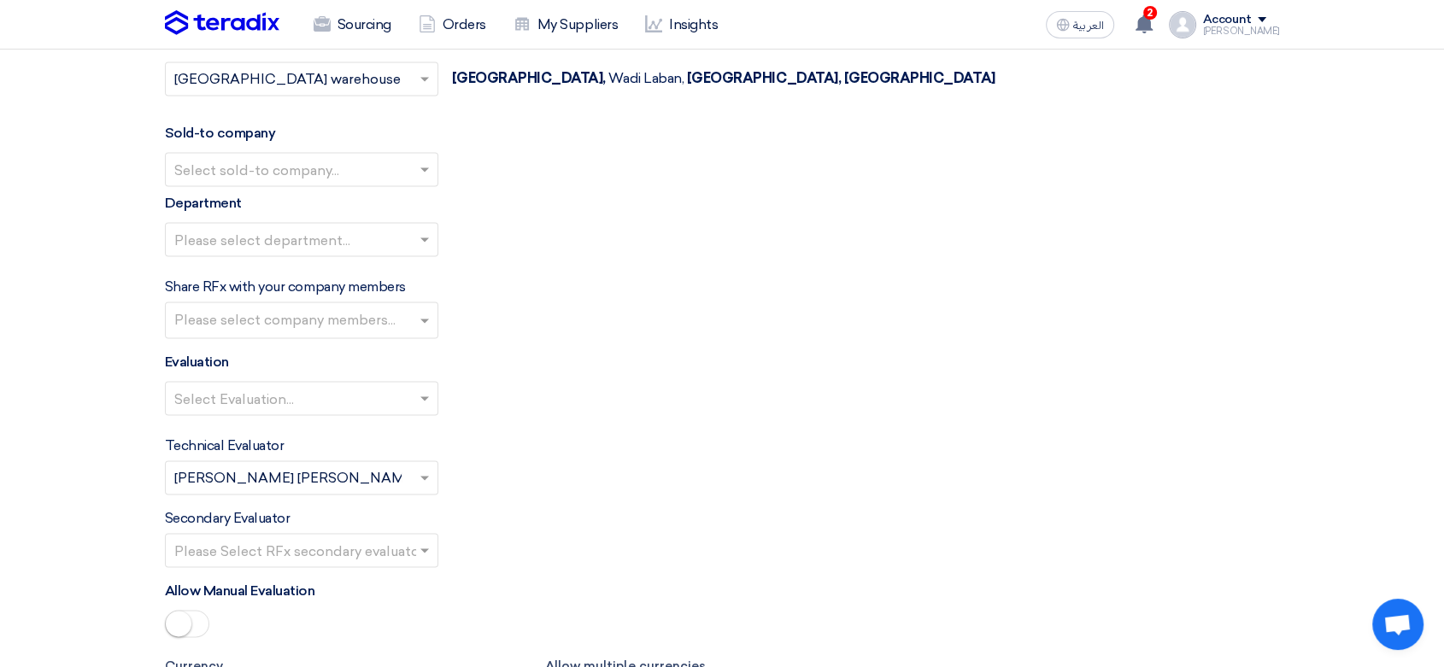
scroll to position [2468, 0]
click at [307, 162] on input "text" at bounding box center [293, 171] width 238 height 28
click at [280, 197] on span "Nabatat for contracting" at bounding box center [252, 203] width 156 height 16
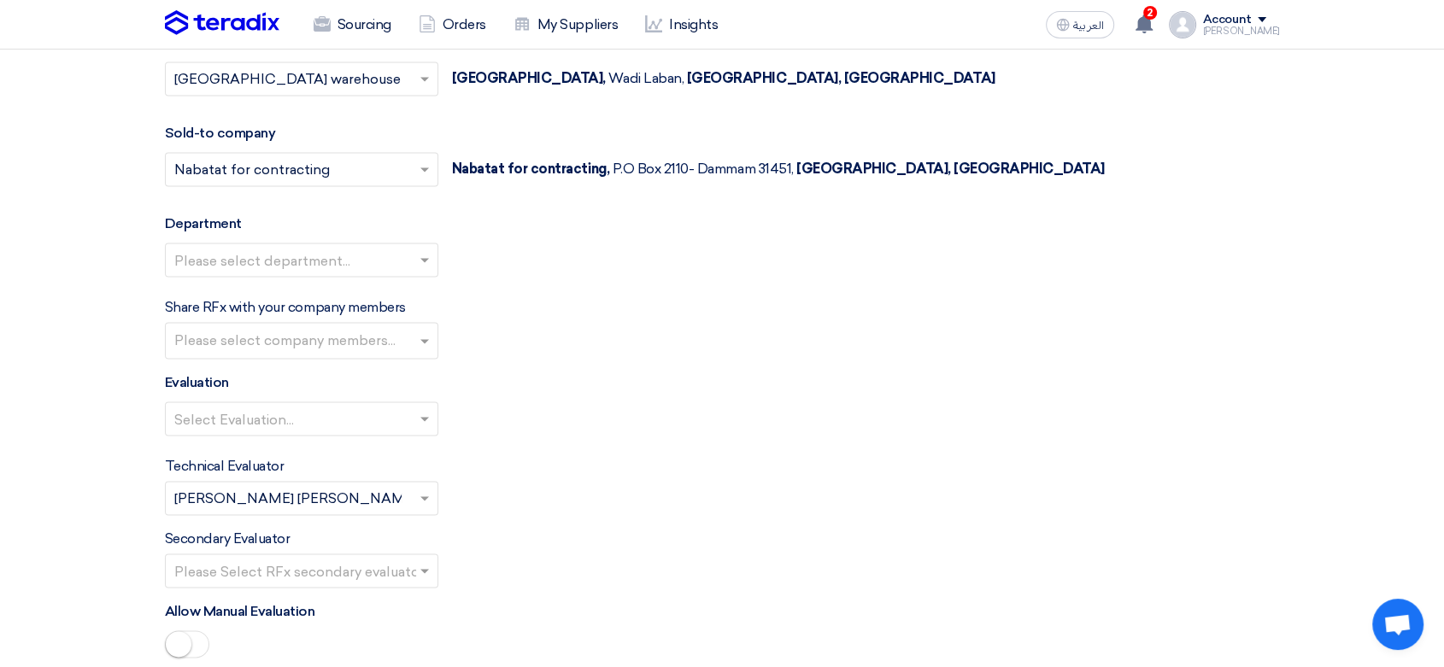
click at [297, 262] on input "text" at bounding box center [293, 262] width 238 height 28
click at [275, 296] on span "General Department" at bounding box center [241, 293] width 135 height 16
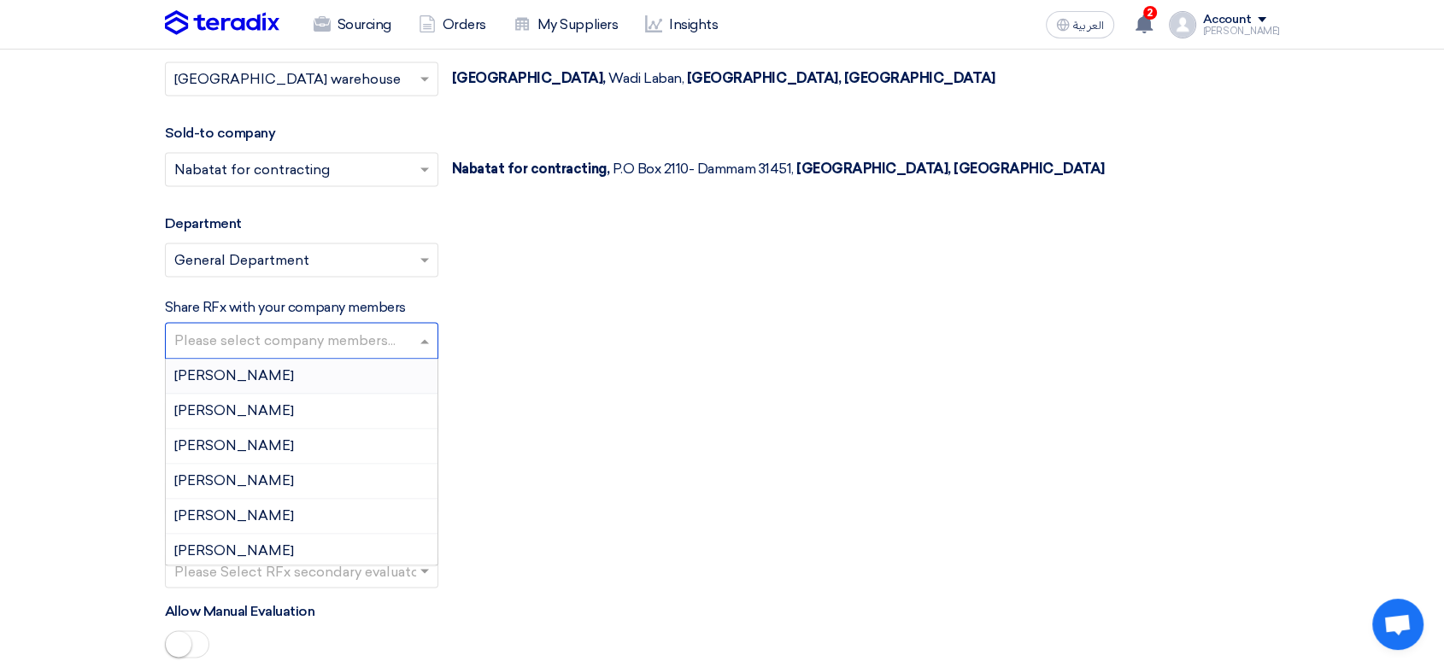
click at [279, 333] on input "text" at bounding box center [303, 342] width 259 height 28
click at [532, 373] on div "Evaluation Select Evaluation..." at bounding box center [722, 411] width 1115 height 77
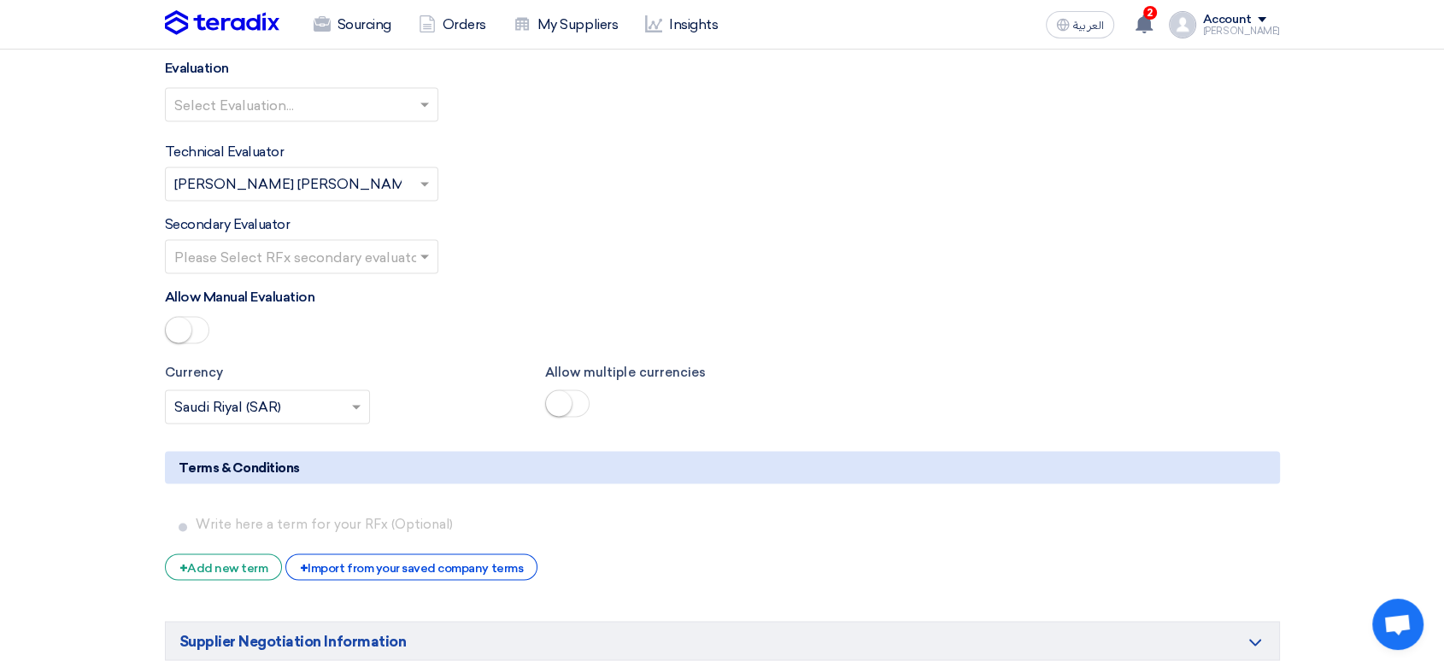
scroll to position [2753, 0]
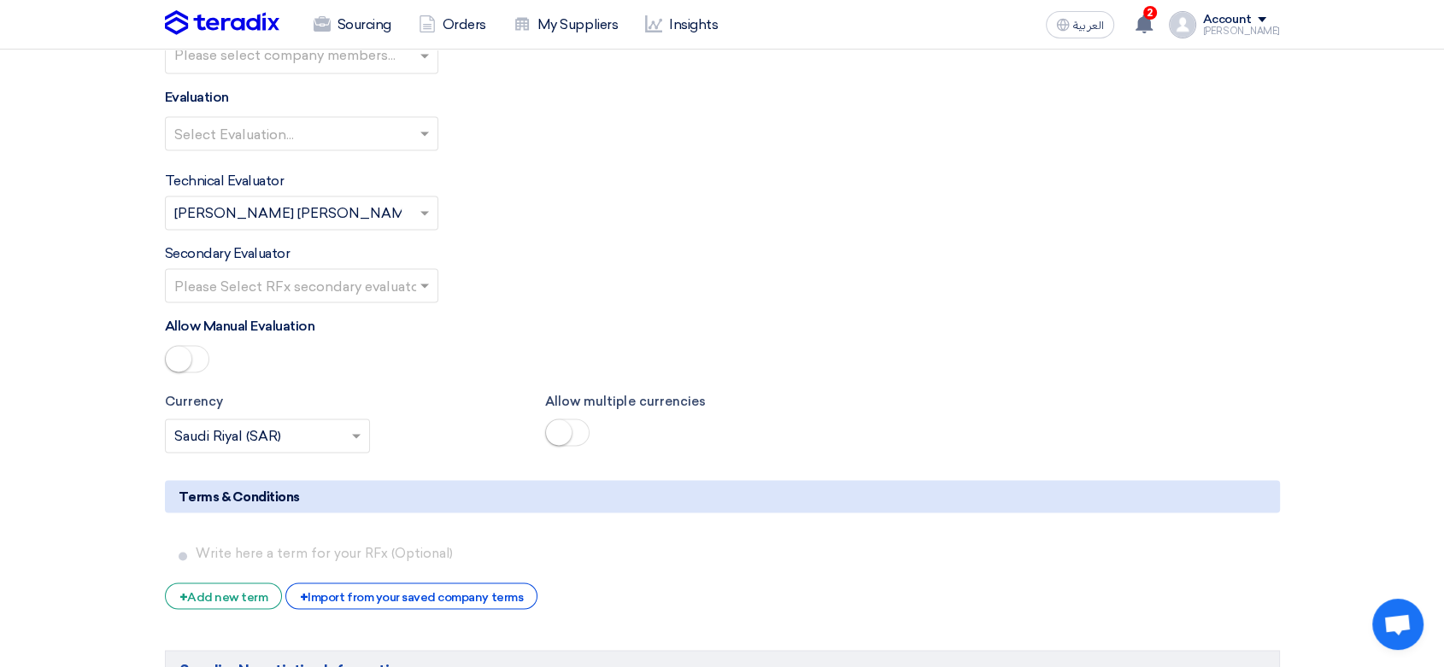
click at [337, 130] on input "text" at bounding box center [293, 135] width 238 height 28
click at [314, 162] on div "Direct material" at bounding box center [302, 167] width 272 height 35
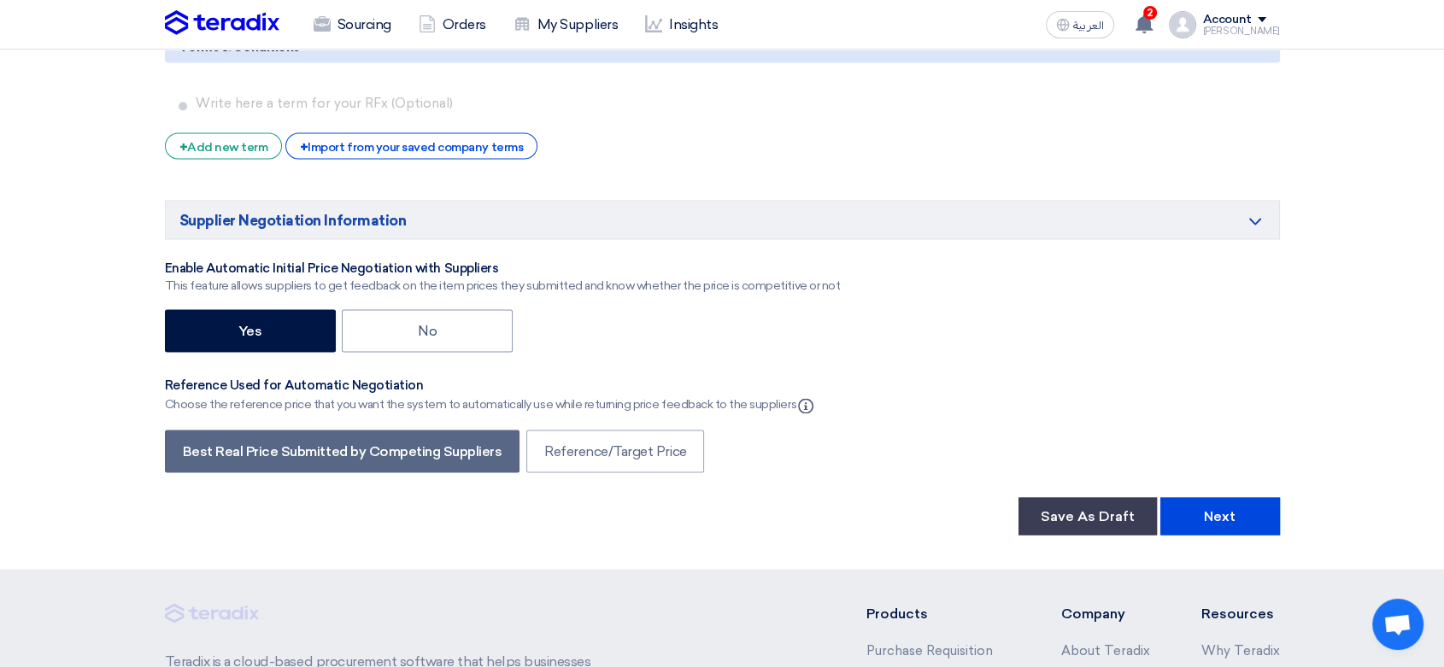
scroll to position [3227, 0]
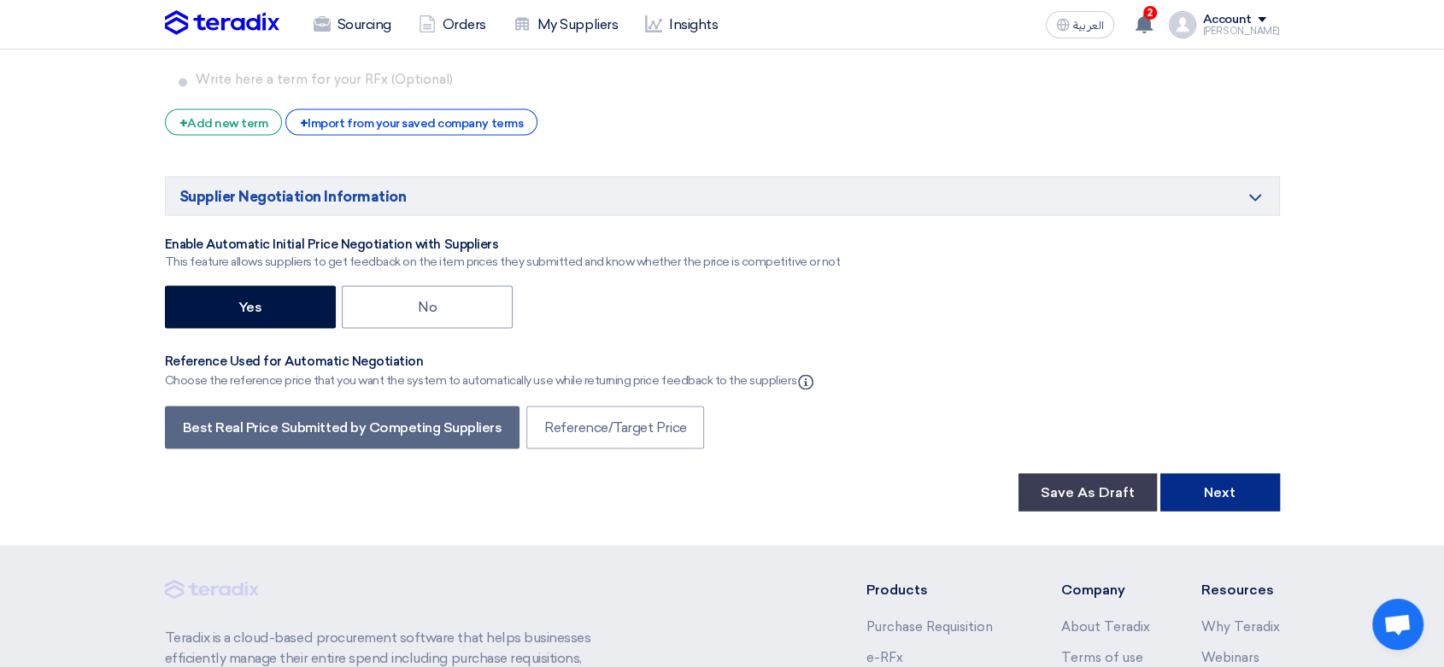
click at [1211, 483] on button "Next" at bounding box center [1220, 492] width 120 height 38
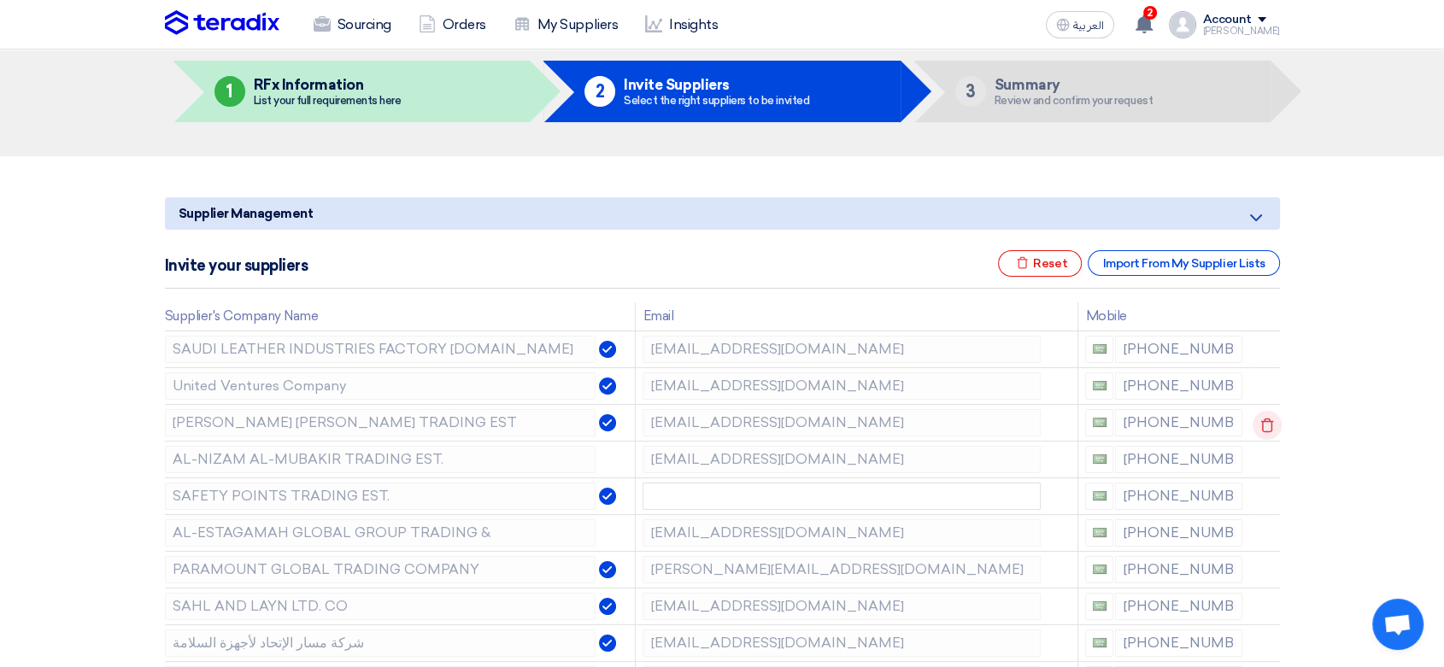
scroll to position [95, 0]
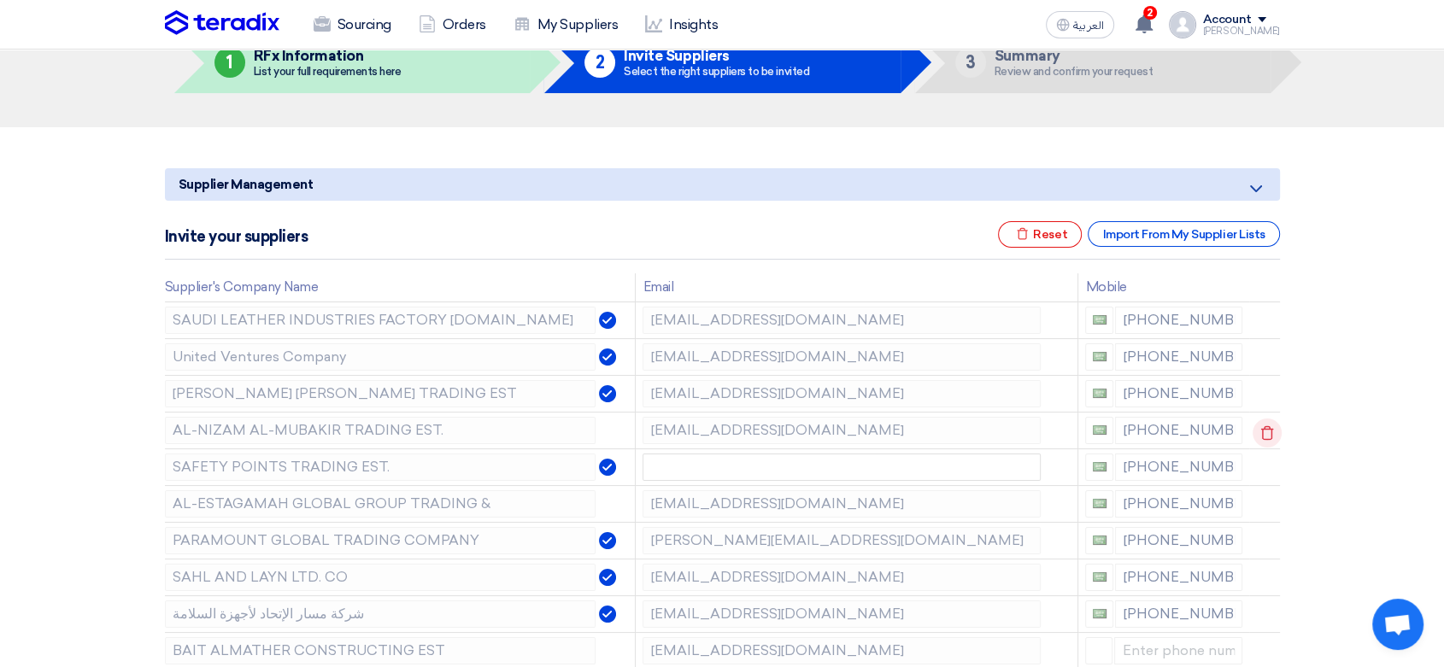
click at [1268, 436] on use at bounding box center [1266, 433] width 13 height 15
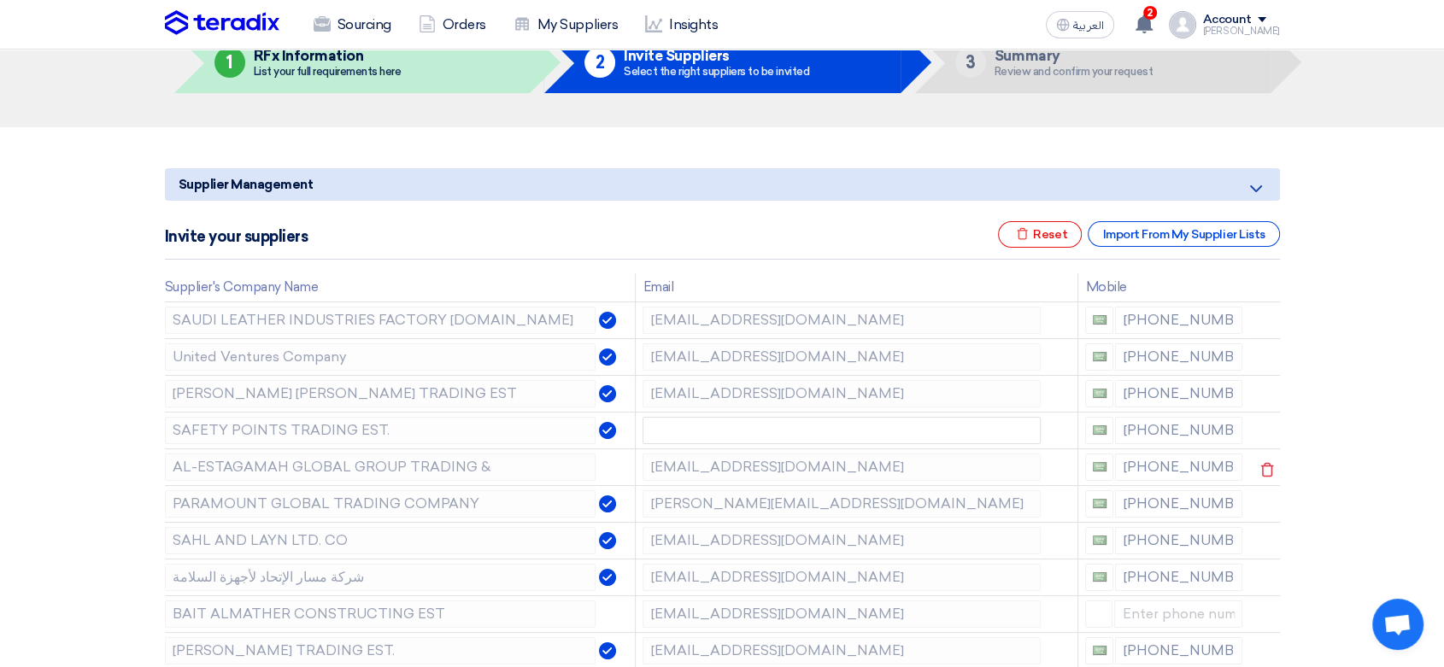
scroll to position [190, 0]
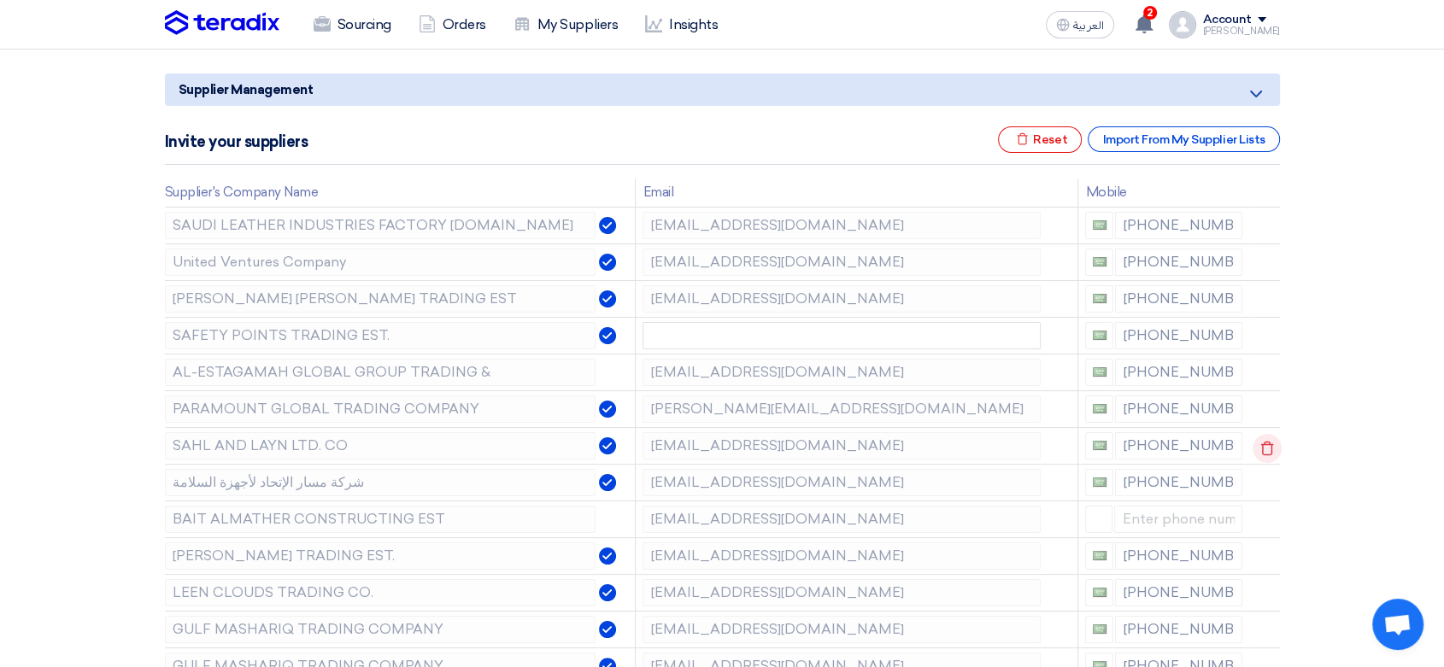
click at [1265, 448] on icon at bounding box center [1267, 448] width 29 height 29
click at [1267, 477] on icon at bounding box center [1267, 485] width 29 height 29
click at [0, 0] on icon at bounding box center [0, 0] width 0 height 0
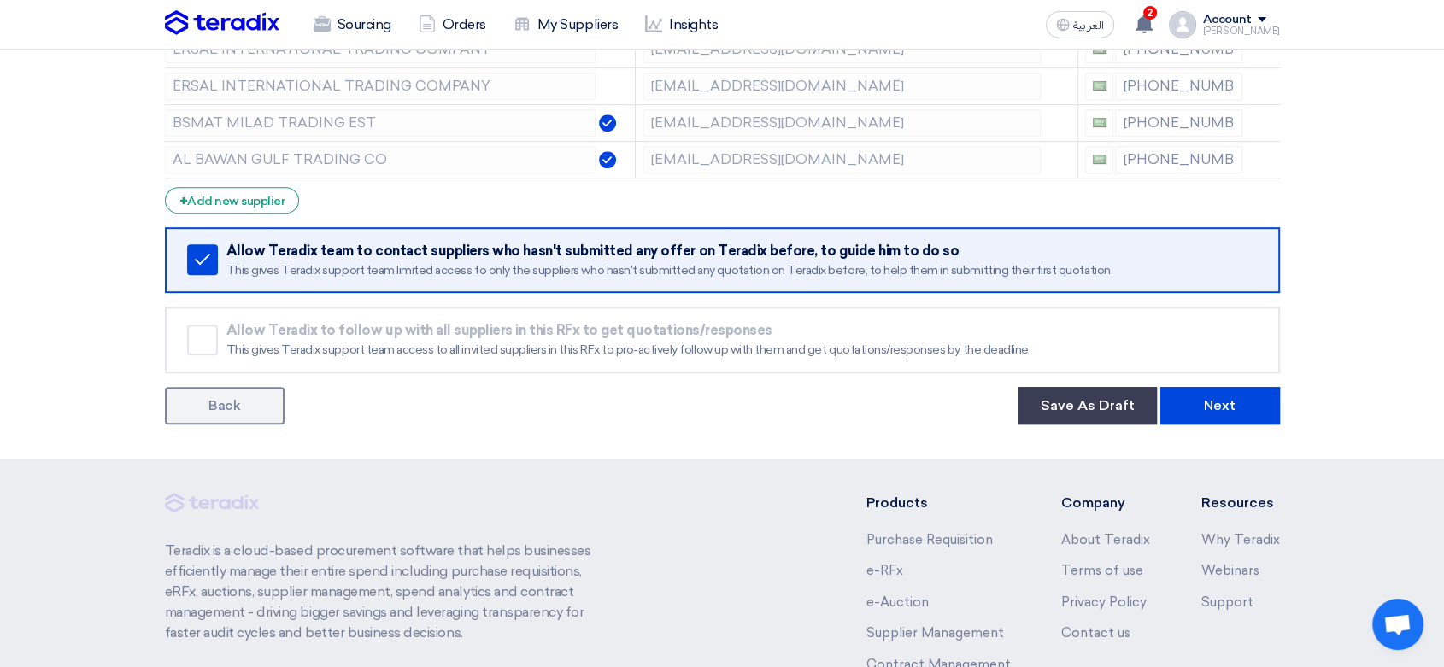
scroll to position [854, 0]
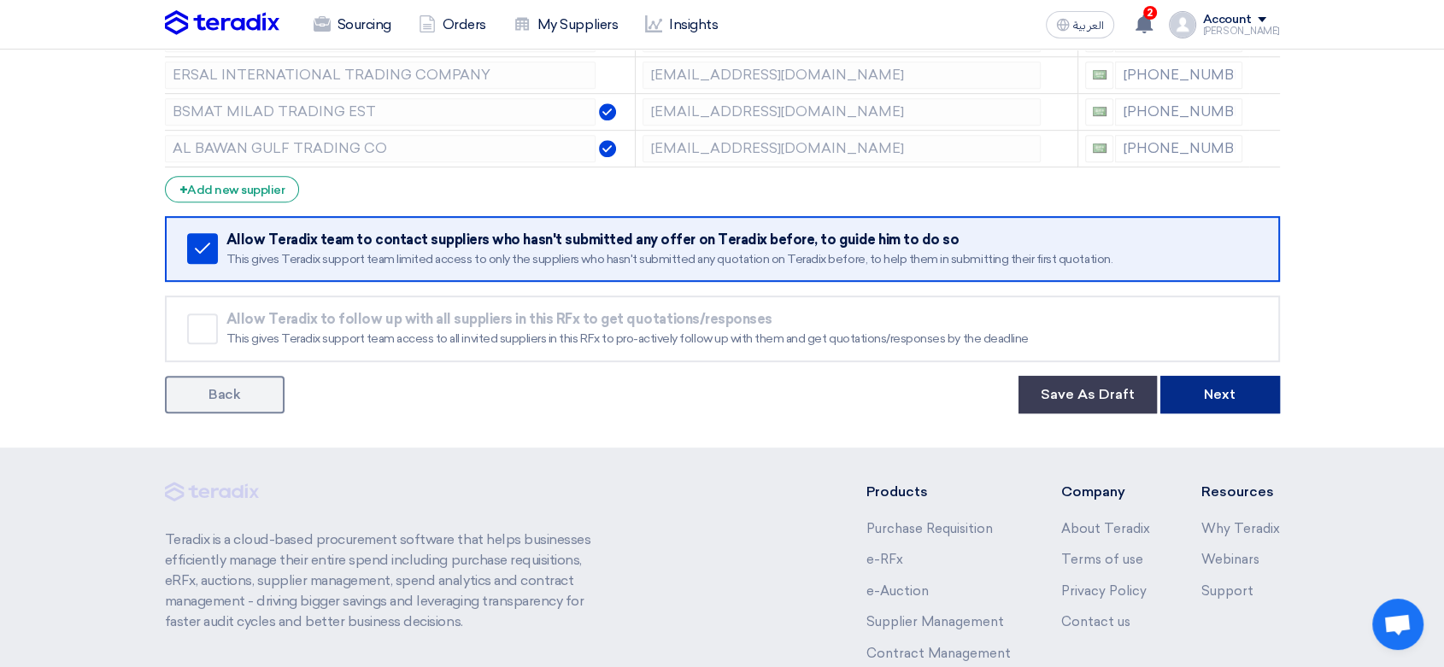
click at [1221, 385] on button "Next" at bounding box center [1220, 395] width 120 height 38
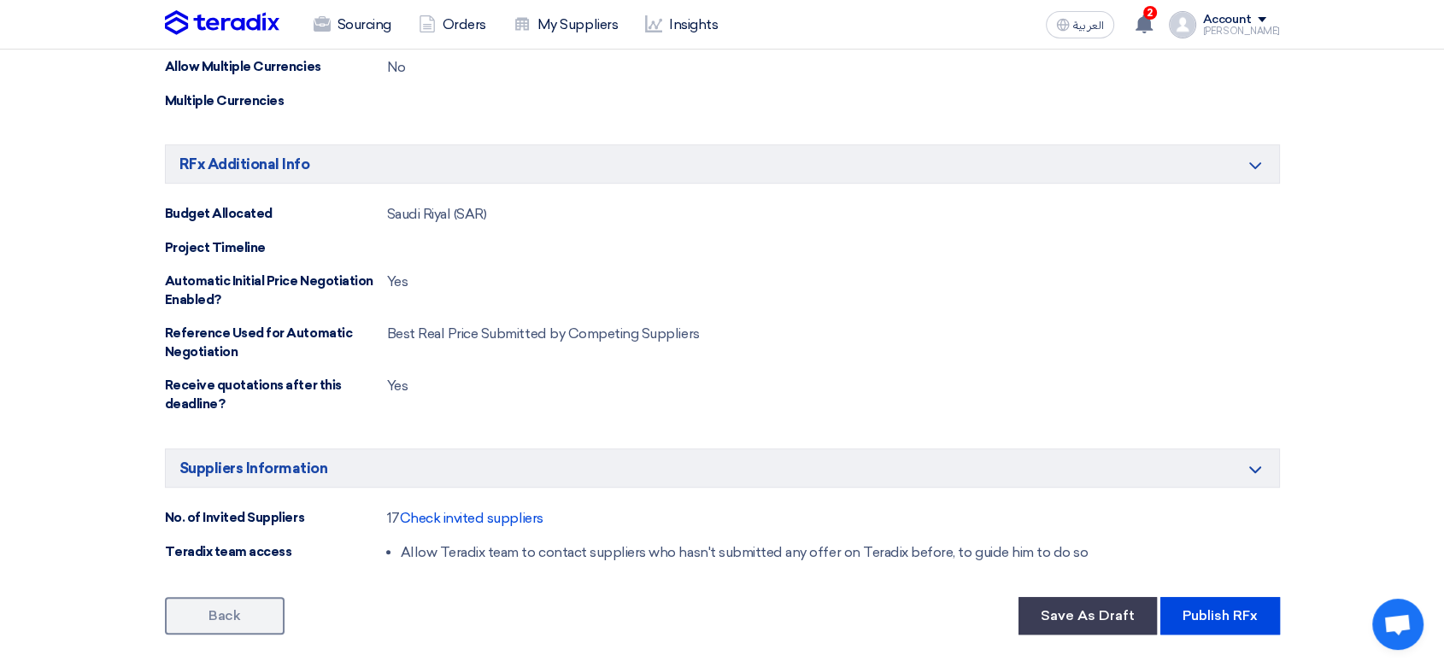
scroll to position [1328, 0]
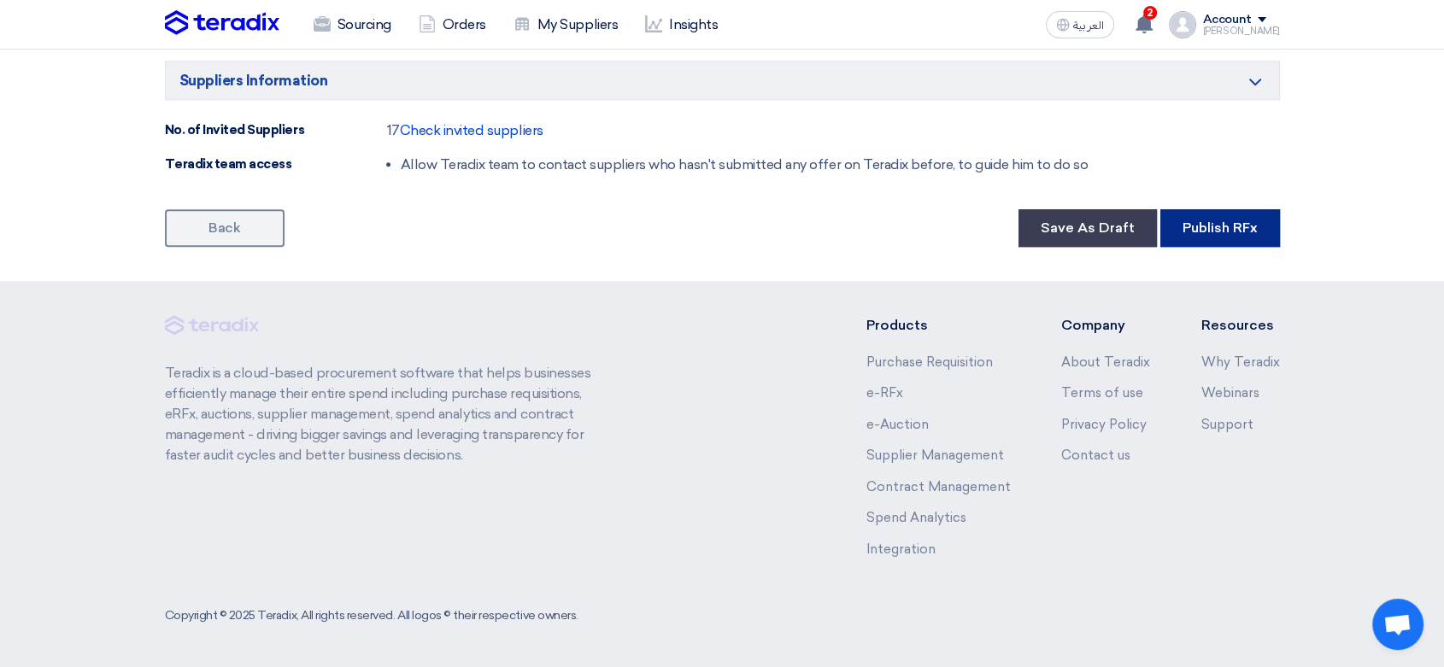
click at [1236, 235] on button "Publish RFx" at bounding box center [1220, 228] width 120 height 38
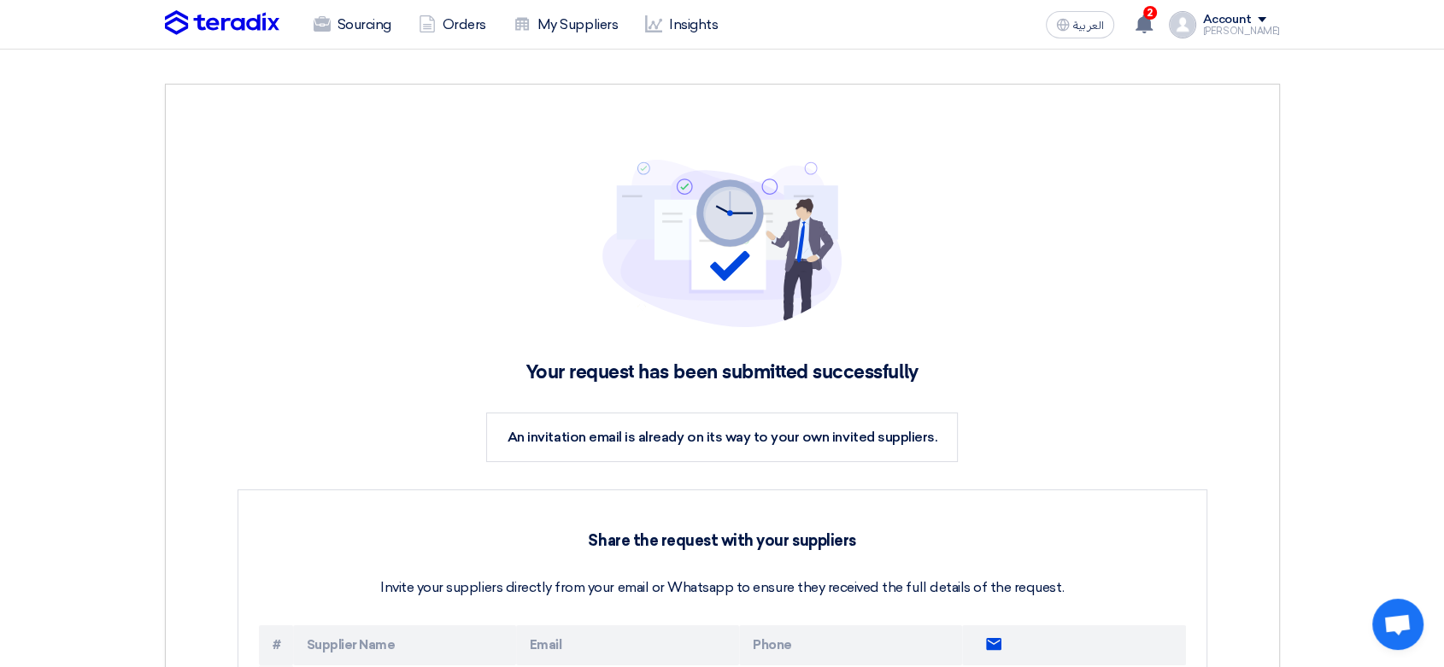
click at [878, 26] on div "Sourcing Orders My Suppliers Insights العربية ع 2 You have a new offer for 'SEE…" at bounding box center [722, 24] width 1141 height 49
click at [569, 21] on link "My Suppliers" at bounding box center [566, 25] width 132 height 38
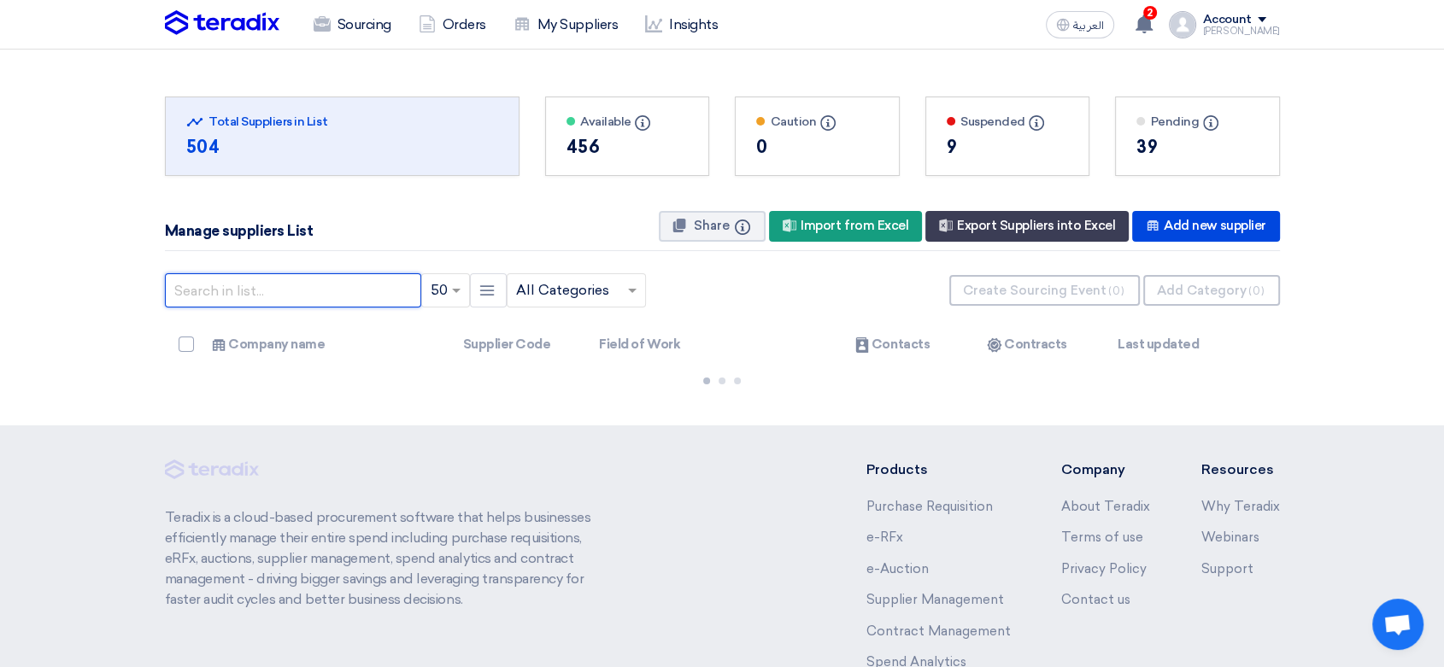
click at [328, 288] on input "text" at bounding box center [293, 290] width 256 height 34
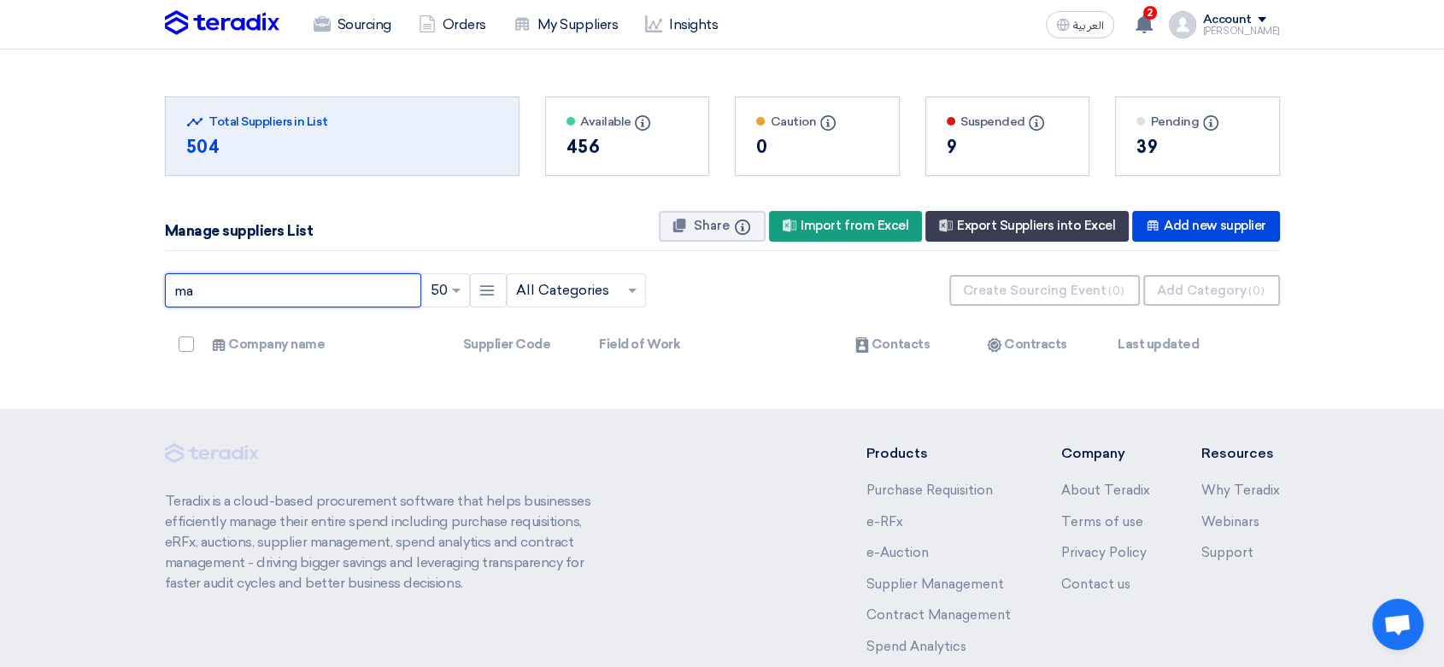
type input "m"
type input "fabrication"
drag, startPoint x: 277, startPoint y: 283, endPoint x: 140, endPoint y: 257, distance: 139.1
click at [140, 257] on section "Total Suppliers in this list Total Suppliers in List 504 Available Info" at bounding box center [722, 224] width 1444 height 349
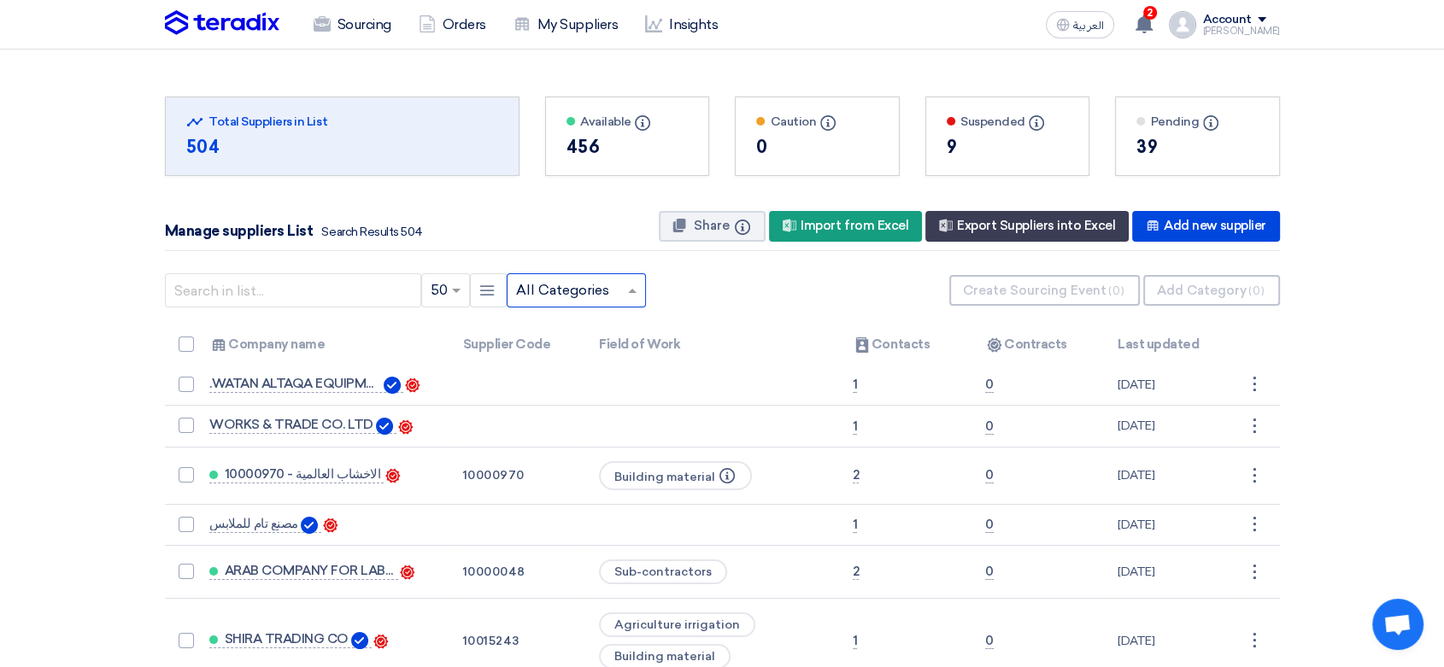
click at [633, 285] on span at bounding box center [634, 290] width 21 height 21
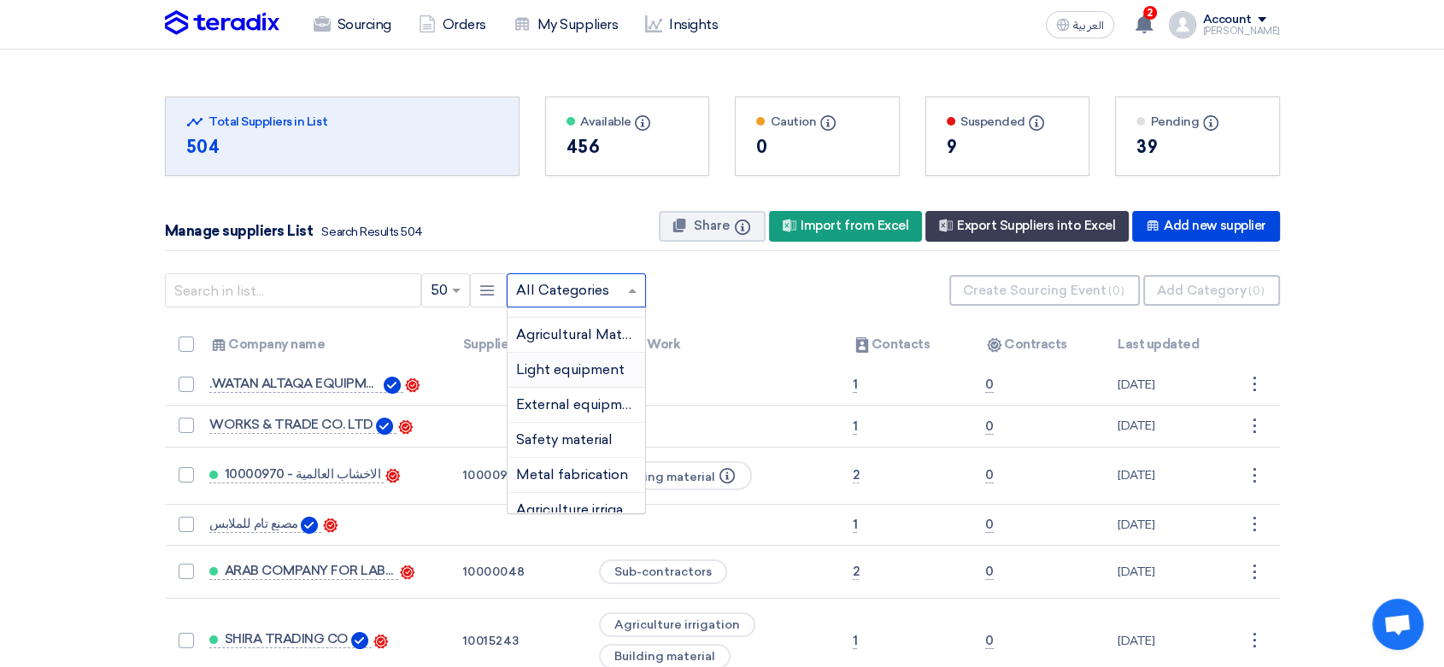
scroll to position [190, 0]
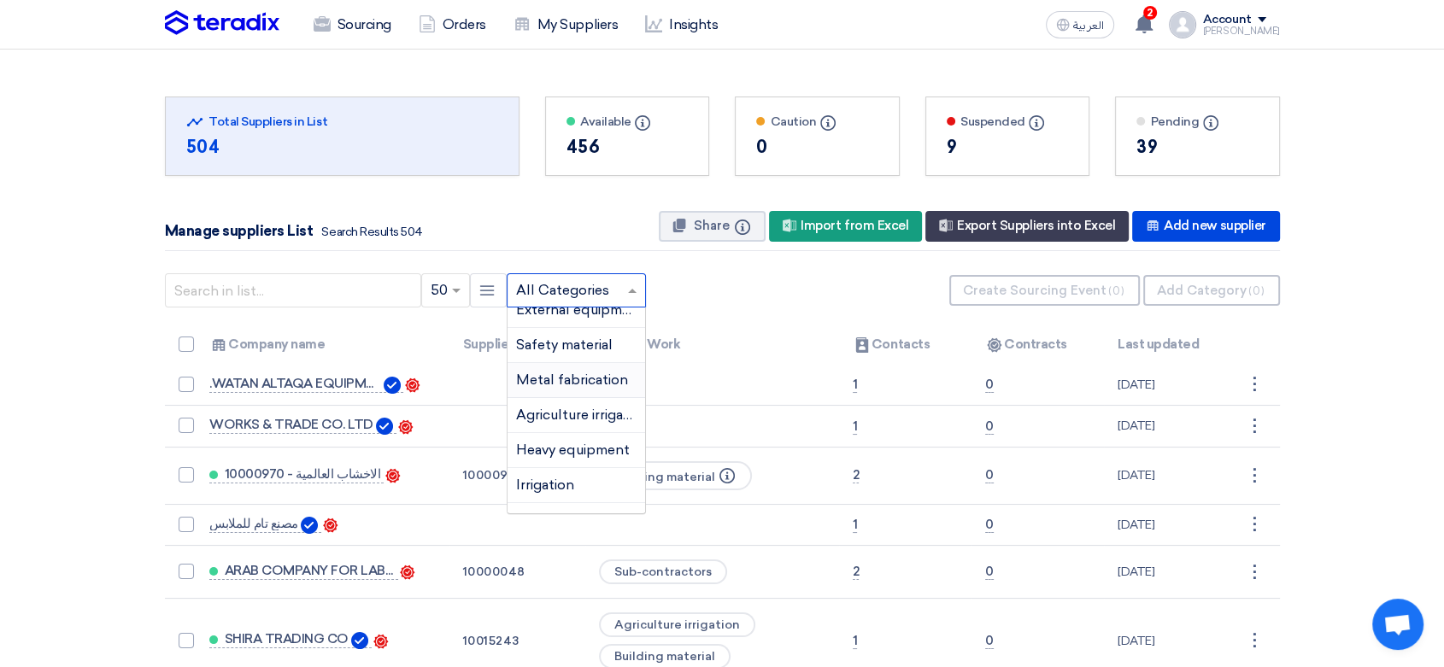
click at [568, 380] on span "Metal fabrication" at bounding box center [572, 380] width 112 height 16
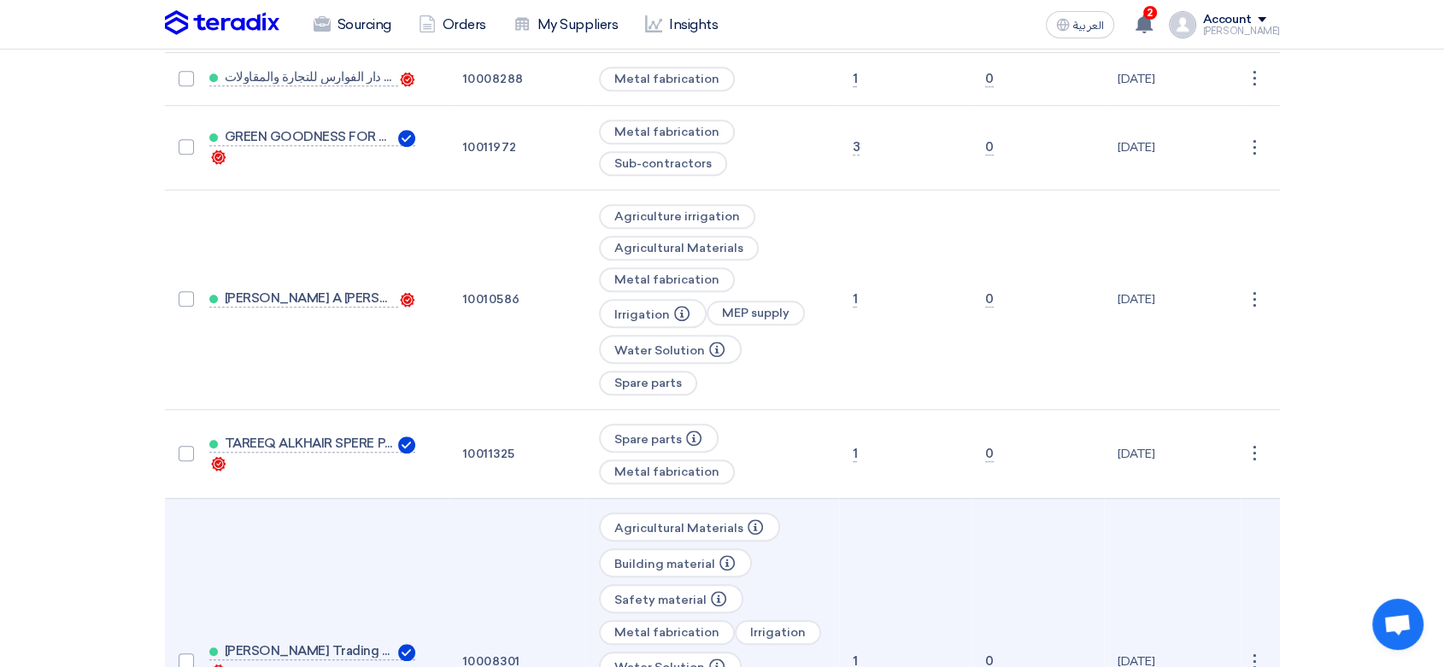
scroll to position [1044, 0]
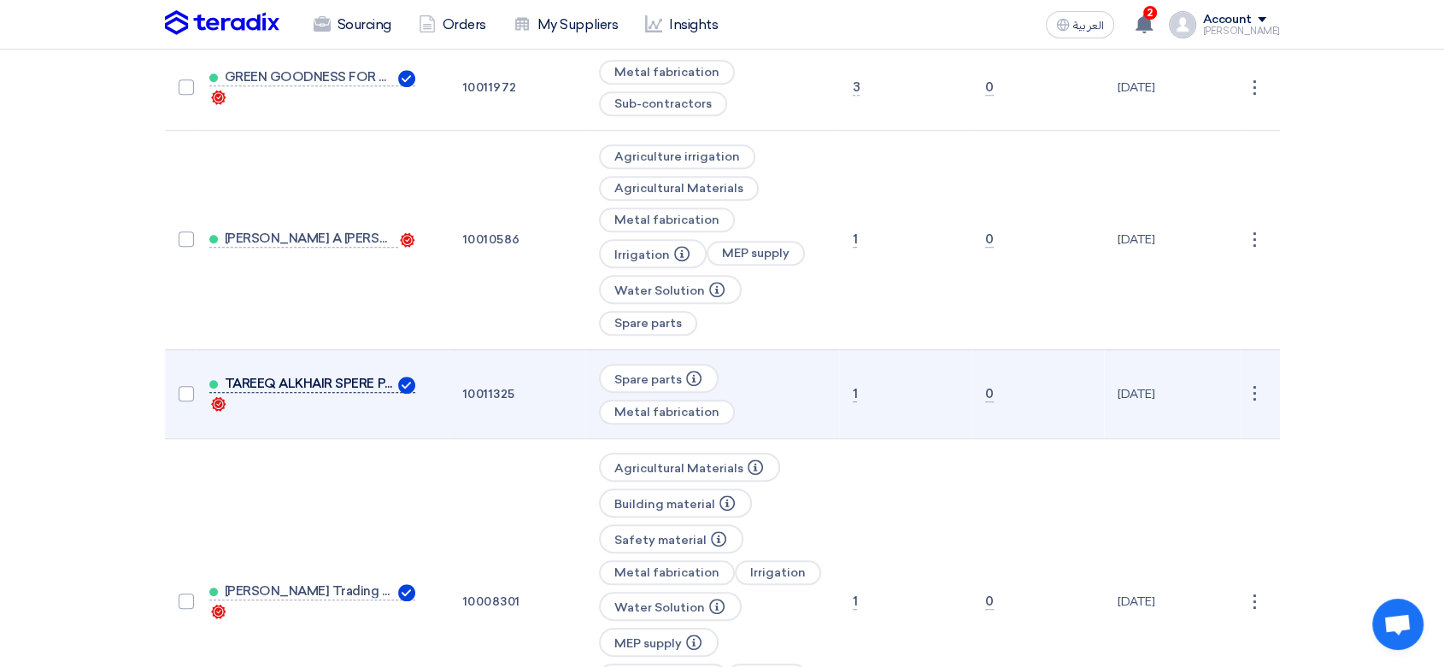
click at [362, 377] on span "TAREEQ ALKHAIR SPERE PARTS EST" at bounding box center [310, 384] width 171 height 14
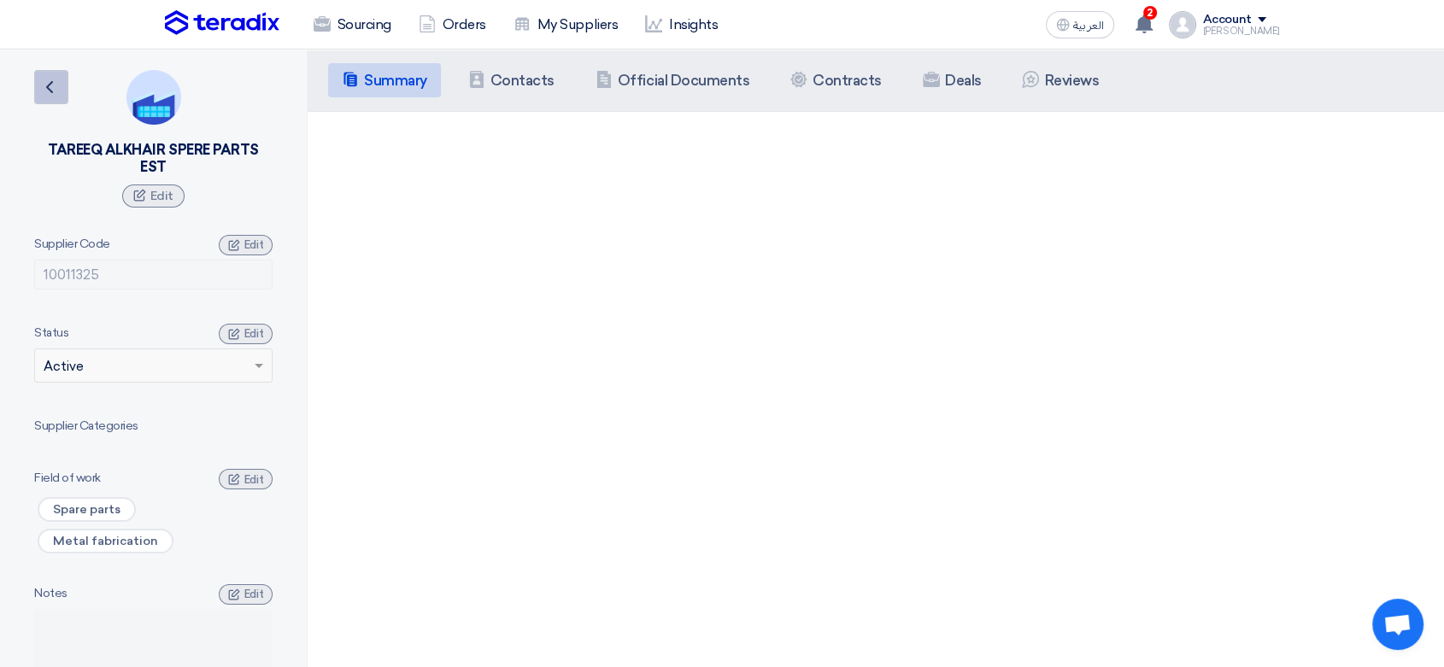
click at [55, 91] on icon "Back" at bounding box center [49, 87] width 21 height 21
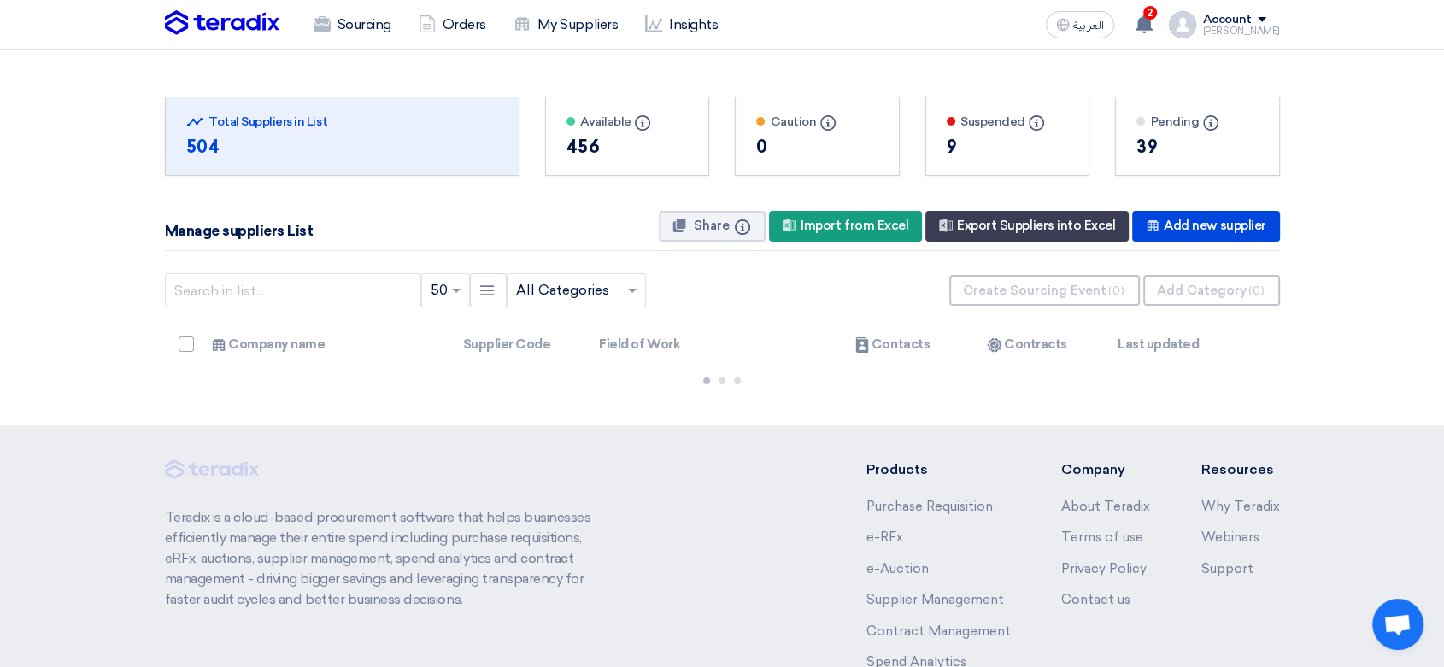
click at [602, 292] on input "text" at bounding box center [567, 291] width 103 height 28
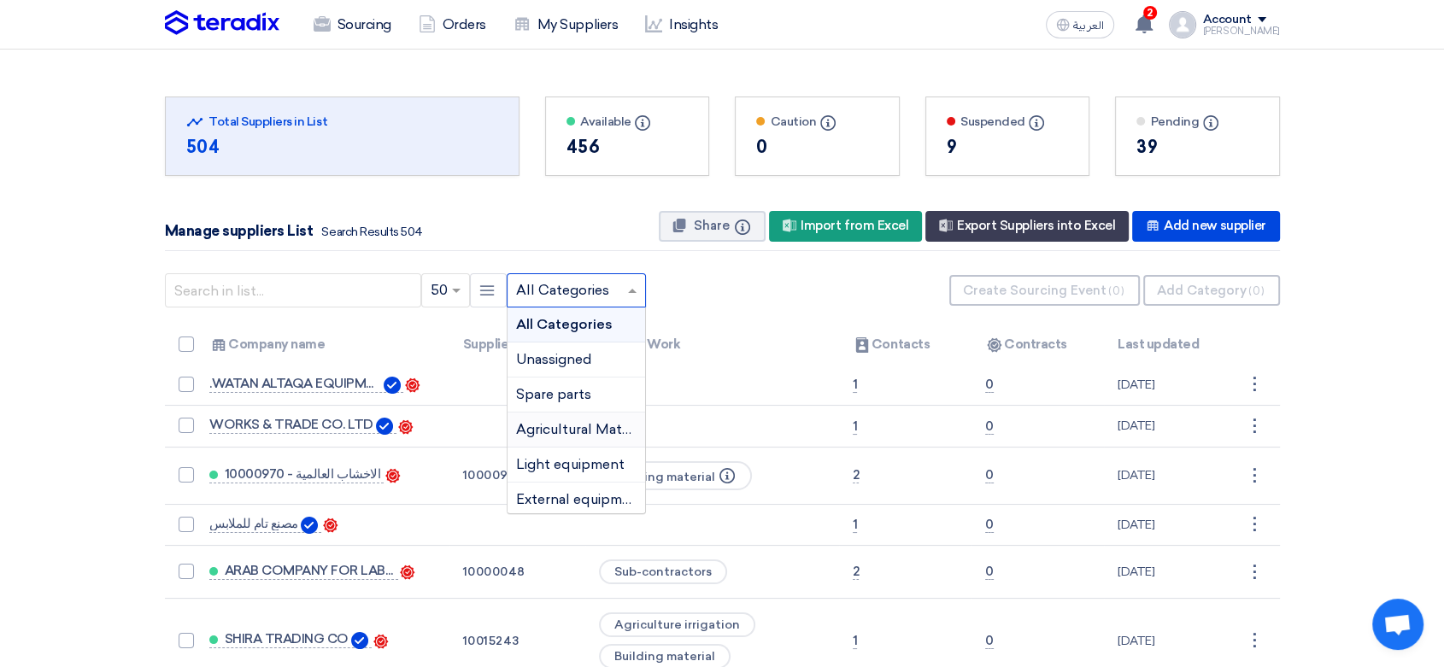
scroll to position [95, 0]
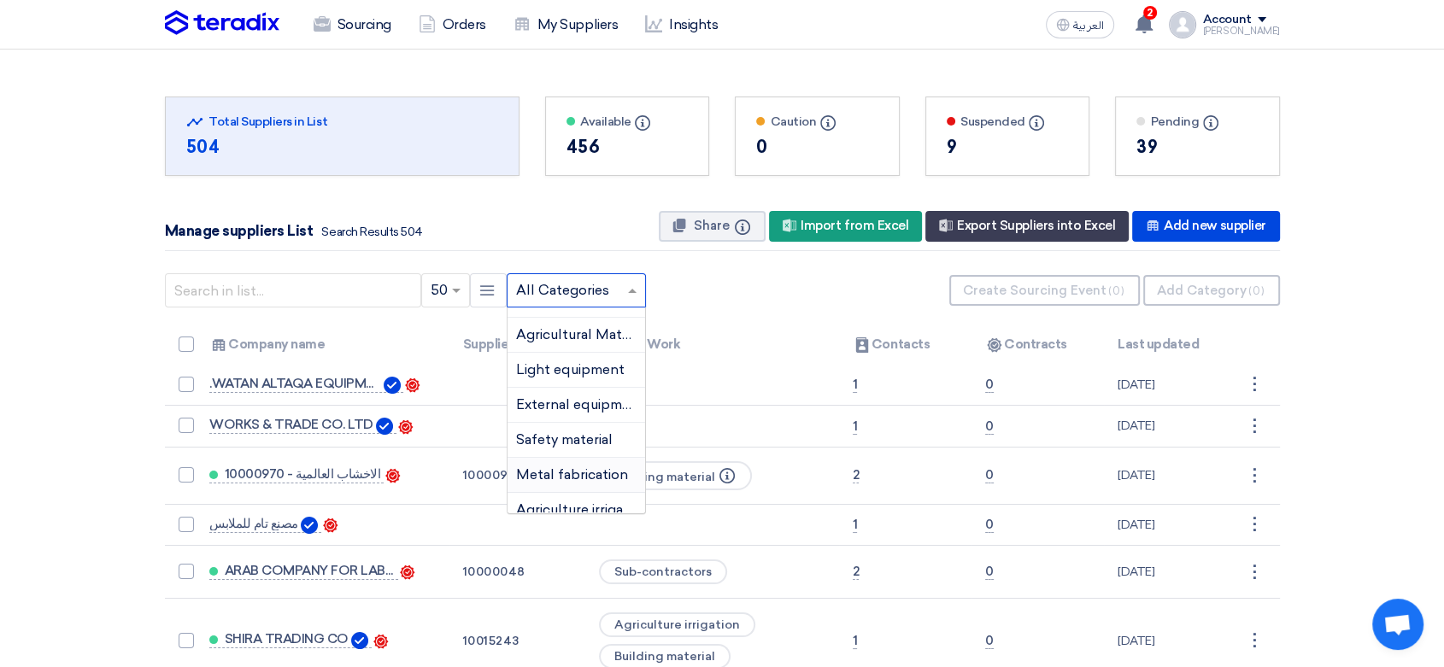
click at [572, 473] on span "Metal fabrication" at bounding box center [572, 475] width 112 height 16
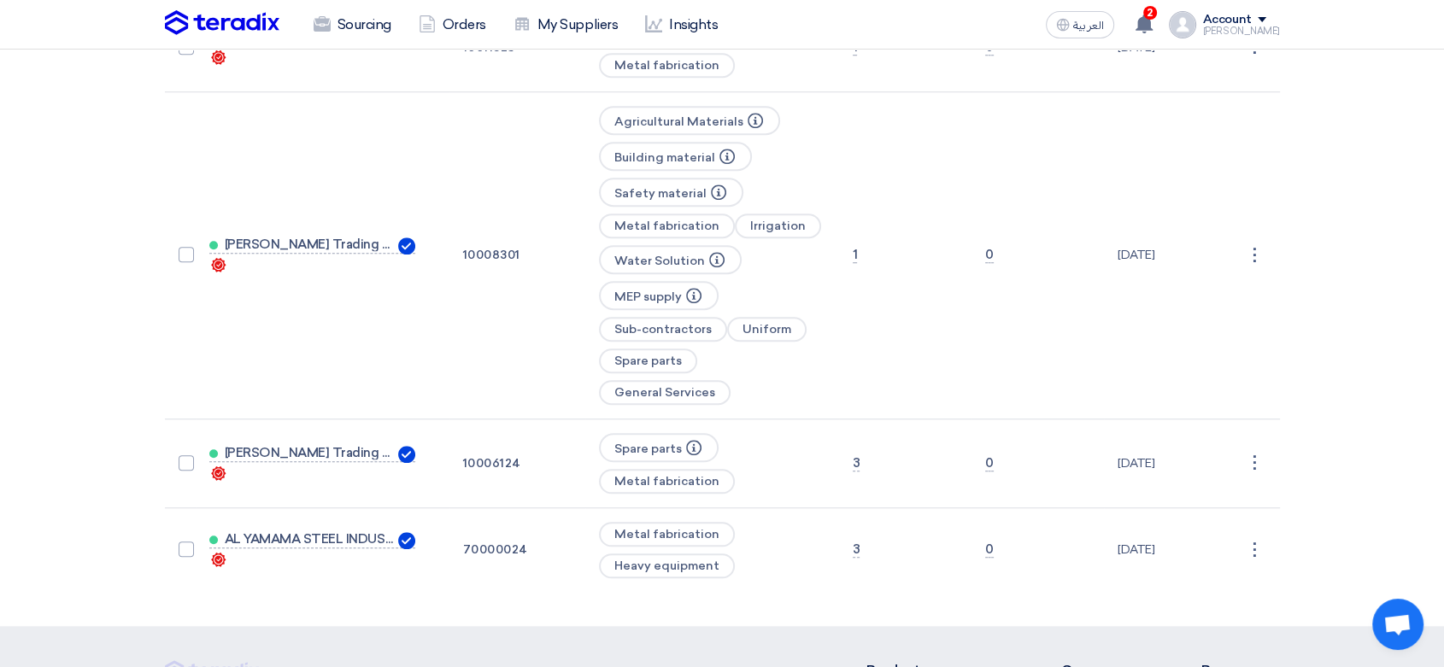
scroll to position [1424, 0]
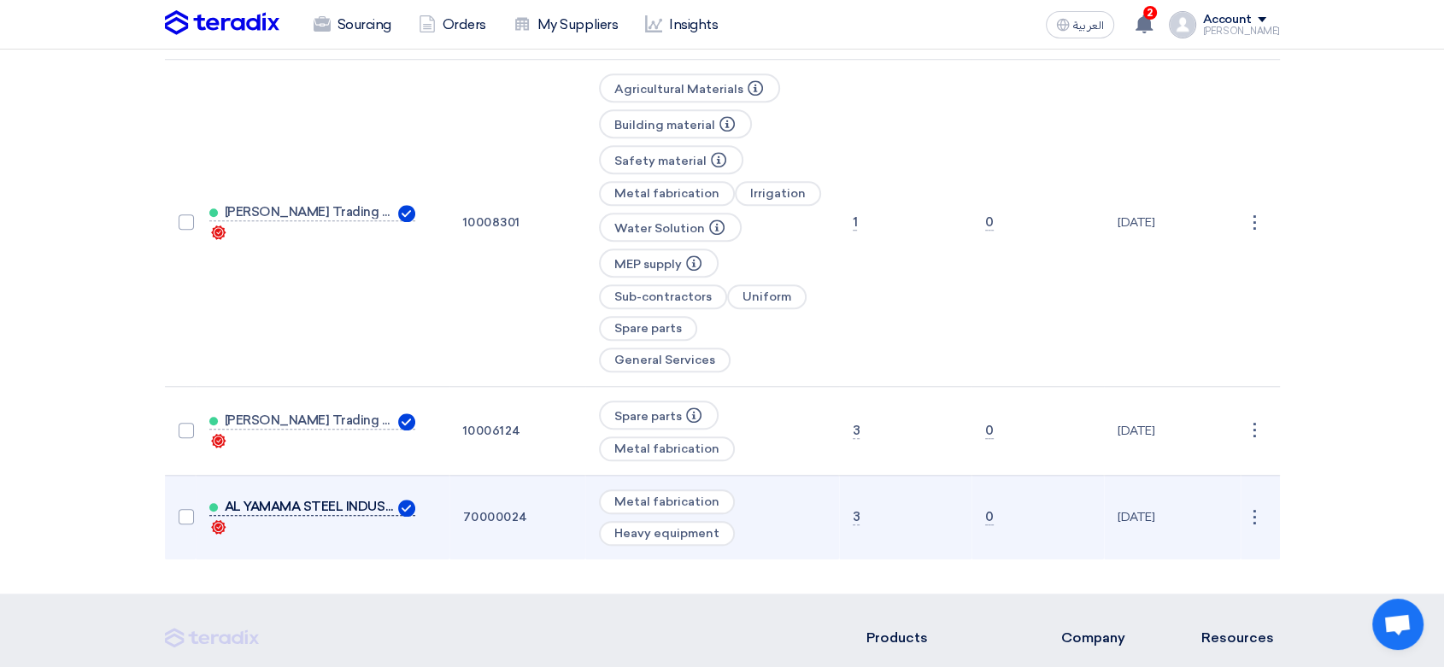
click at [359, 500] on span "AL YAMAMA STEEL INDUSTRIES & ELECTR" at bounding box center [310, 507] width 171 height 14
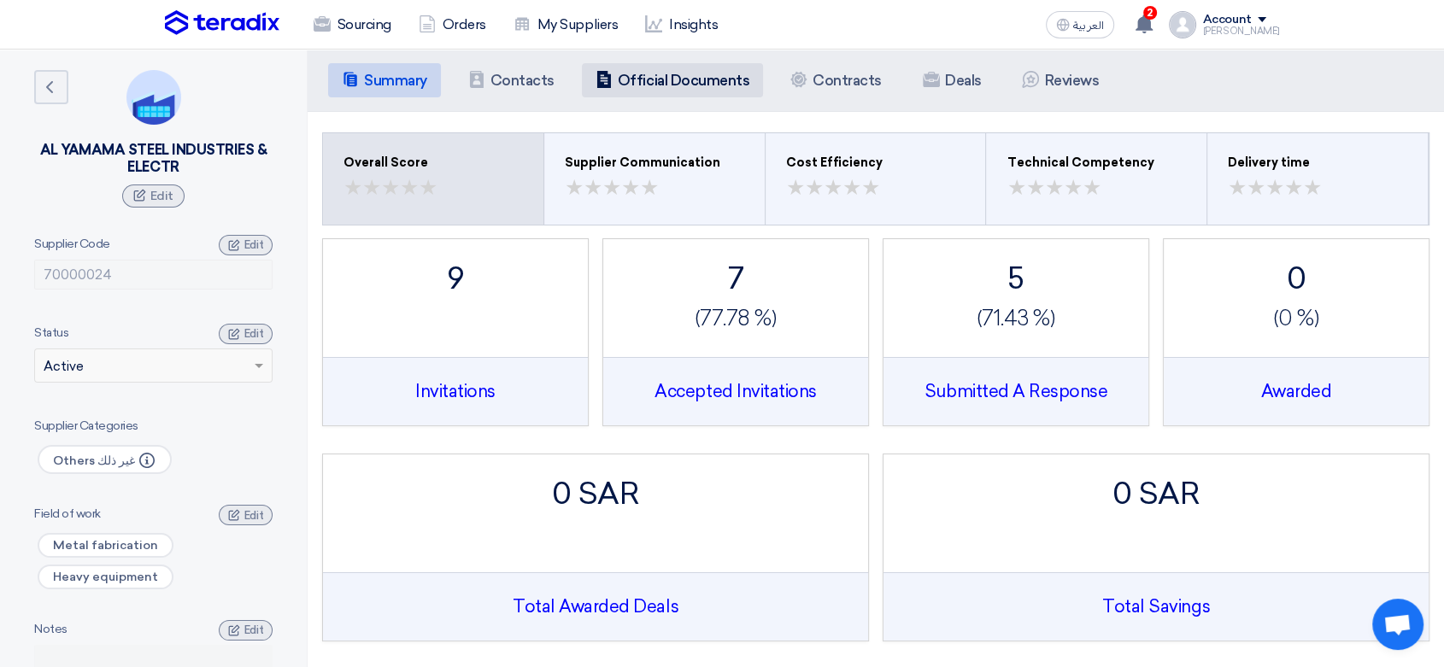
click at [672, 77] on h5 "Official Documents" at bounding box center [684, 80] width 132 height 17
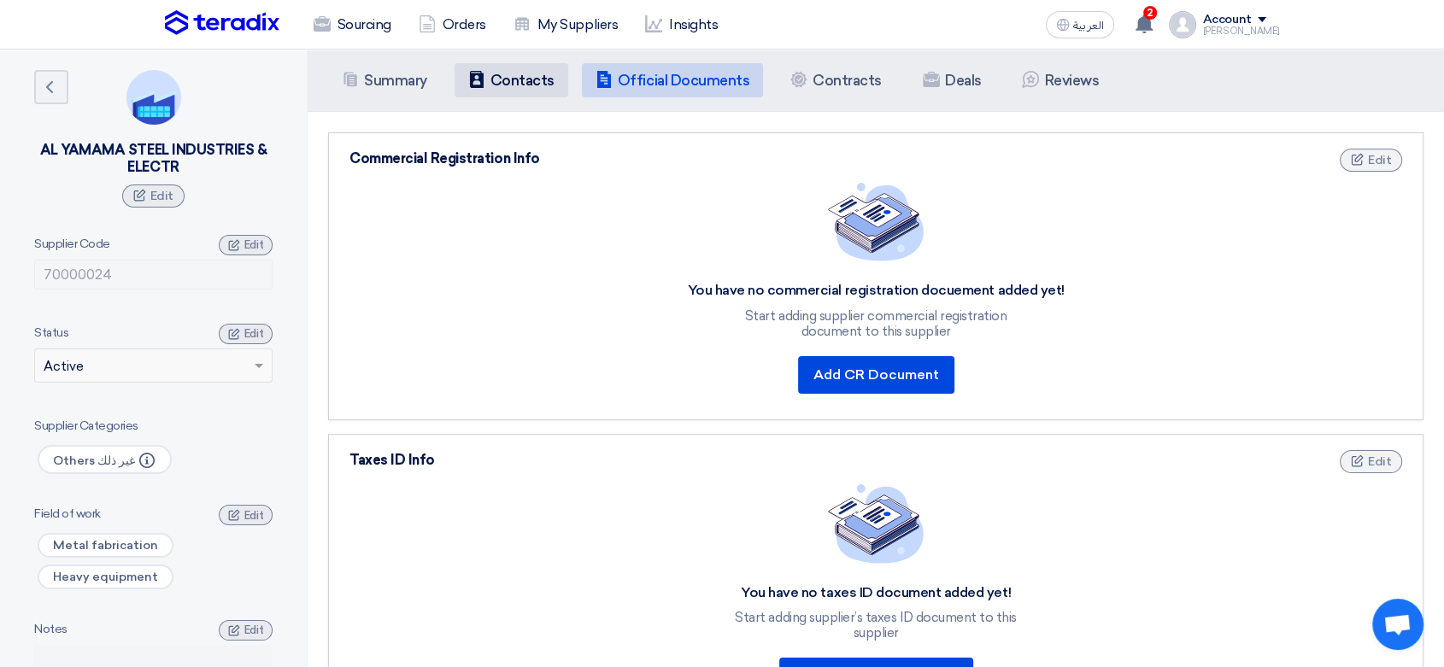
click at [523, 70] on li "Contacts Contacts" at bounding box center [512, 80] width 114 height 34
